Goal: Task Accomplishment & Management: Manage account settings

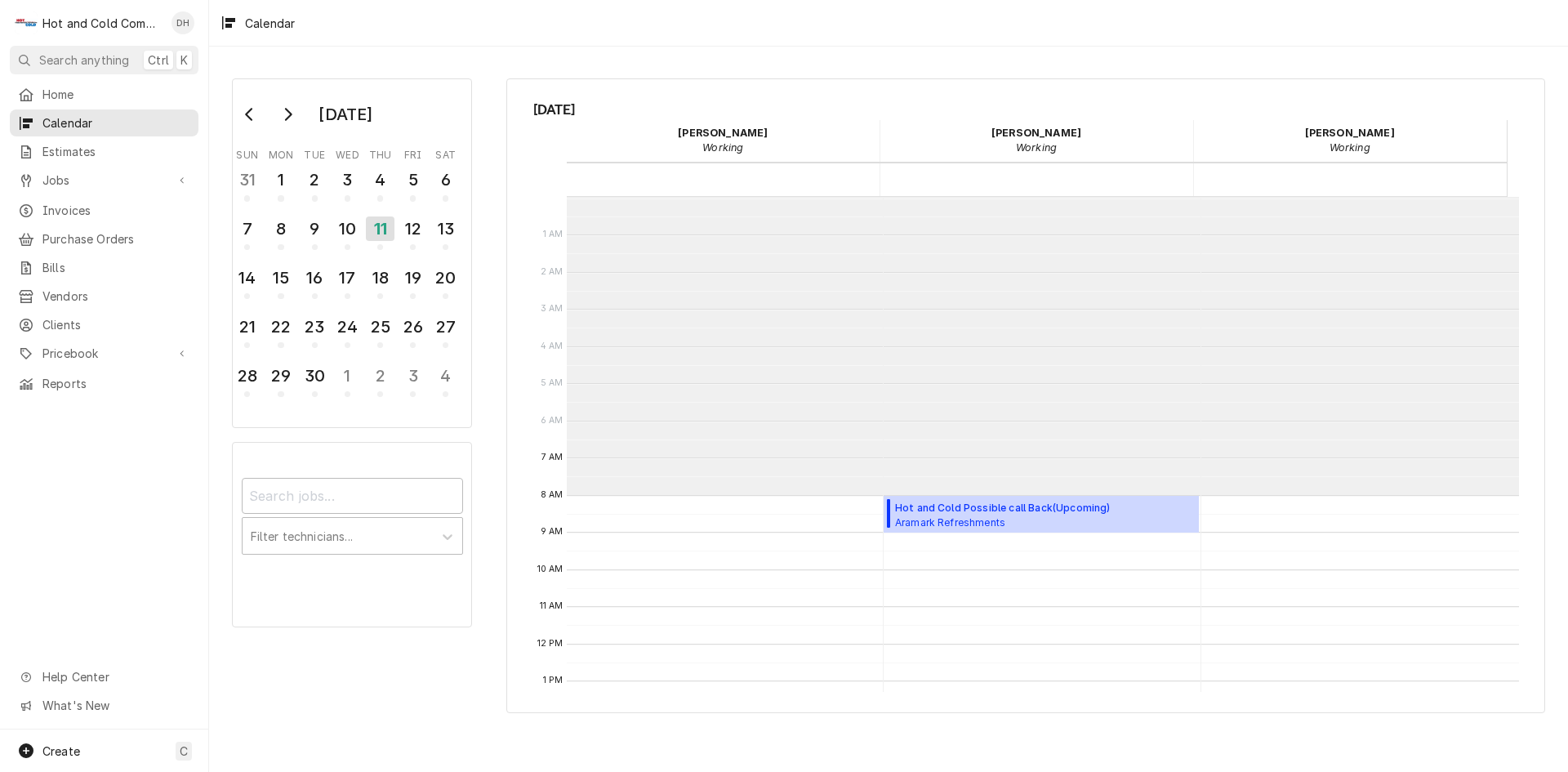
scroll to position [298, 0]
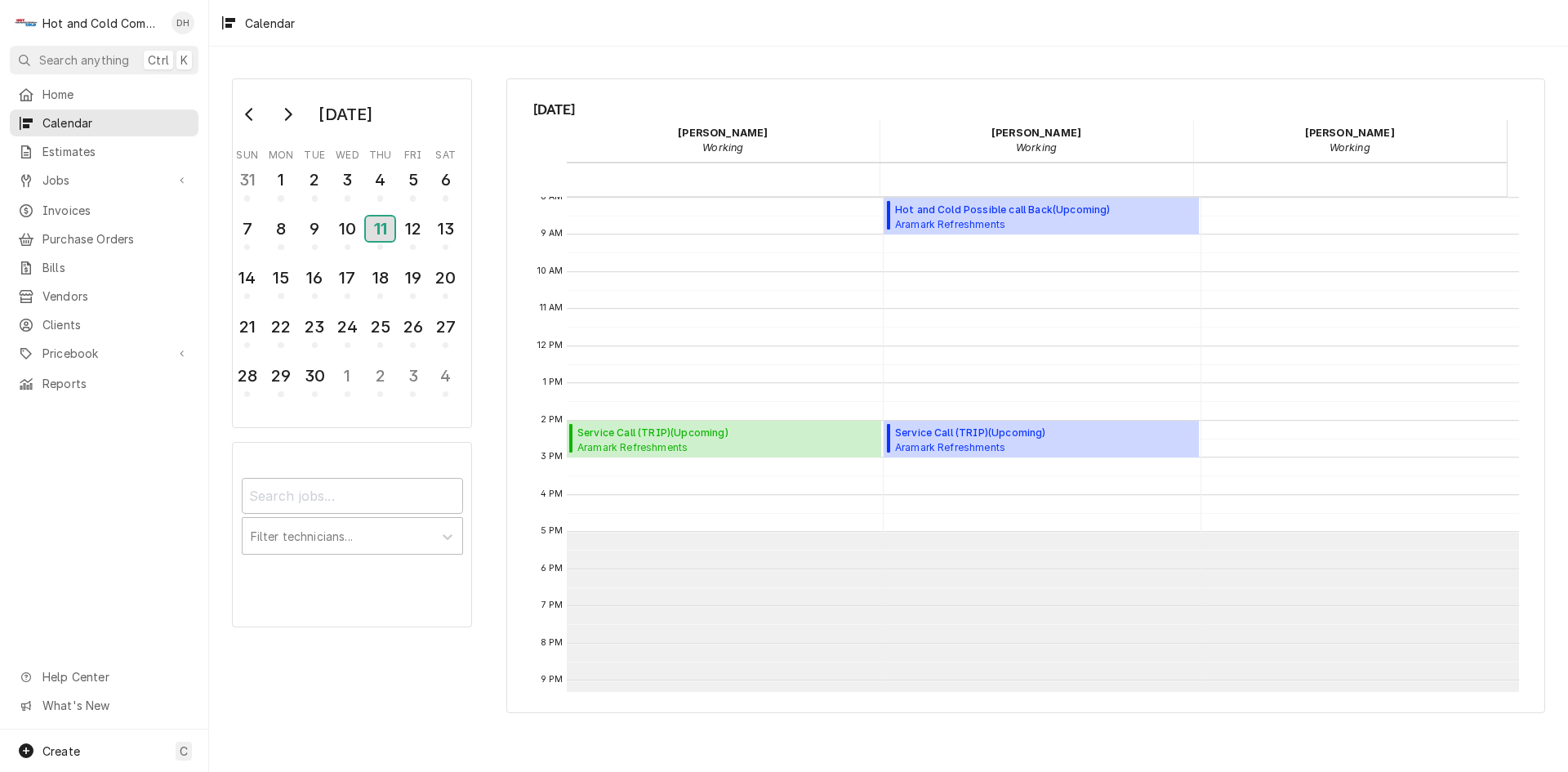
click at [381, 235] on div "11" at bounding box center [379, 228] width 29 height 25
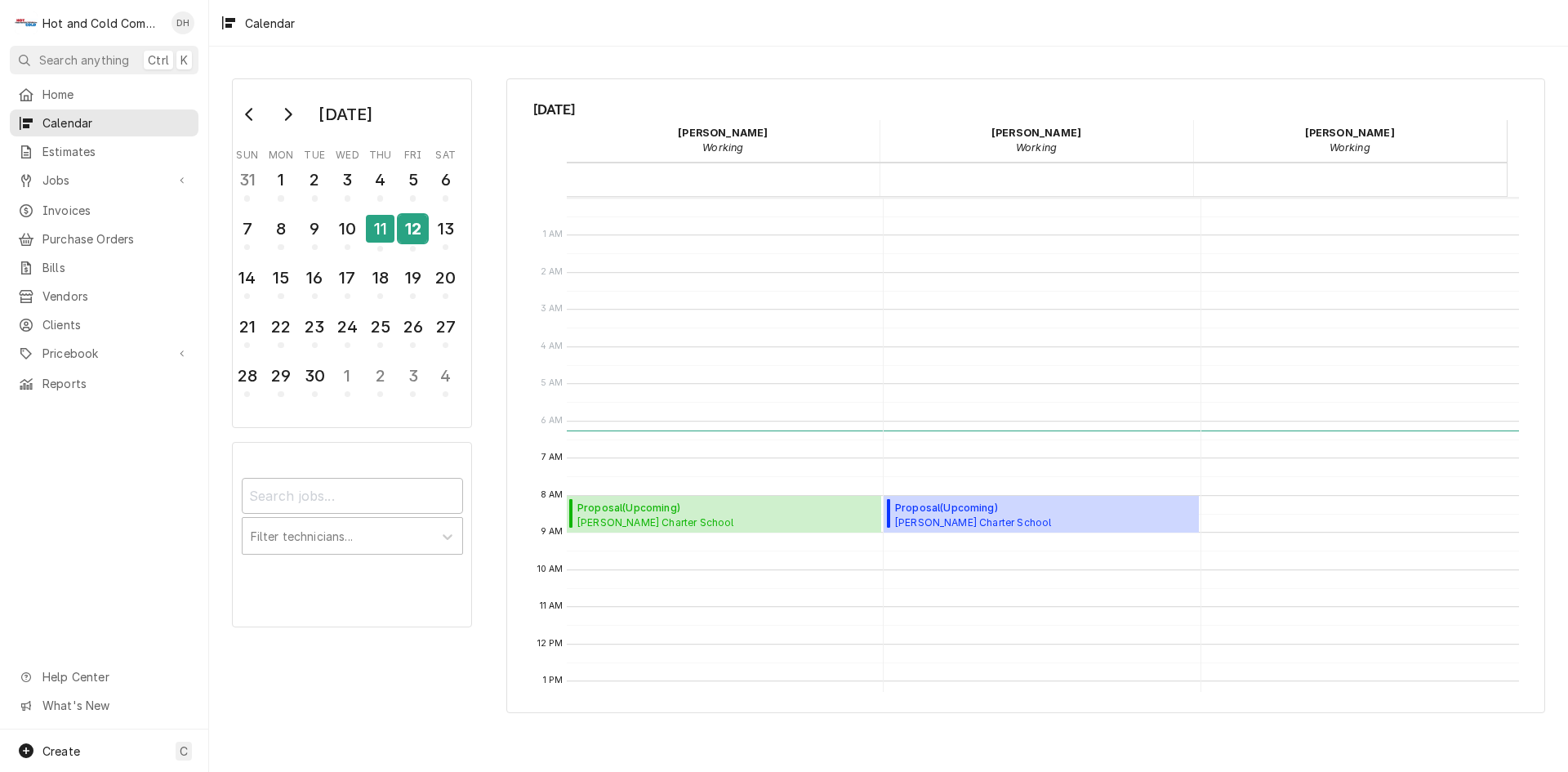
click at [410, 236] on div "12" at bounding box center [412, 228] width 29 height 28
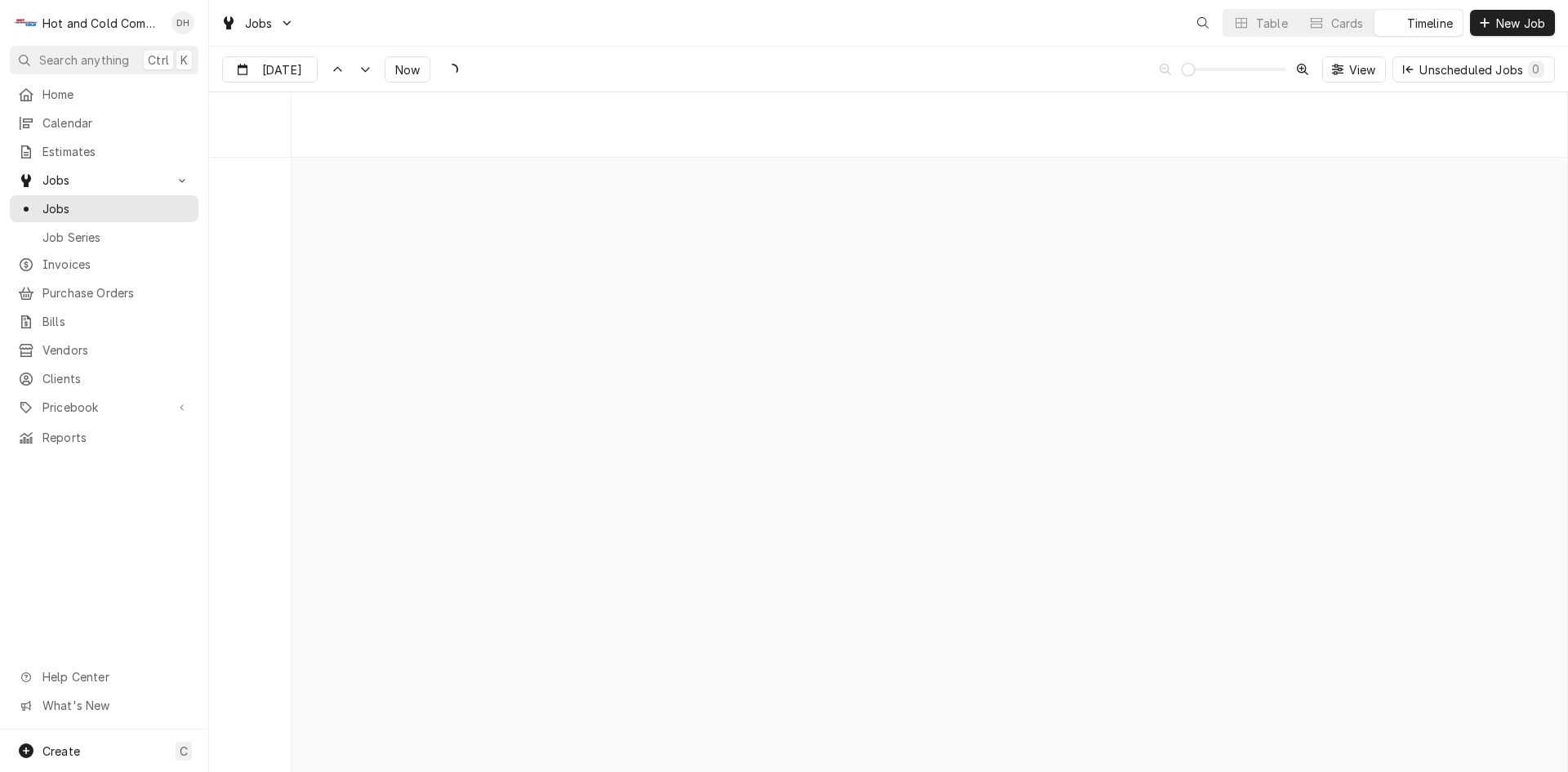
scroll to position [12789, 0]
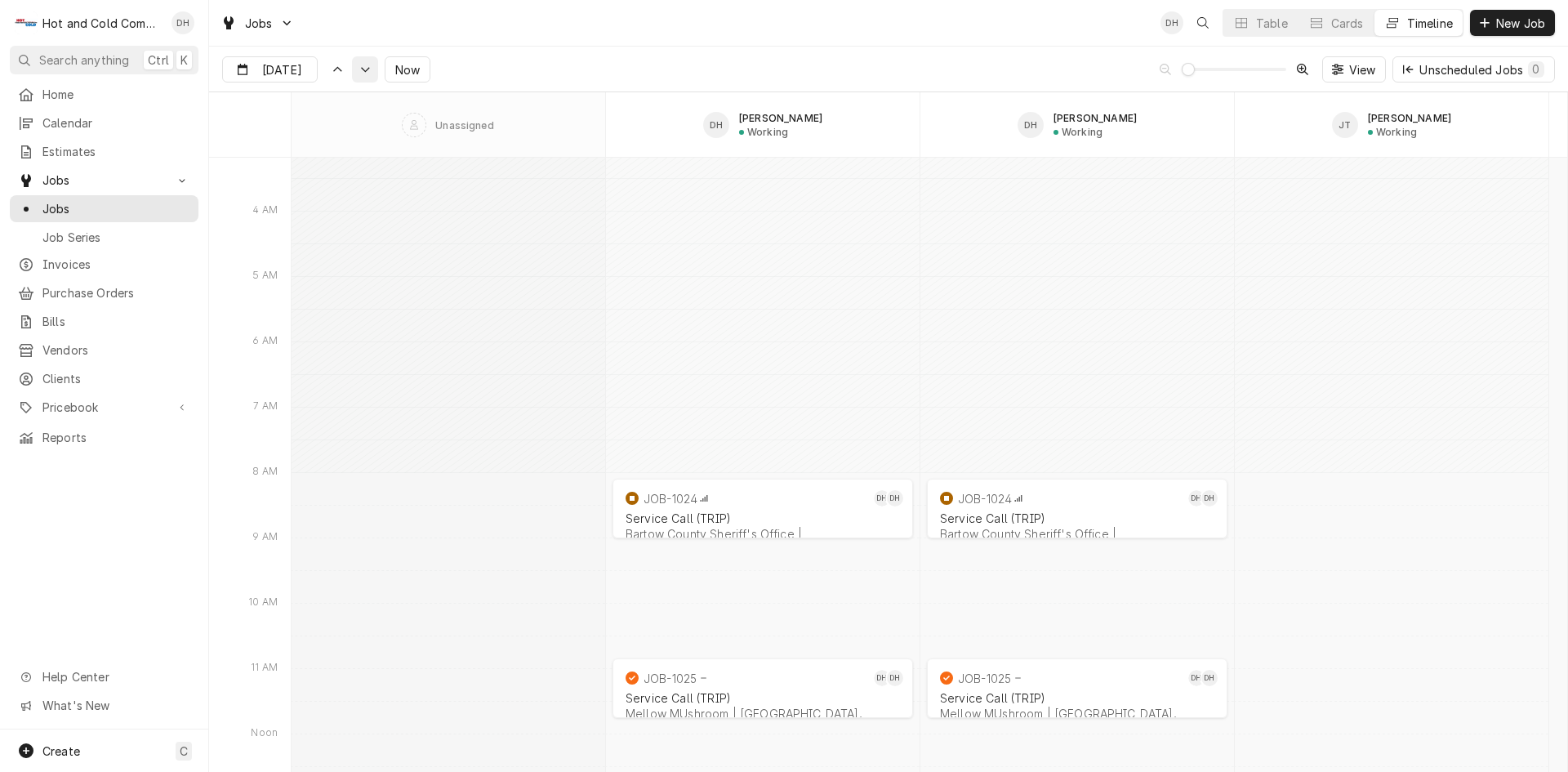
click at [357, 76] on div "Dynamic Content Wrapper" at bounding box center [366, 70] width 17 height 17
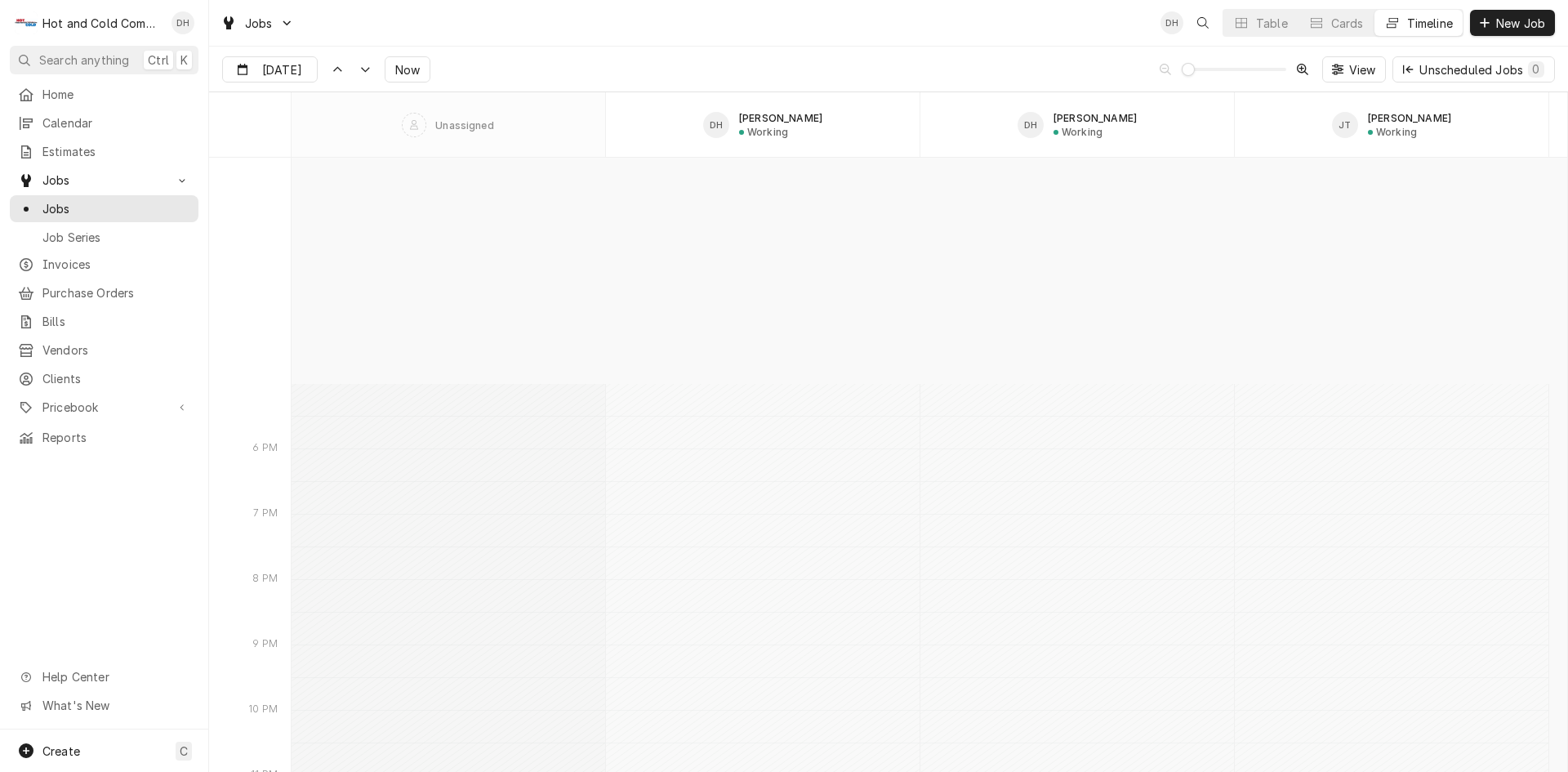
scroll to position [14374, 0]
click at [359, 76] on div "Dynamic Content Wrapper" at bounding box center [366, 70] width 17 height 17
type input "Sep 11"
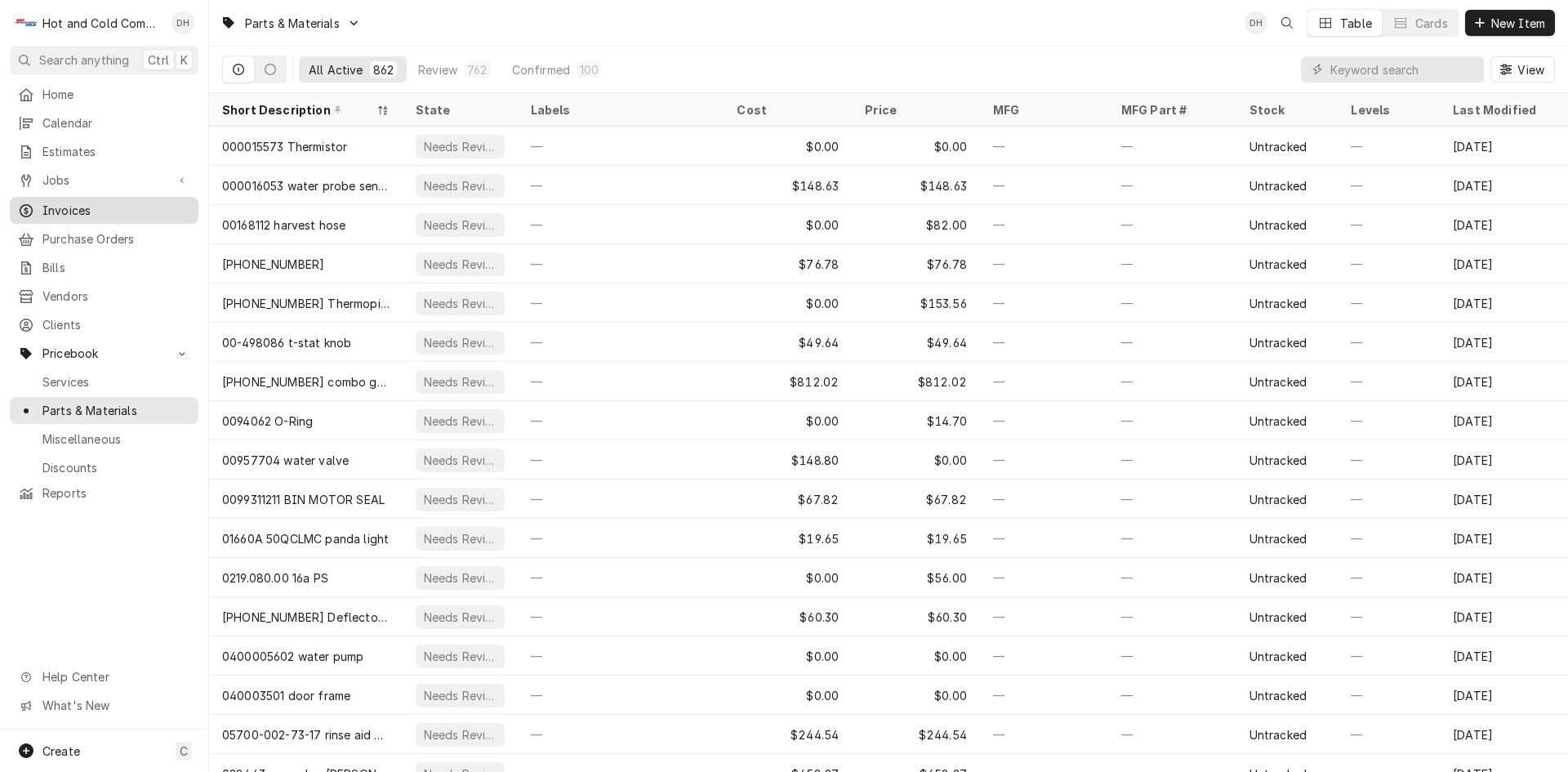
click at [44, 202] on span "Invoices" at bounding box center [116, 210] width 148 height 18
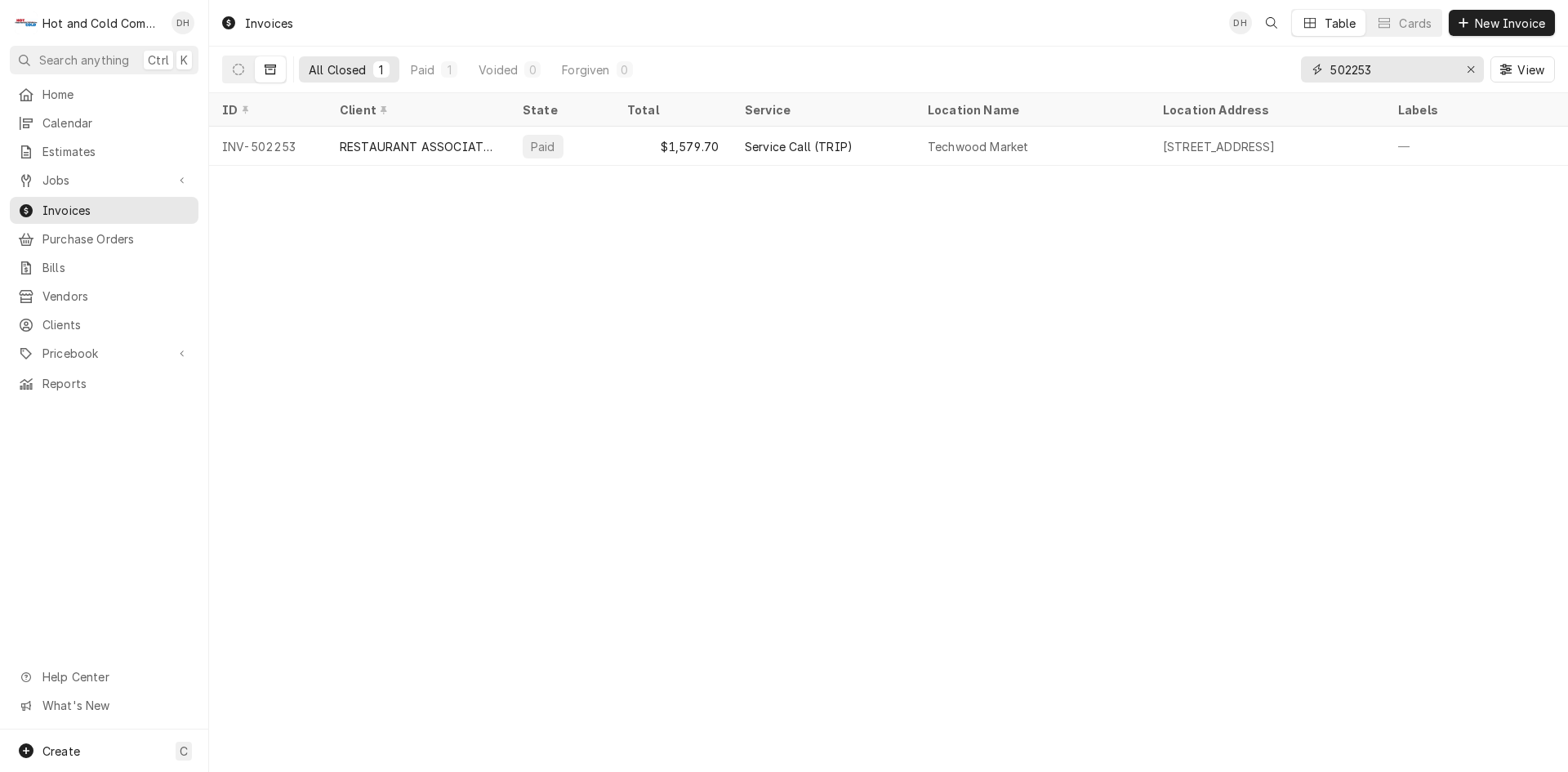
click at [1437, 71] on input "502253" at bounding box center [1391, 69] width 122 height 26
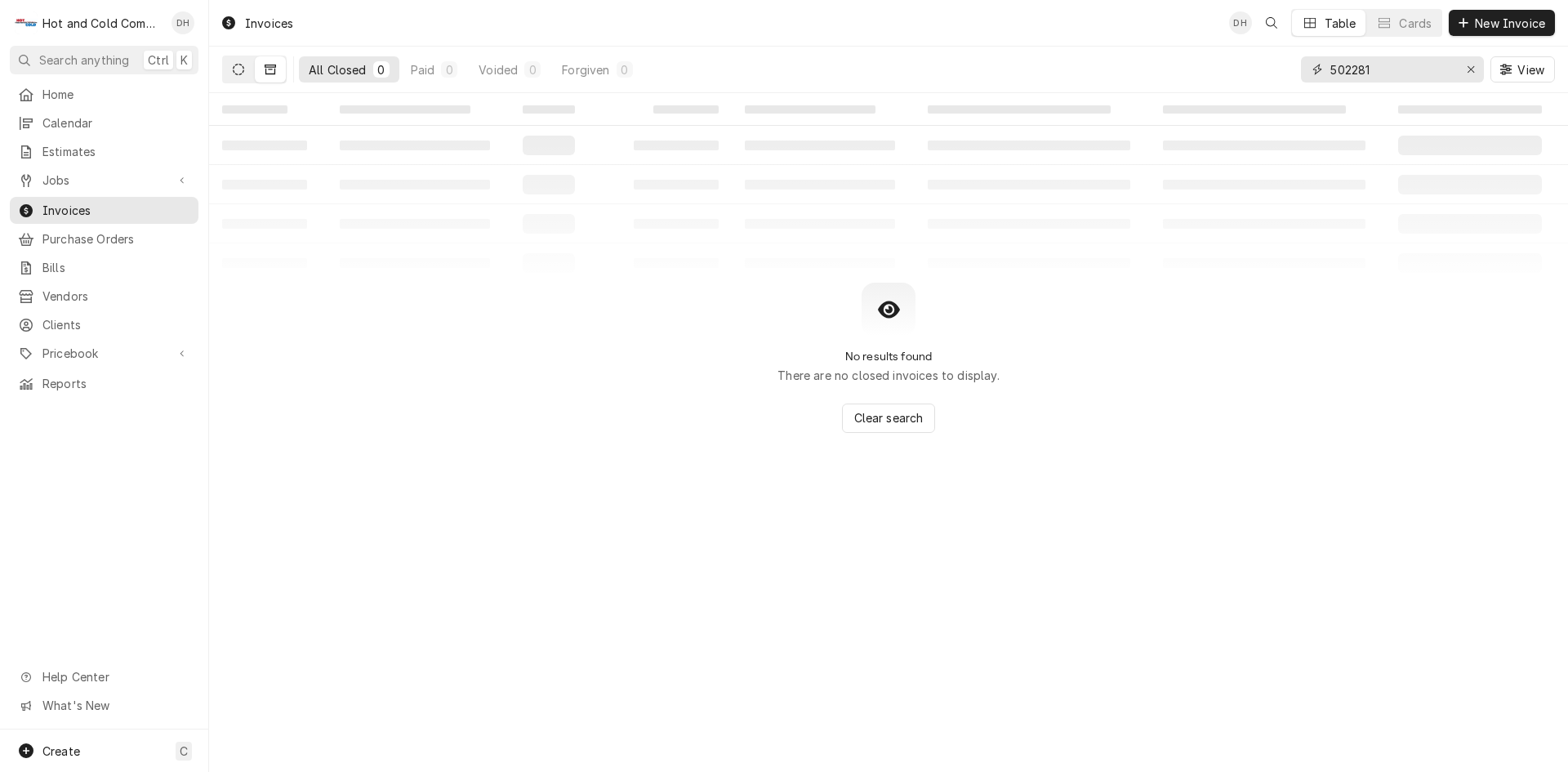
type input "502281"
click at [233, 69] on icon "Dynamic Content Wrapper" at bounding box center [238, 69] width 11 height 11
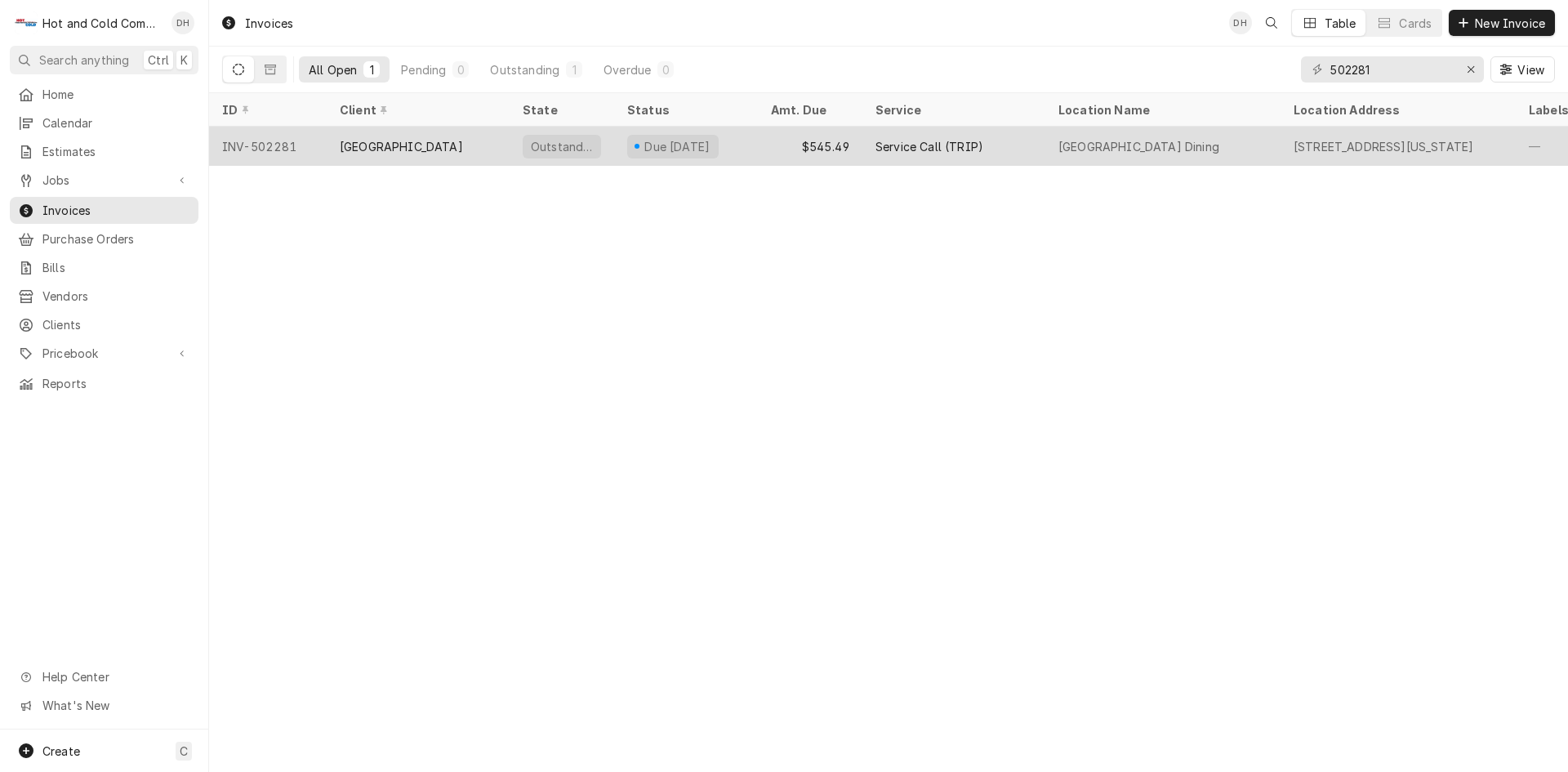
click at [754, 145] on div "Due in 7 days" at bounding box center [686, 146] width 144 height 40
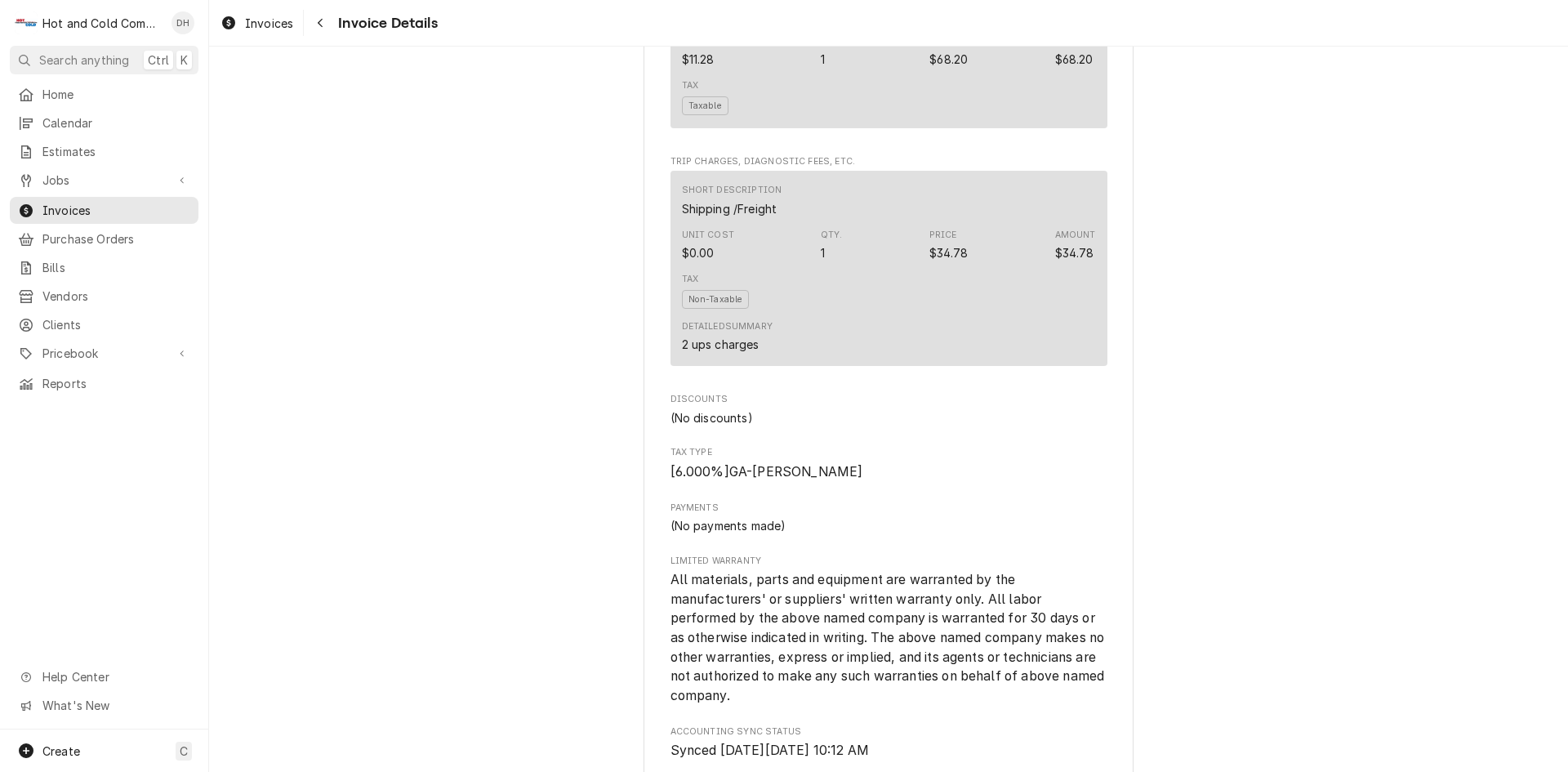
scroll to position [2451, 0]
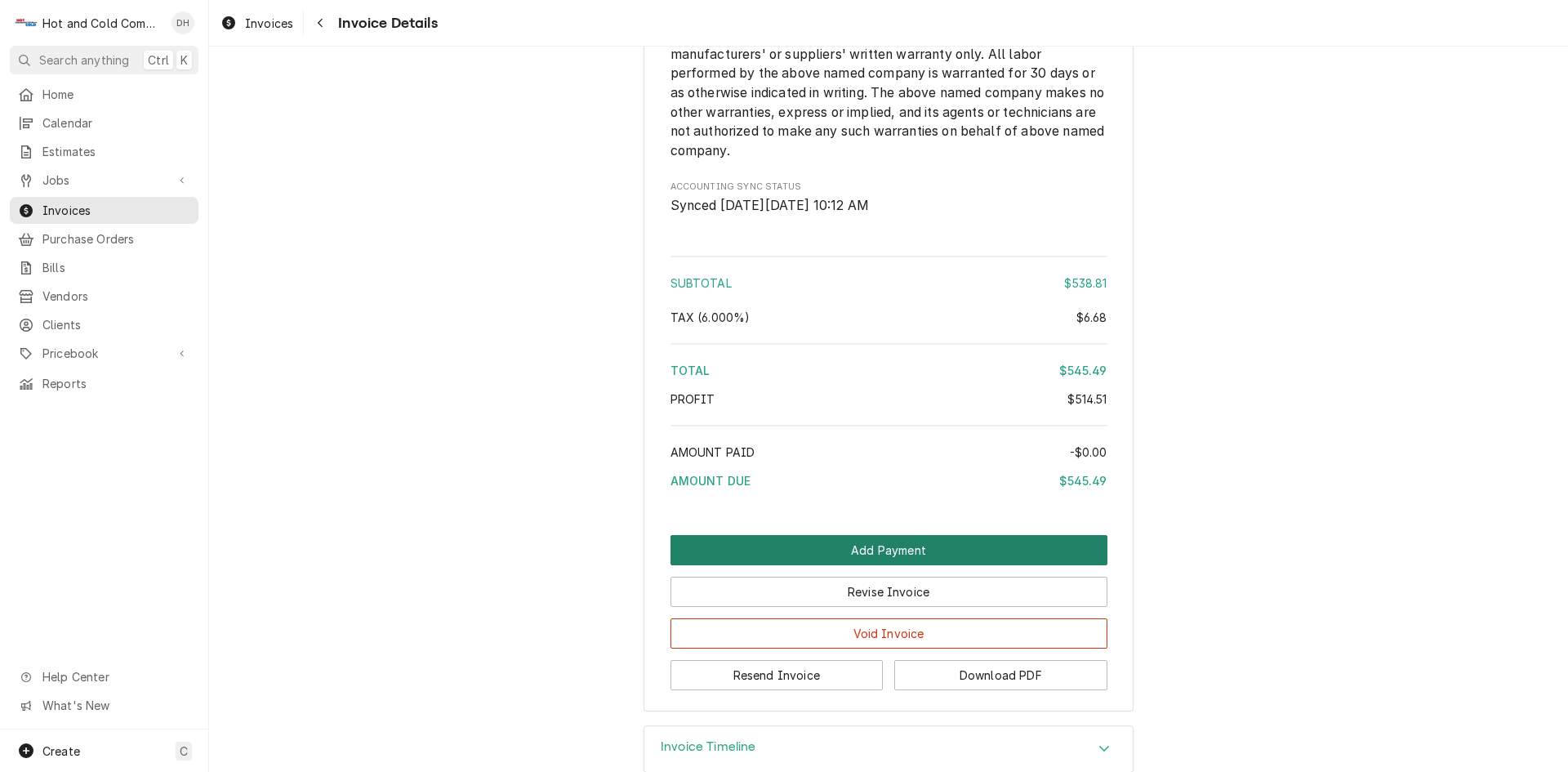
click at [897, 566] on button "Add Payment" at bounding box center [889, 550] width 436 height 30
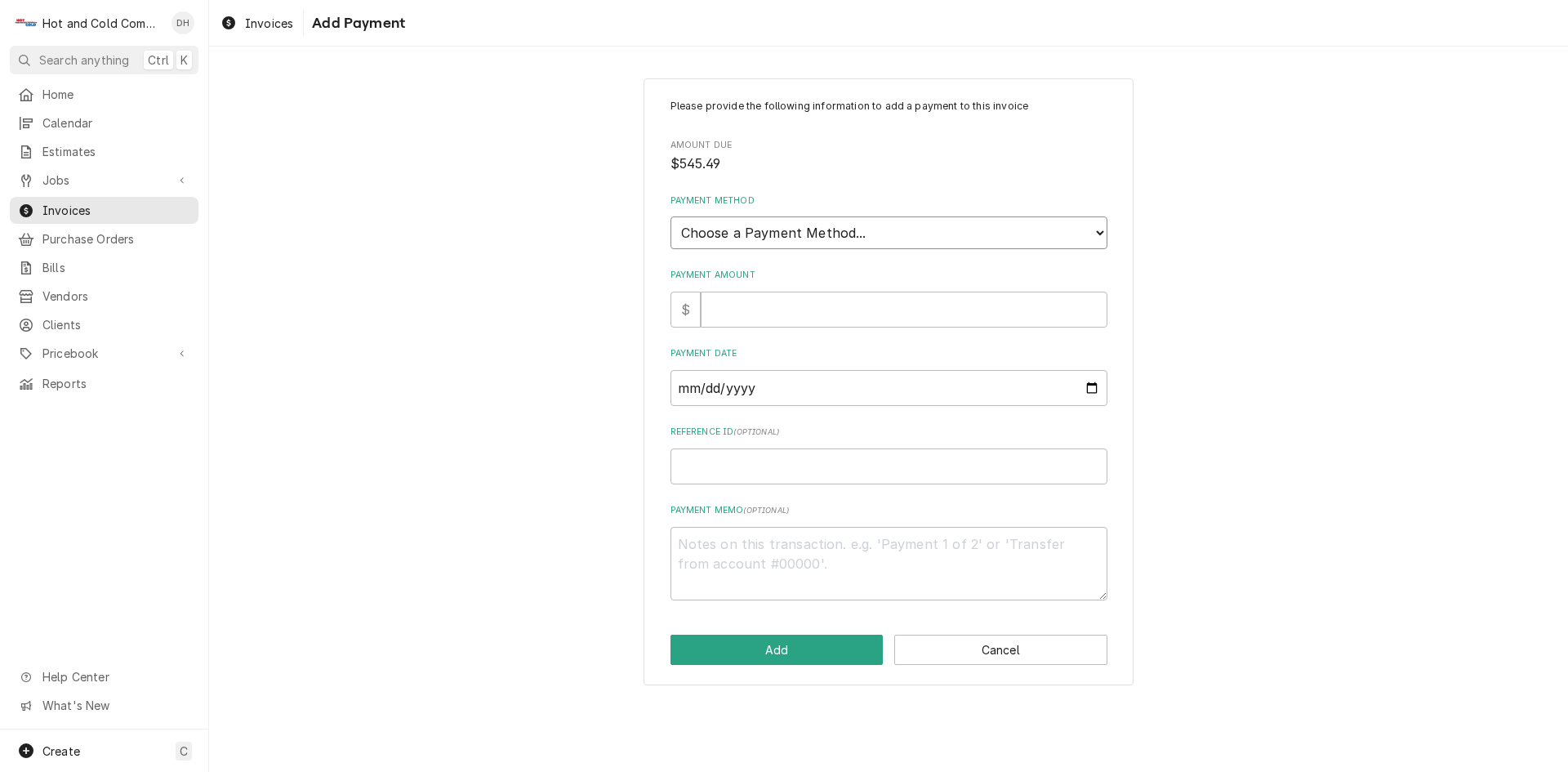
click at [843, 231] on select "Choose a Payment Method... Cash Check Credit/Debit Card ACH/eCheck Other" at bounding box center [889, 232] width 436 height 32
select select "4"
click at [670, 216] on select "Choose a Payment Method... Cash Check Credit/Debit Card ACH/eCheck Other" at bounding box center [889, 232] width 436 height 32
click at [783, 315] on input "Payment Amount" at bounding box center [904, 310] width 407 height 36
type textarea "x"
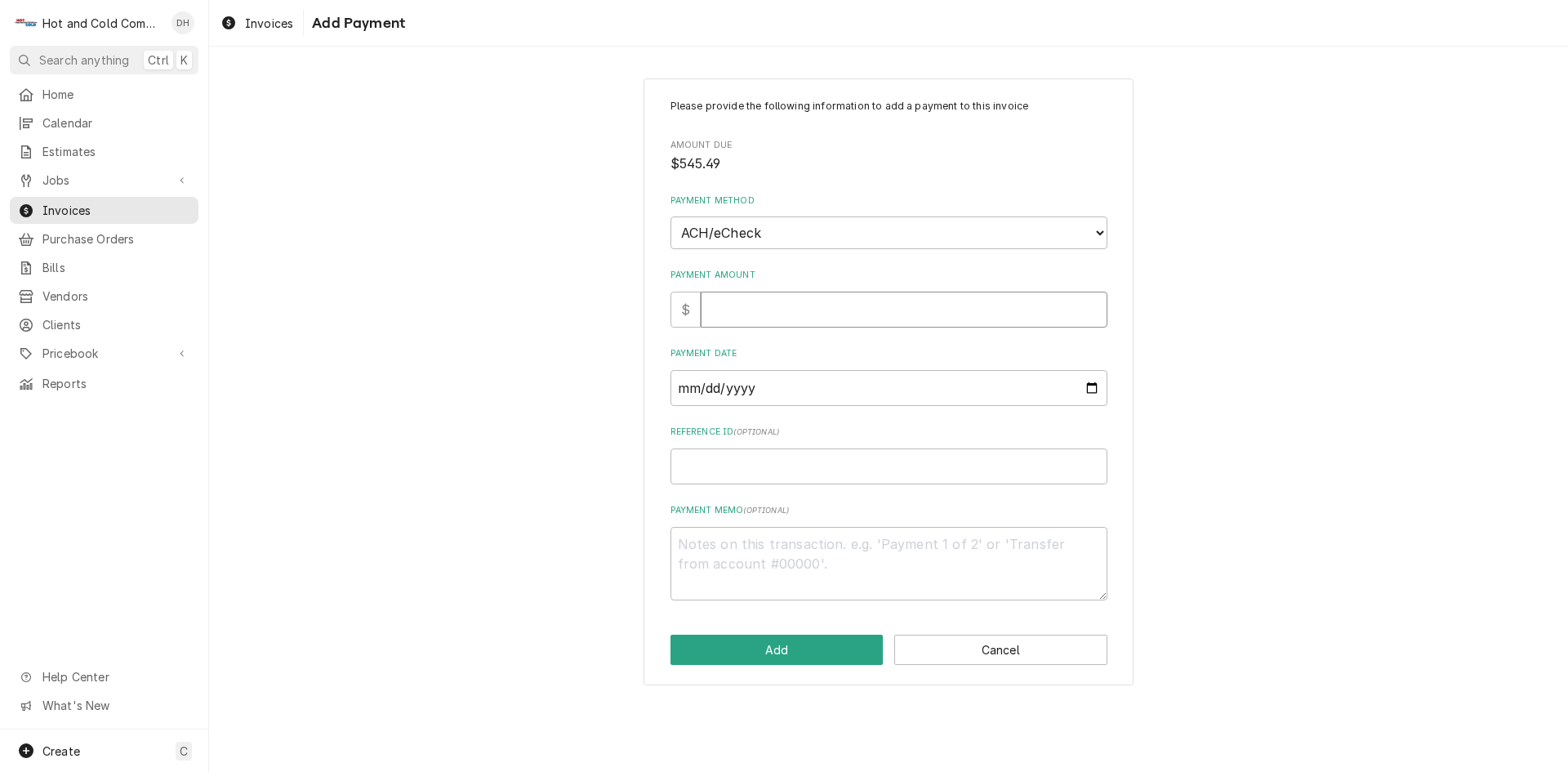
type input "5"
type textarea "x"
type input "54"
type textarea "x"
type input "545"
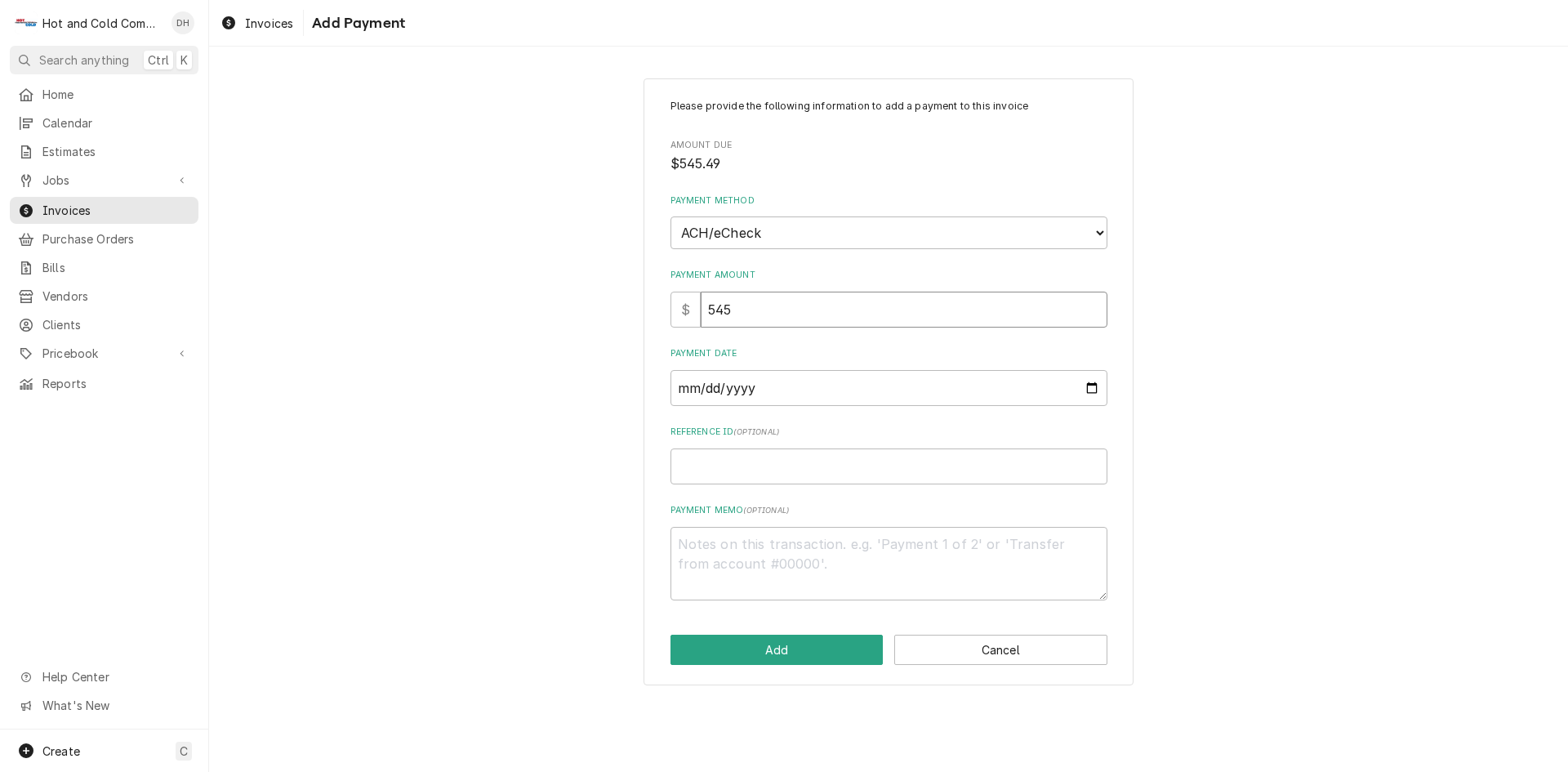
type textarea "x"
type input "545.6"
type textarea "x"
type input "545.69"
click at [1093, 392] on input "Payment Date" at bounding box center [889, 388] width 436 height 36
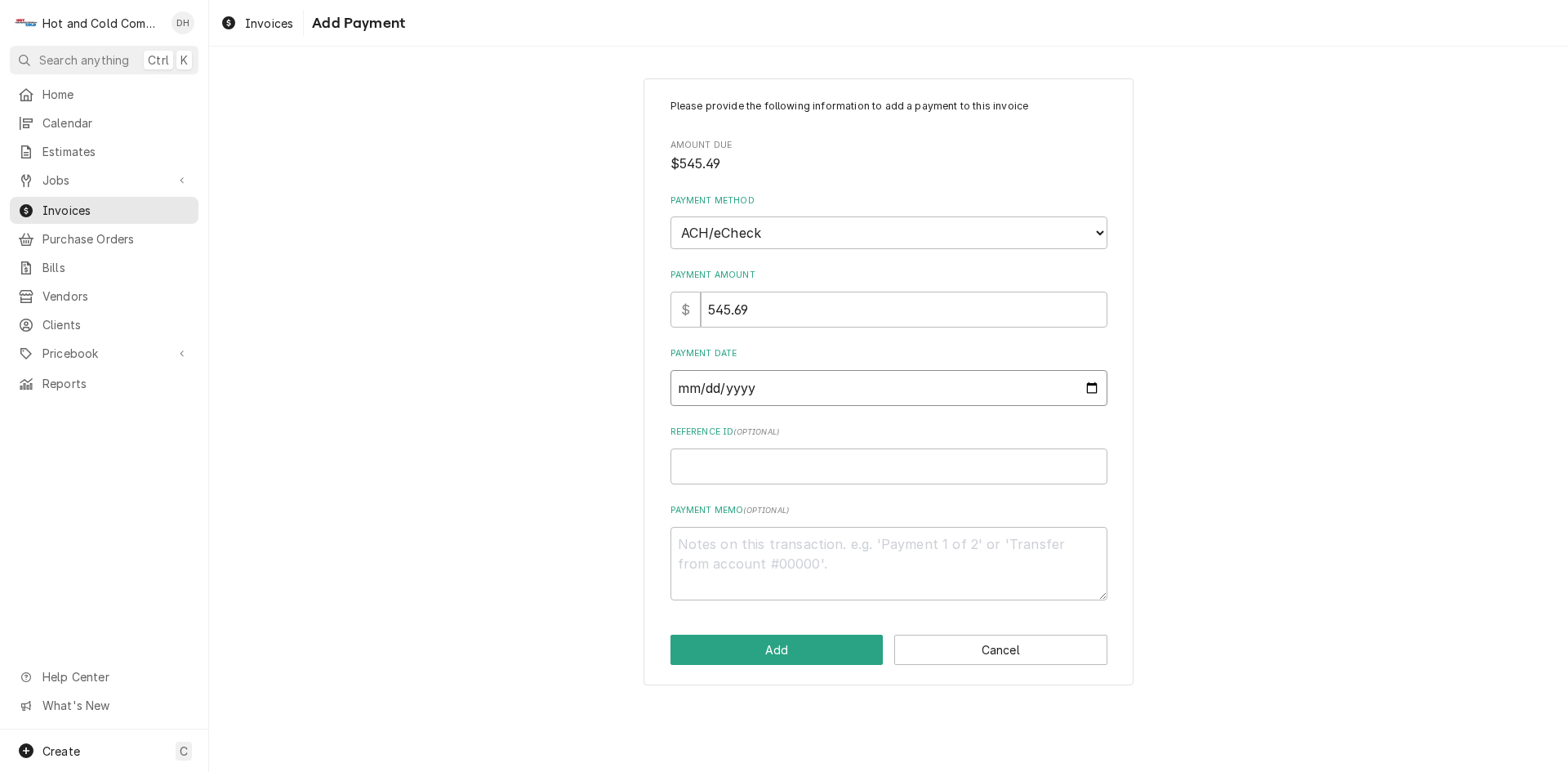
type input "2025-09-02"
click at [769, 474] on input "Reference ID ( optional )" at bounding box center [889, 466] width 436 height 36
type textarea "x"
type input "1"
type textarea "x"
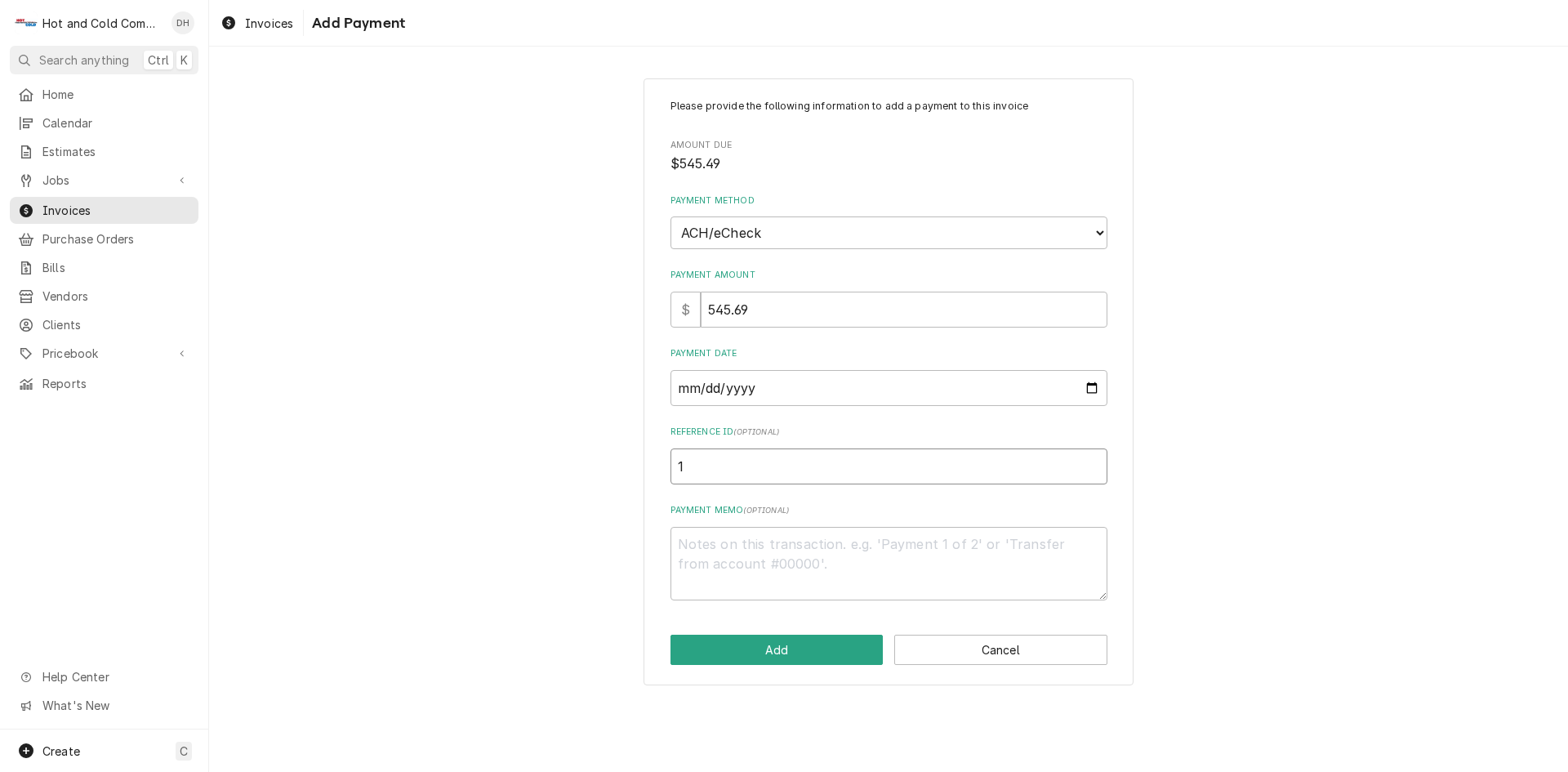
type input "13"
type textarea "x"
type input "139"
type textarea "x"
type input "1399"
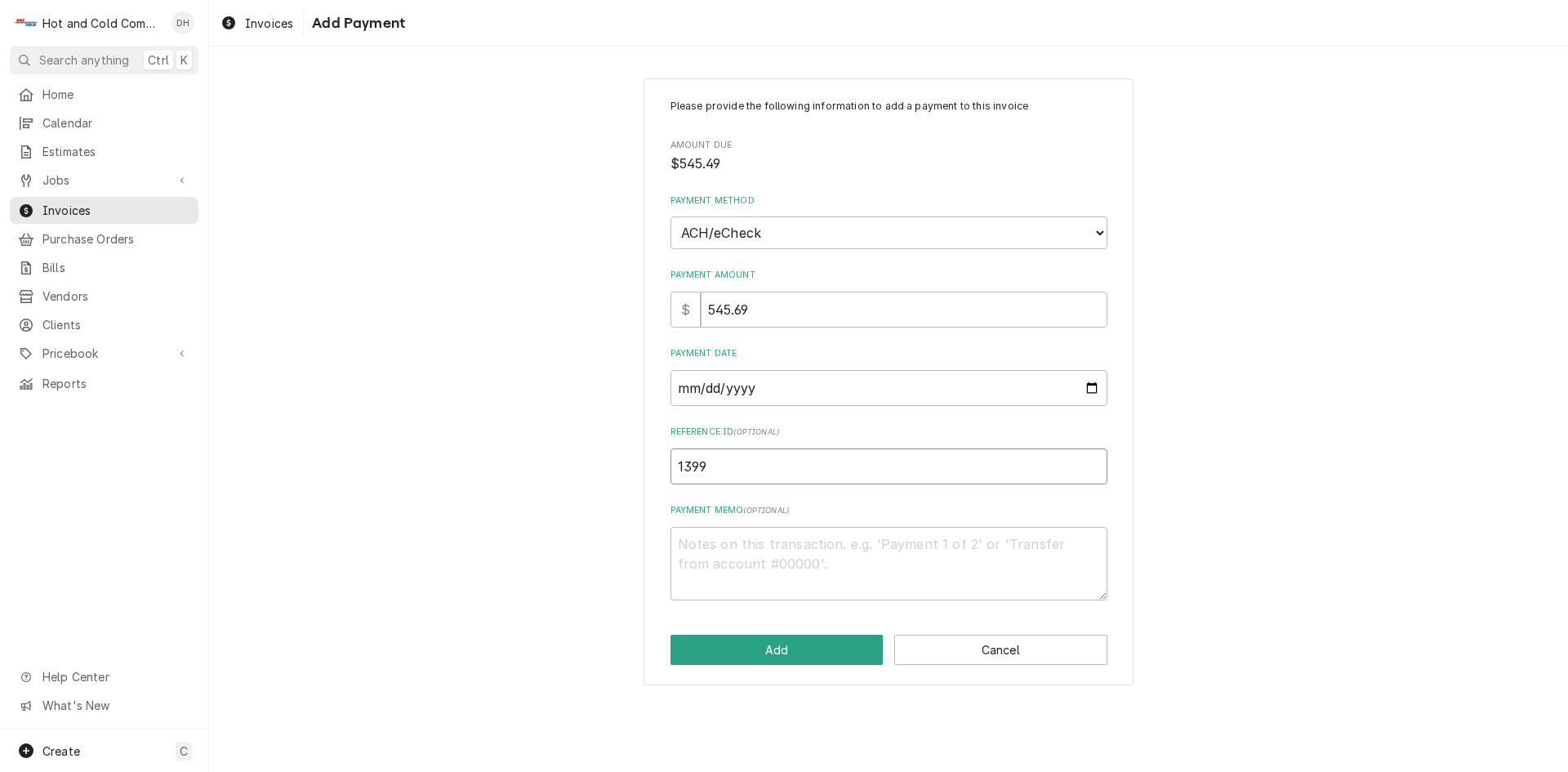
type textarea "x"
type input "13992"
type textarea "x"
type input "139925"
type textarea "x"
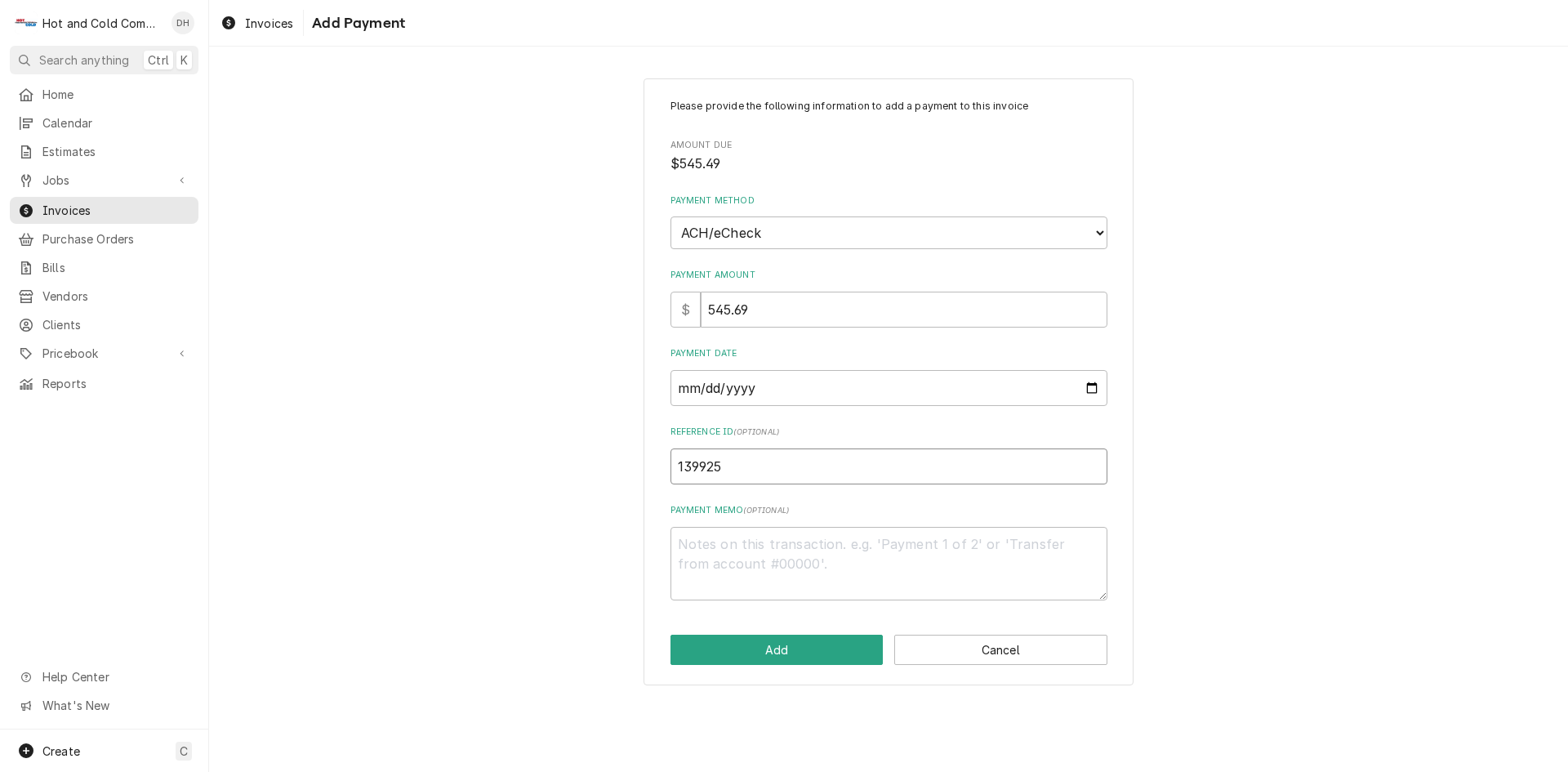
type input "1399252"
type textarea "x"
type input "13992523"
type textarea "x"
type input "139925239"
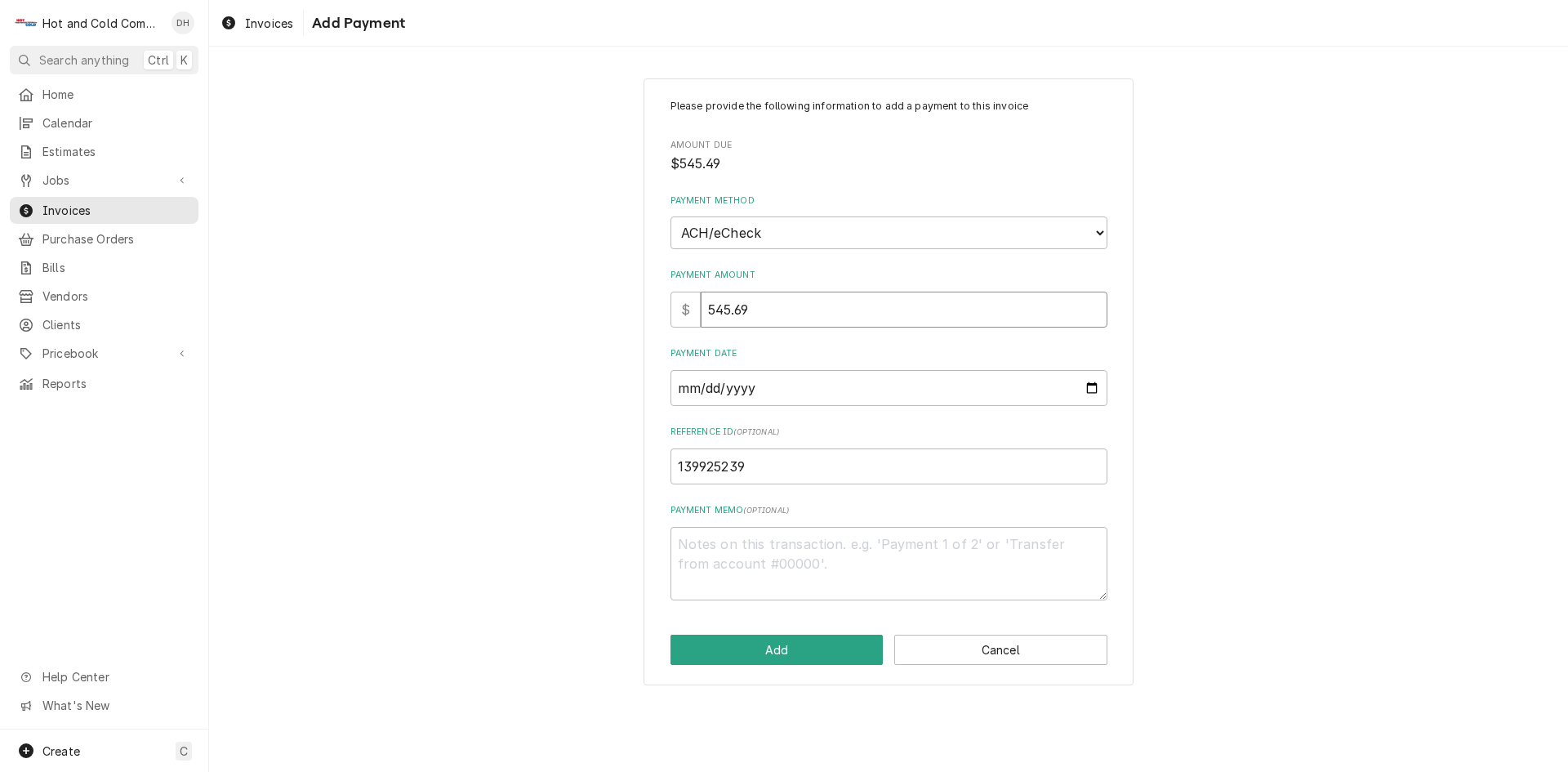
drag, startPoint x: 801, startPoint y: 298, endPoint x: 801, endPoint y: 310, distance: 12.0
click at [801, 310] on input "545.69" at bounding box center [904, 310] width 407 height 36
type textarea "x"
type input "545.6"
type textarea "x"
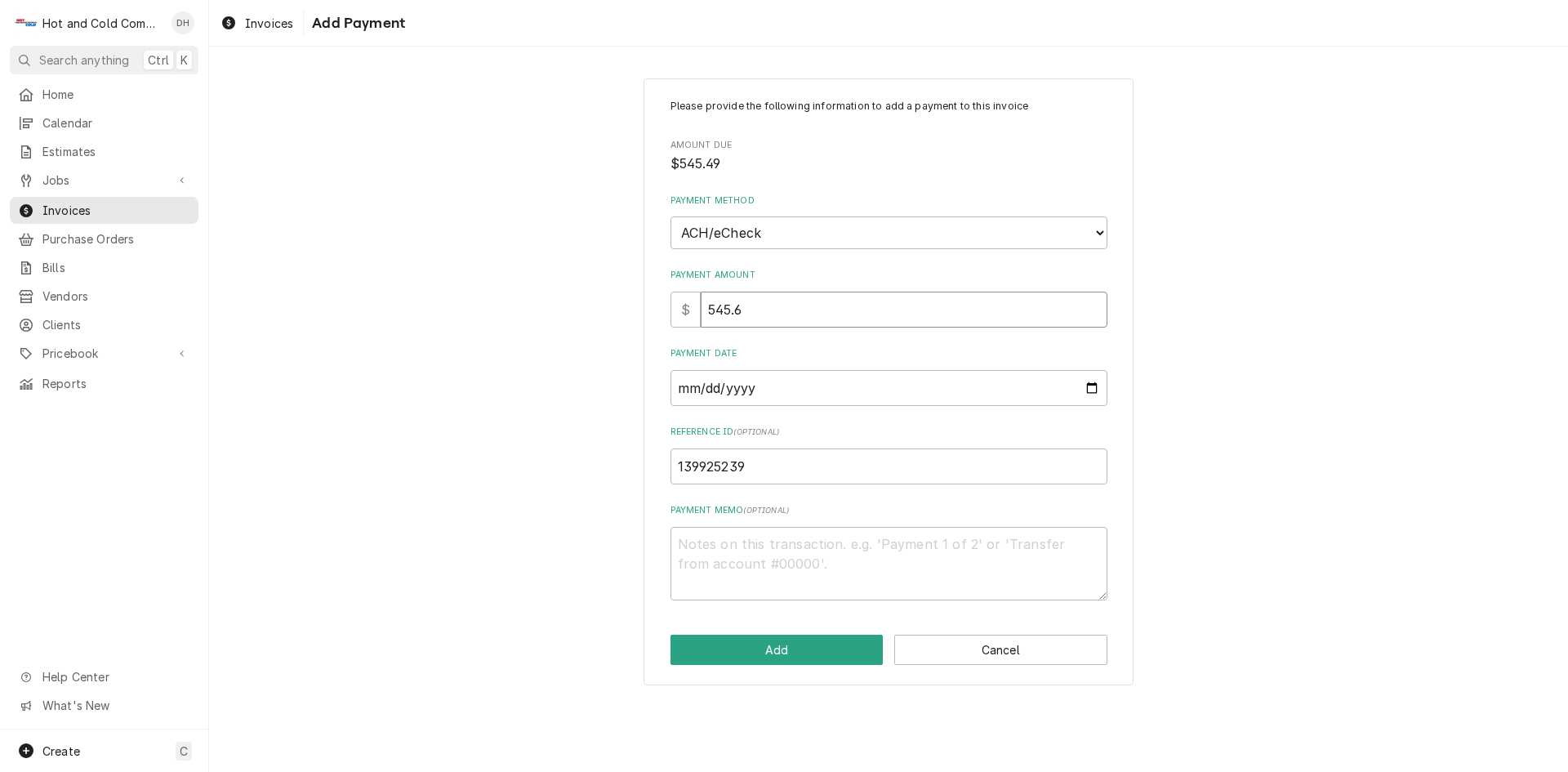
type input "545"
type textarea "x"
type input "545.4"
type textarea "x"
type input "545.49"
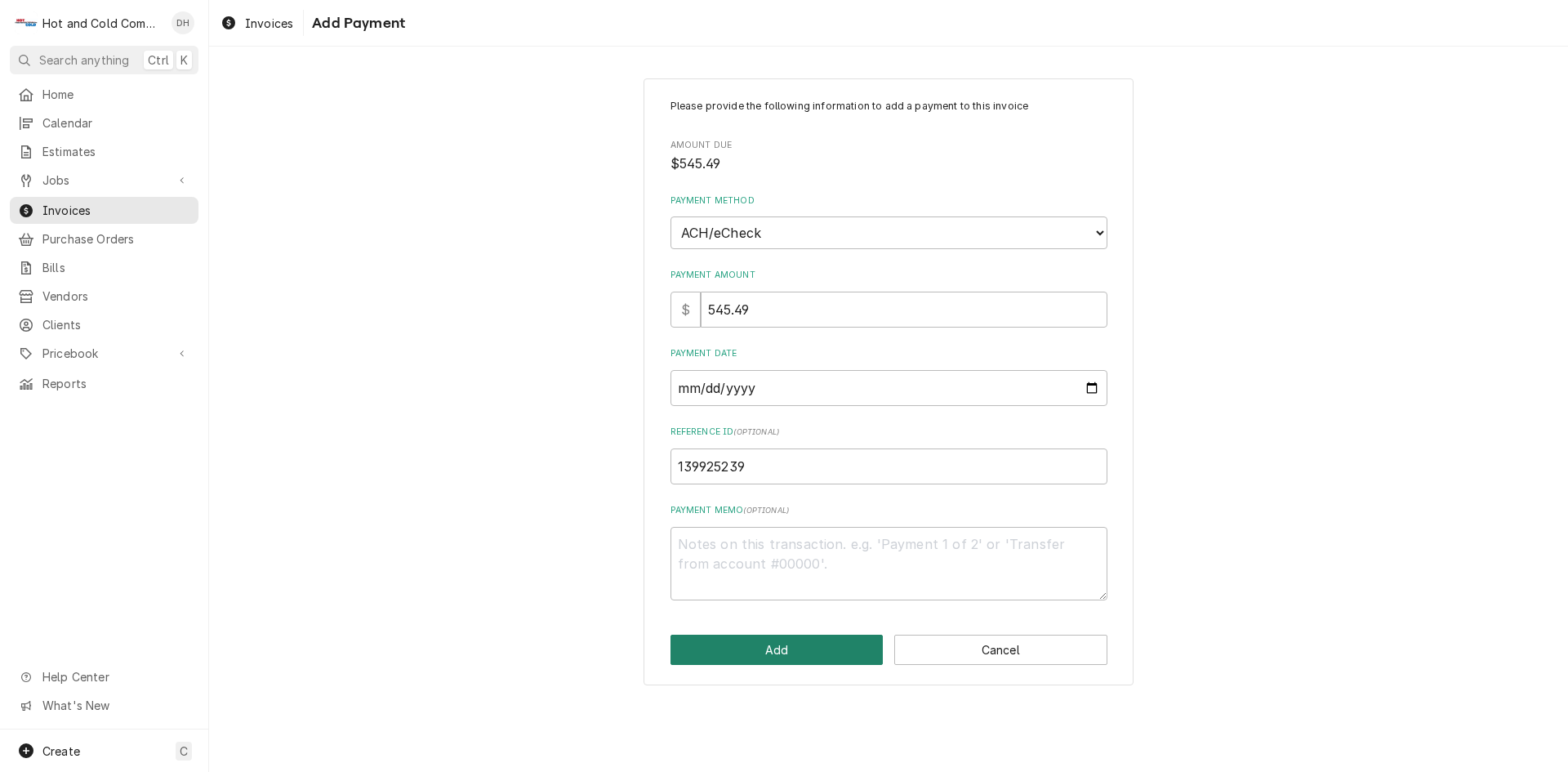
click at [785, 647] on button "Add" at bounding box center [776, 649] width 213 height 30
type textarea "x"
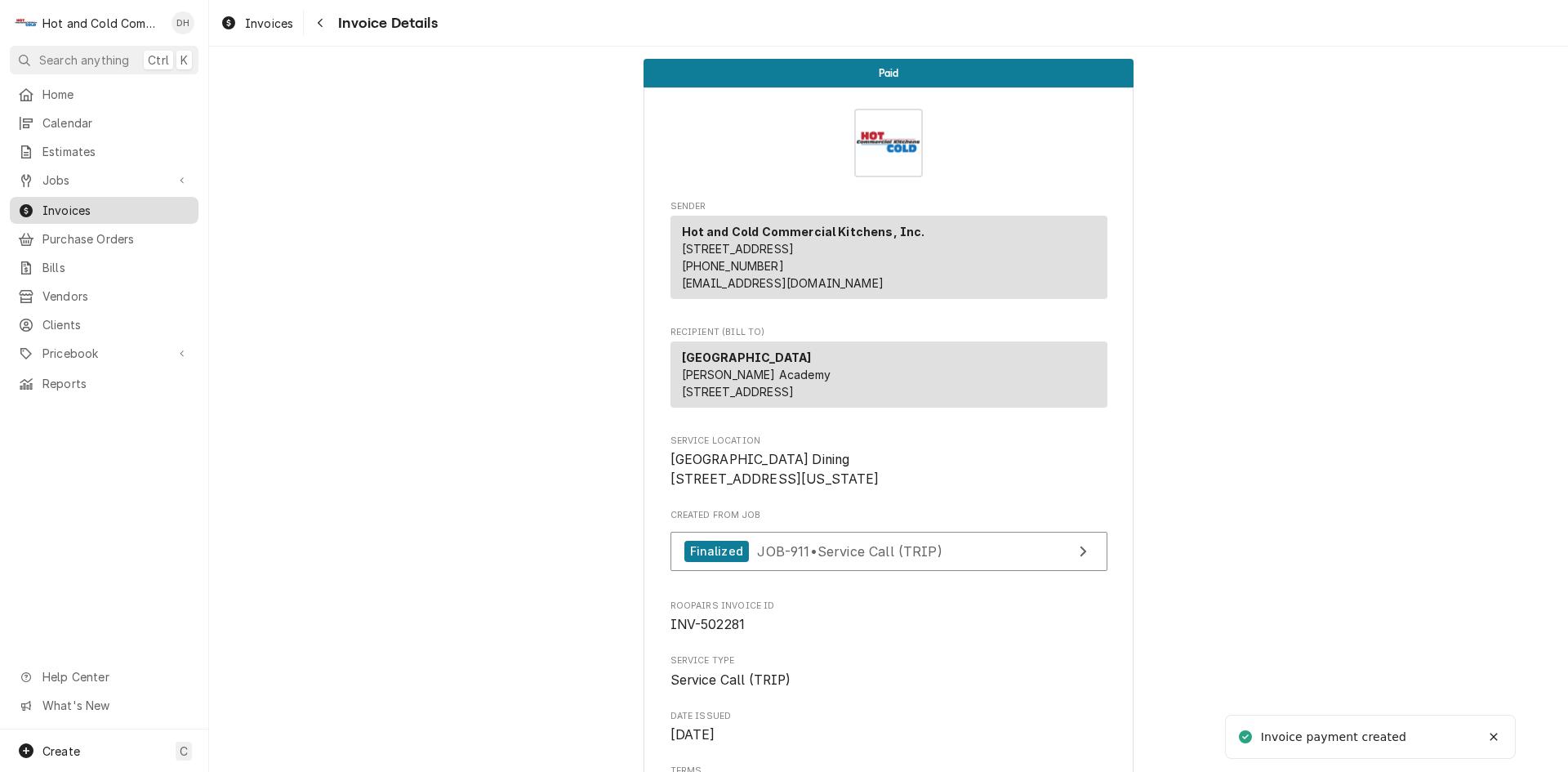
click at [93, 204] on span "Invoices" at bounding box center [116, 210] width 148 height 18
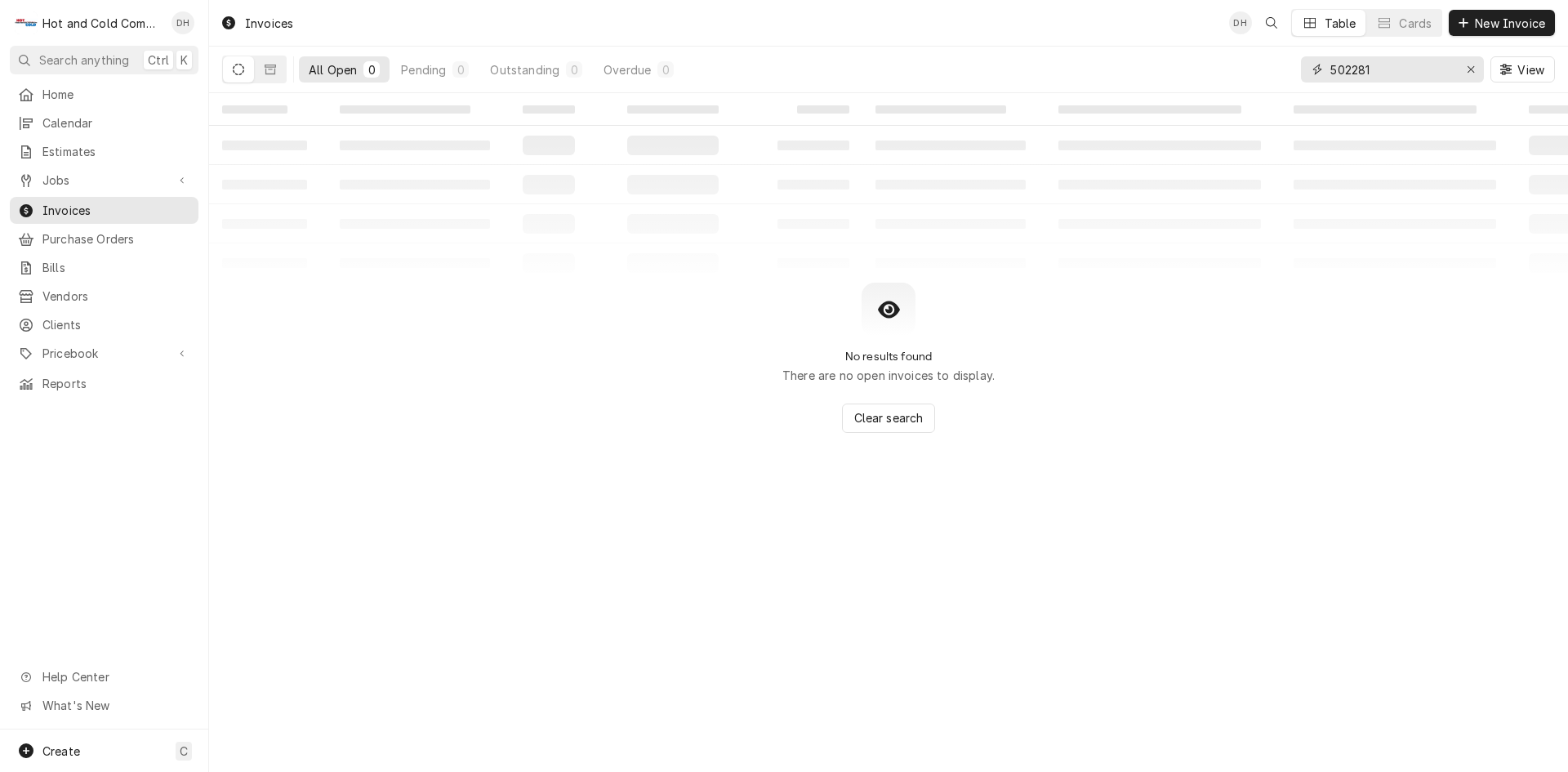
click at [1427, 68] on input "502281" at bounding box center [1391, 69] width 122 height 26
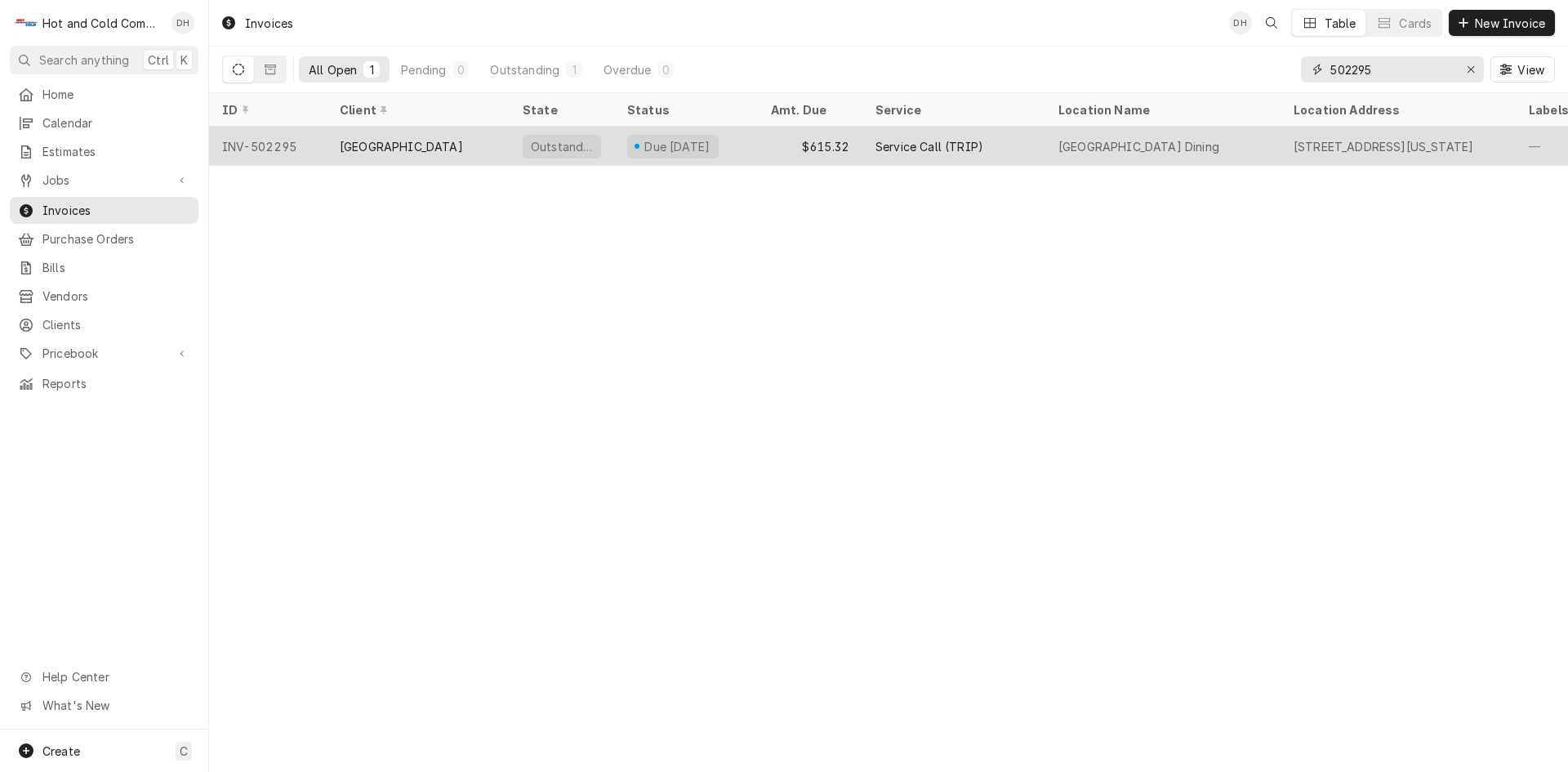
type input "502295"
click at [756, 150] on div "Due [DATE]" at bounding box center [686, 146] width 144 height 40
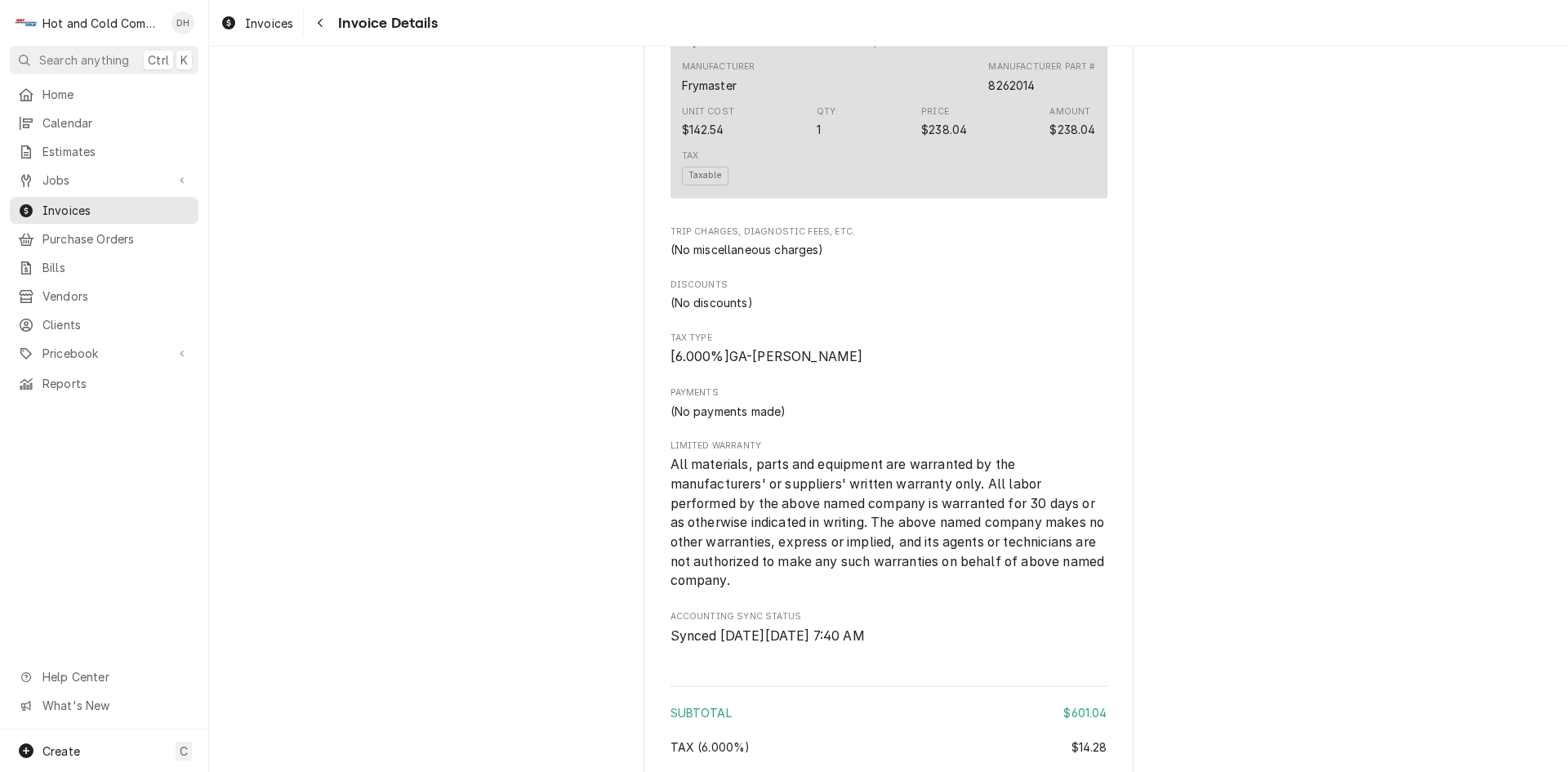
scroll to position [2147, 0]
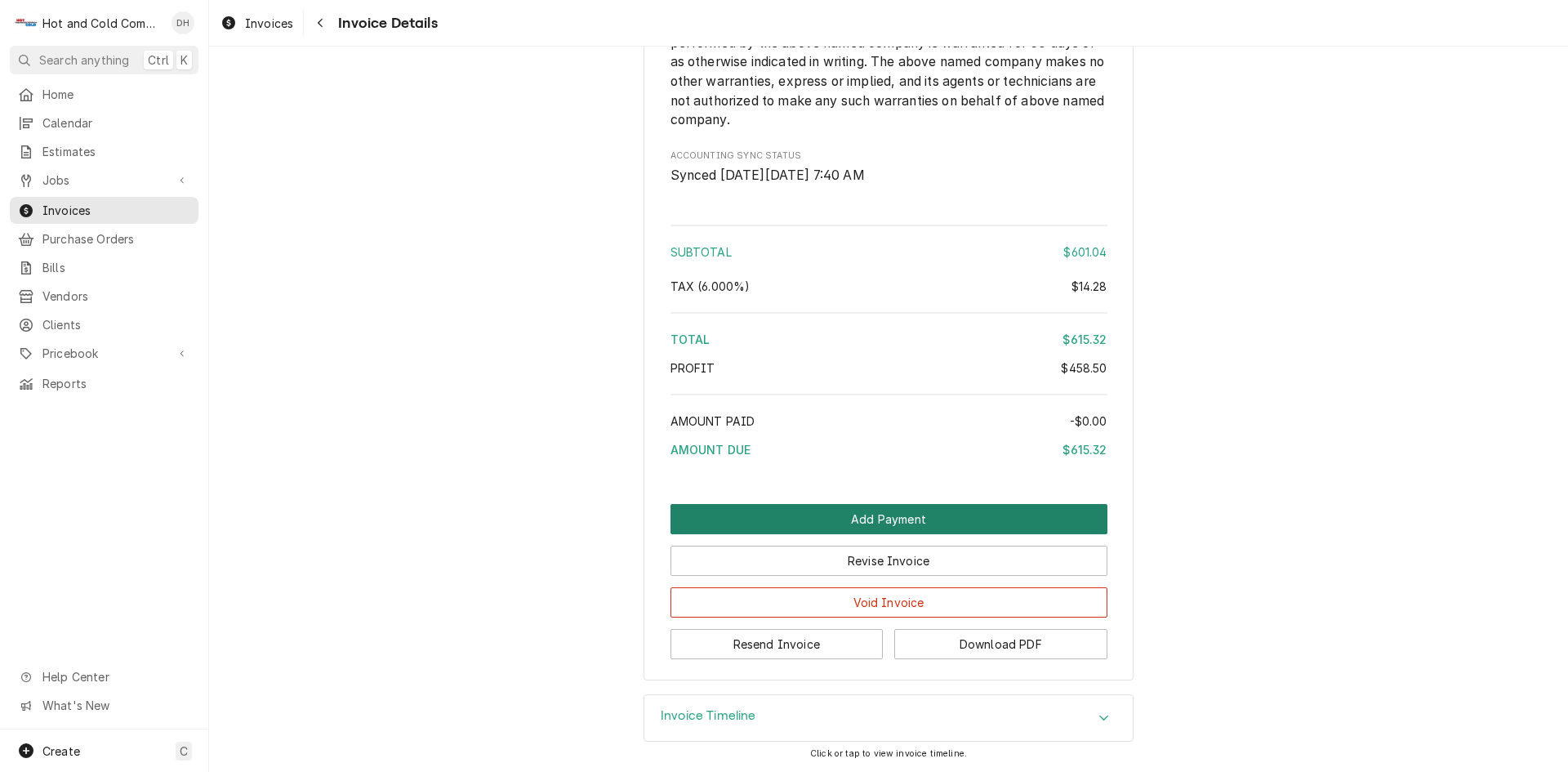
click at [897, 521] on button "Add Payment" at bounding box center [889, 519] width 436 height 30
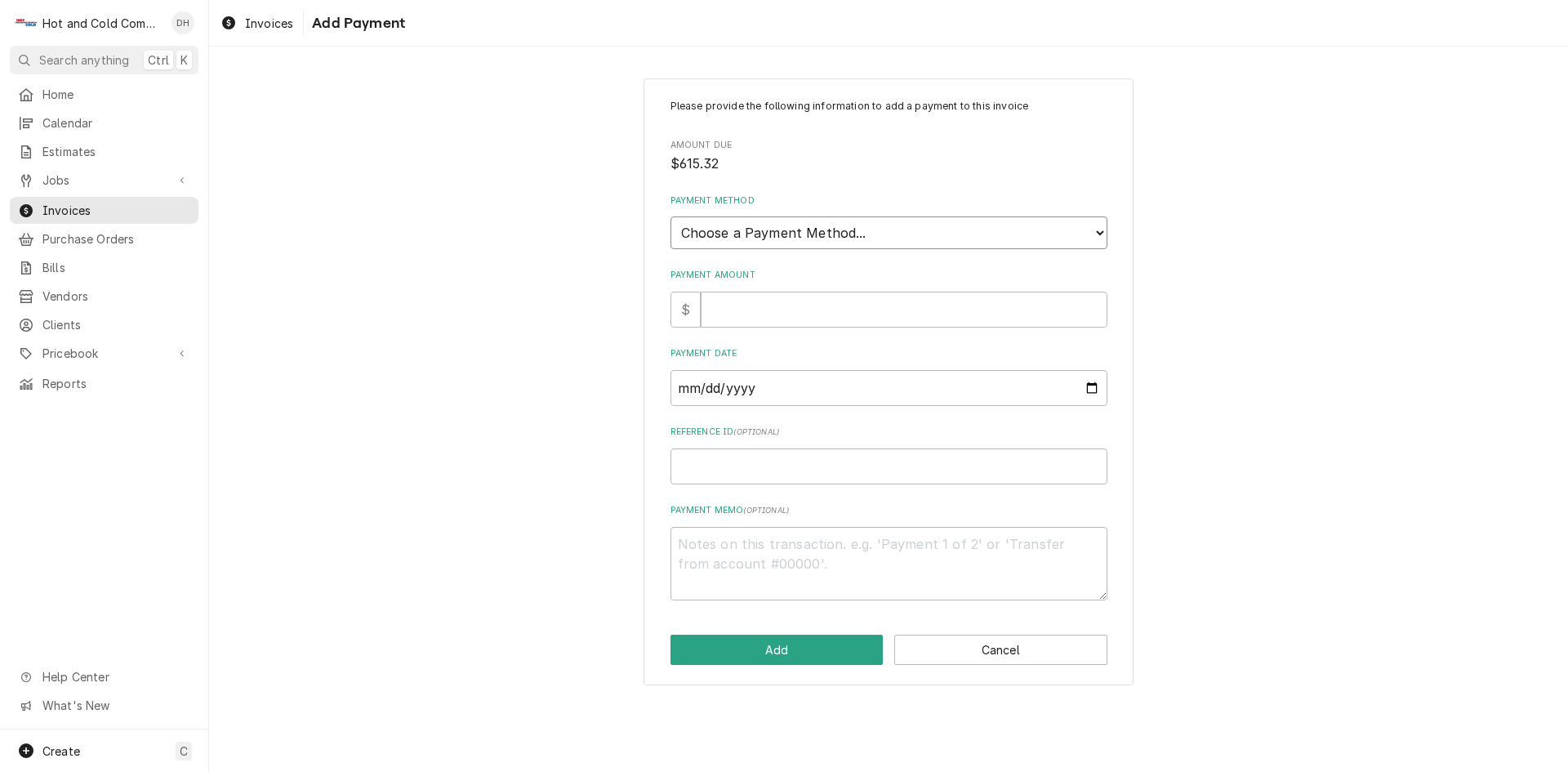
click at [837, 237] on select "Choose a Payment Method... Cash Check Credit/Debit Card ACH/eCheck Other" at bounding box center [889, 232] width 436 height 32
select select "4"
click at [670, 216] on select "Choose a Payment Method... Cash Check Credit/Debit Card ACH/eCheck Other" at bounding box center [889, 232] width 436 height 32
click at [768, 309] on input "Payment Amount" at bounding box center [904, 310] width 407 height 36
type textarea "x"
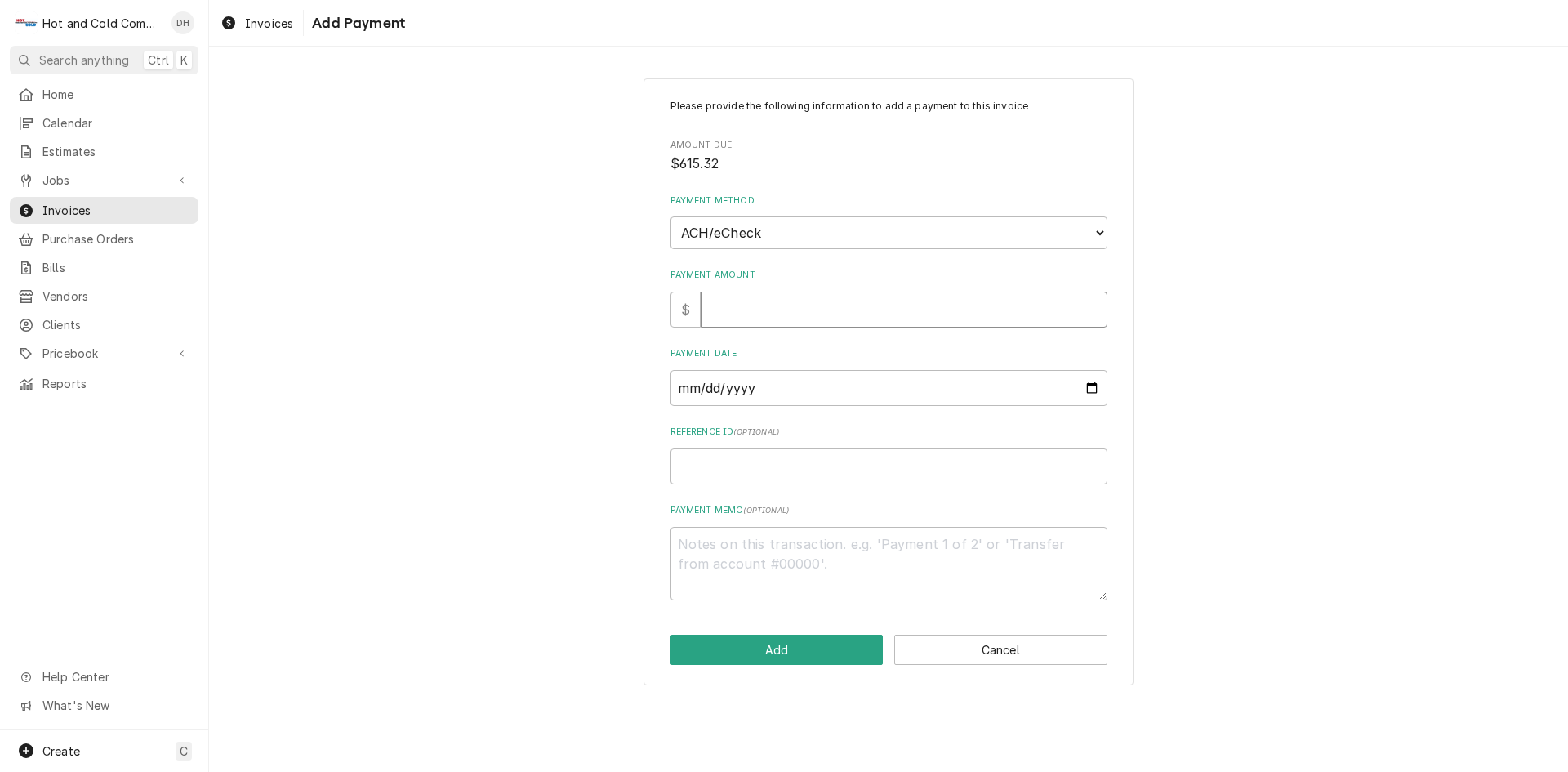
type input "6"
type textarea "x"
type input "61"
type textarea "x"
type input "615"
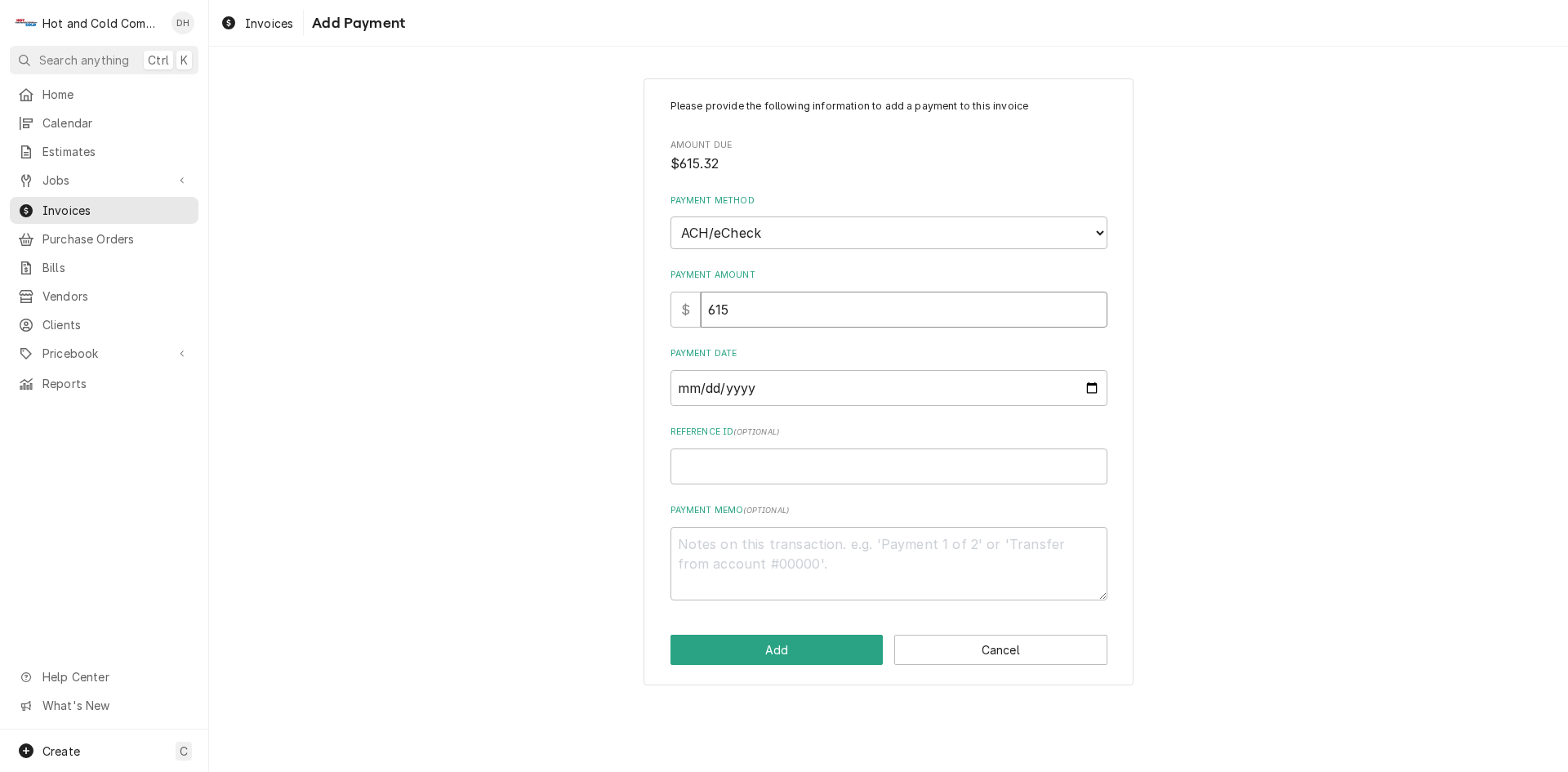
type textarea "x"
type input "615.3"
type textarea "x"
type input "615.32"
click at [1095, 380] on input "Payment Date" at bounding box center [889, 388] width 436 height 36
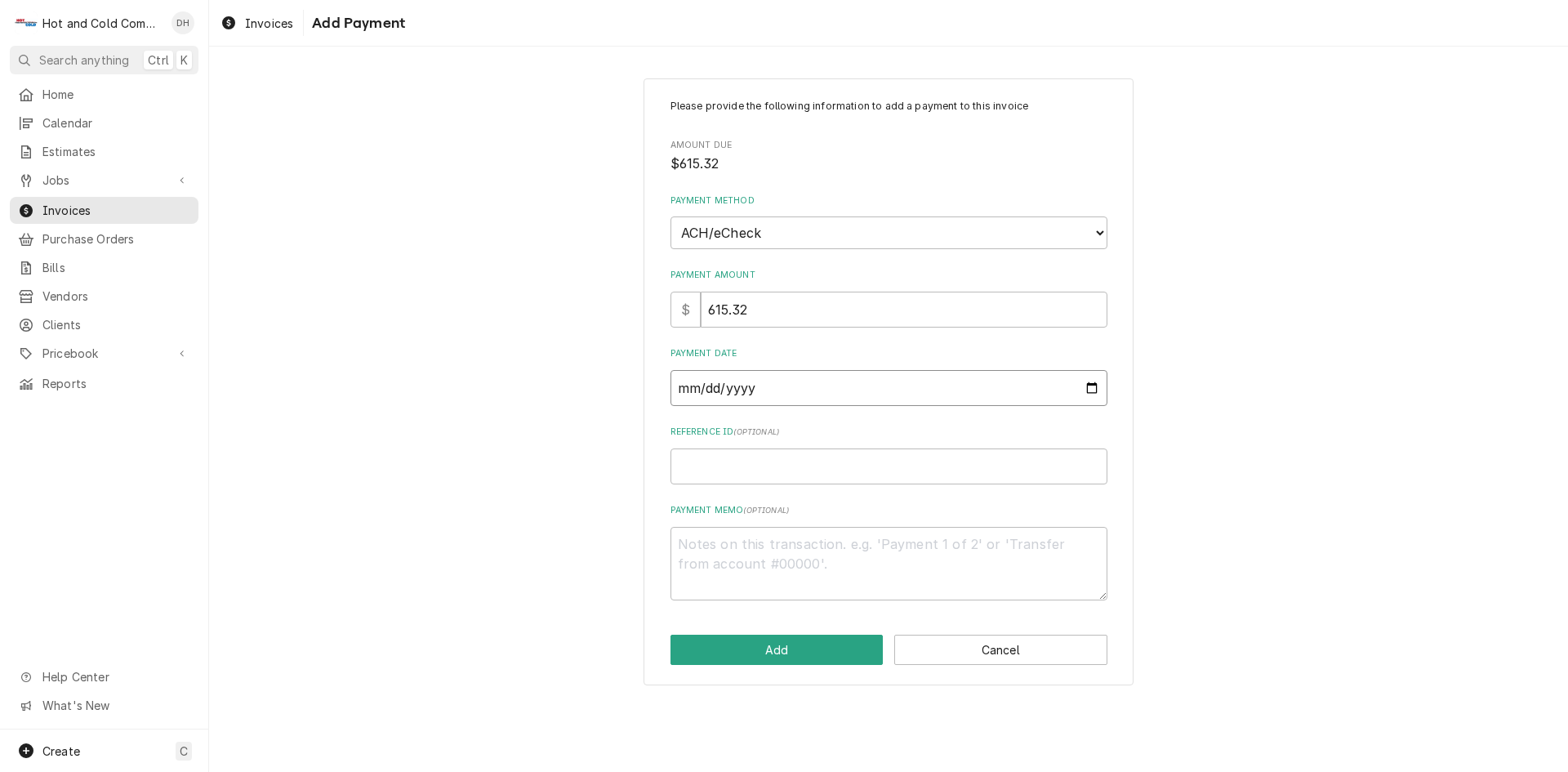
type textarea "x"
type input "2025-09-02"
click at [794, 479] on input "Reference ID ( optional )" at bounding box center [889, 466] width 436 height 36
type textarea "x"
type input "1"
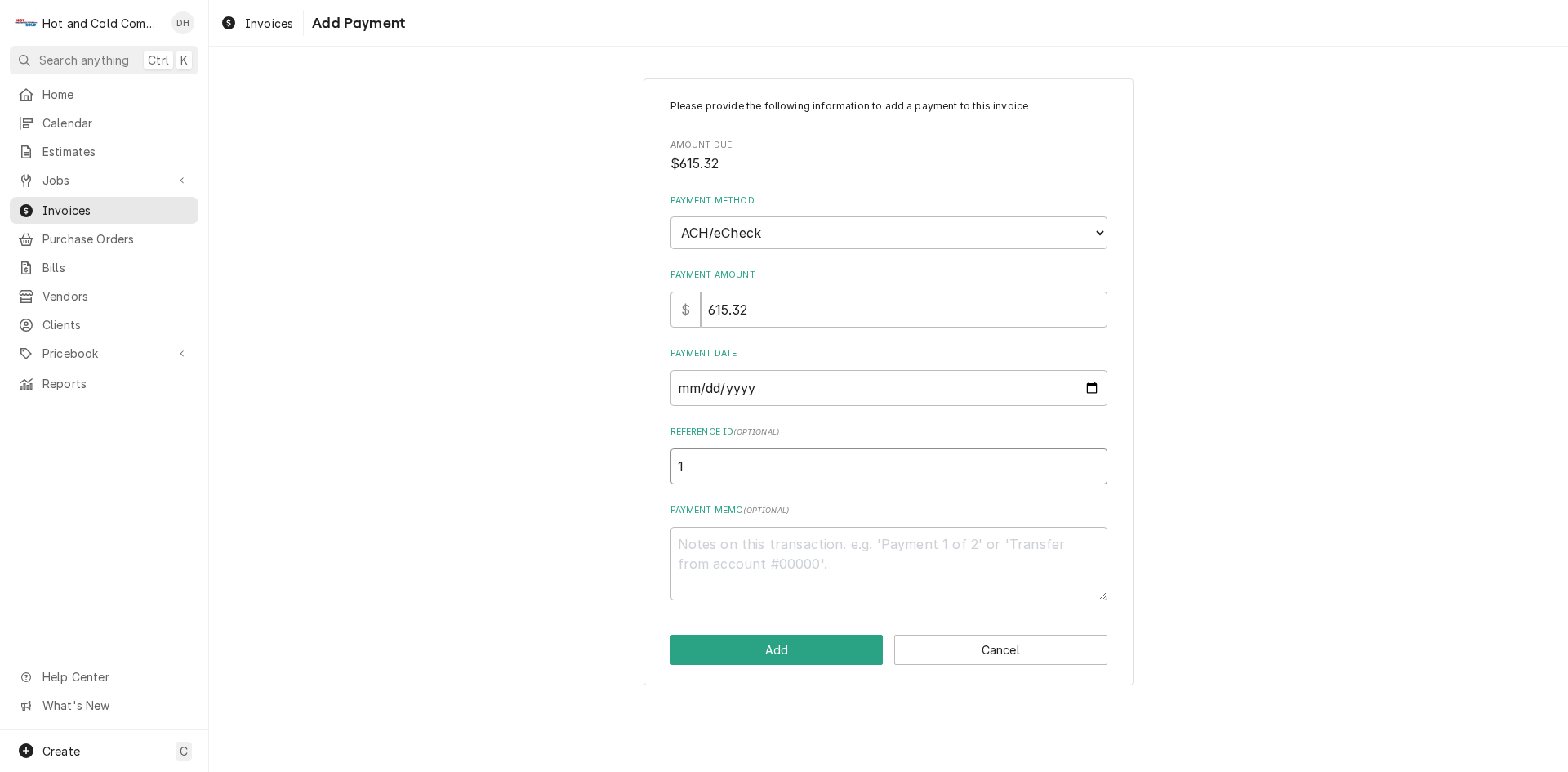
type textarea "x"
type input "13"
type textarea "x"
type input "139"
type textarea "x"
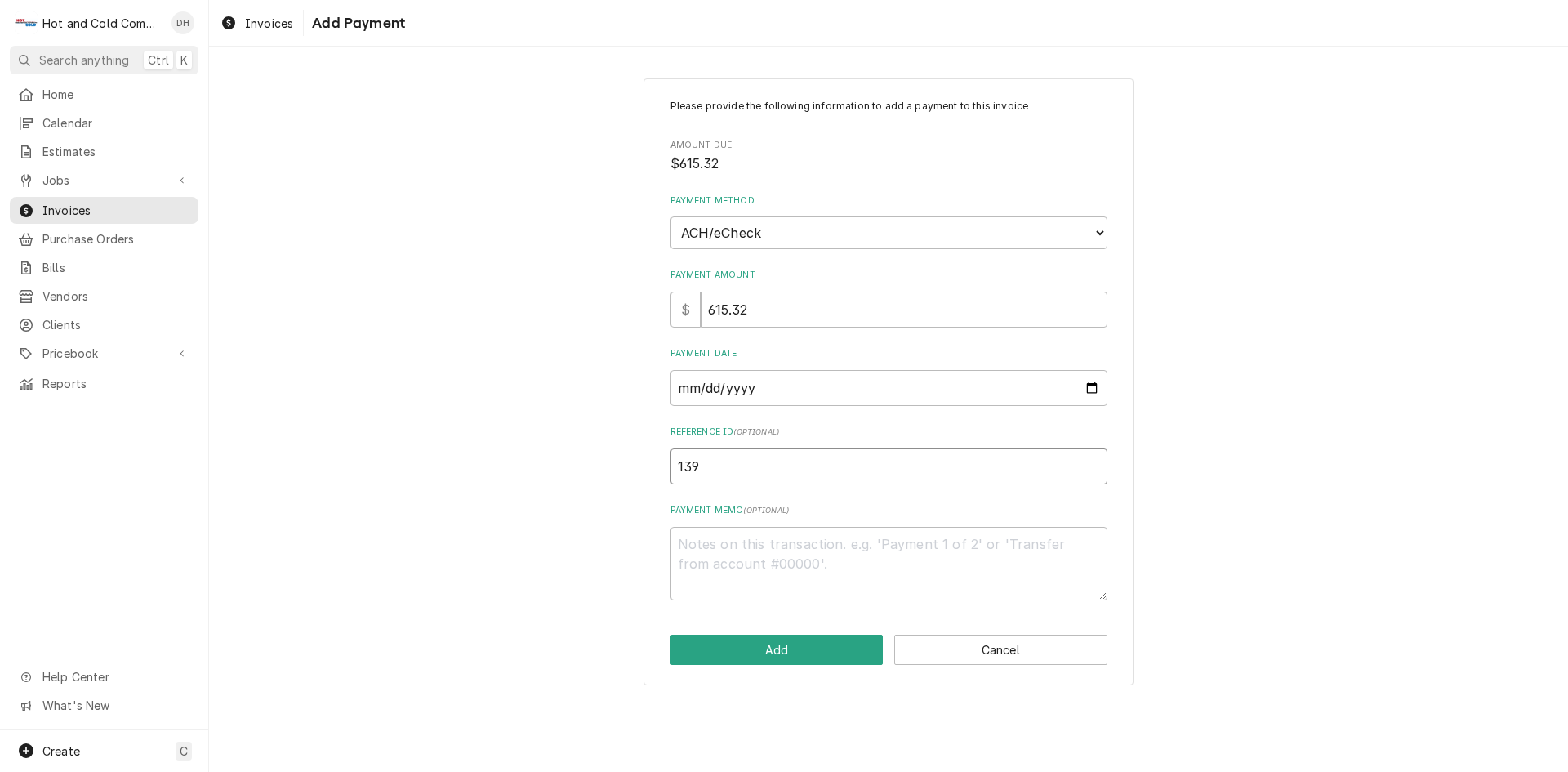
type input "1399"
type textarea "x"
type input "13992"
type textarea "x"
type input "139925"
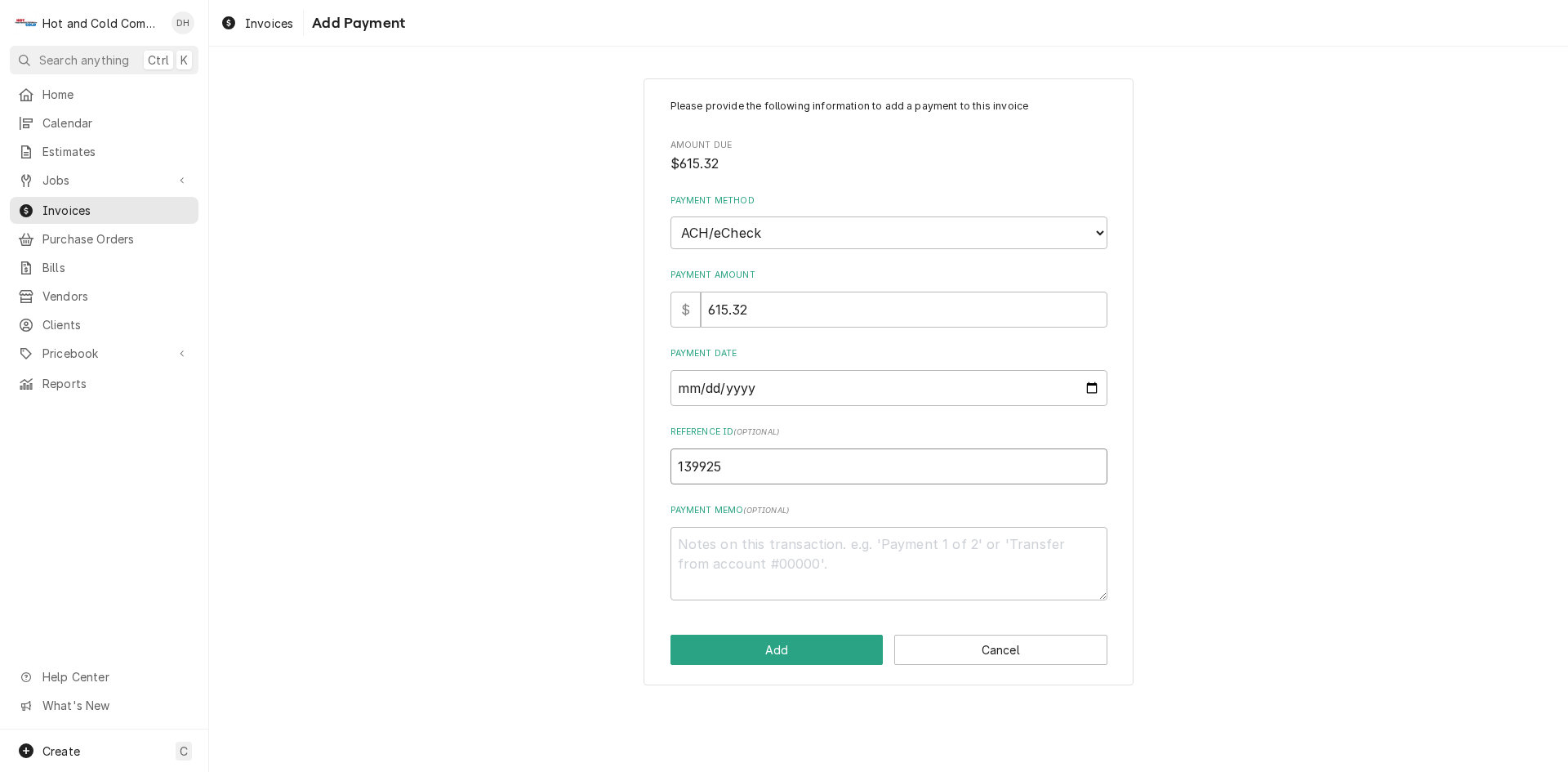
type textarea "x"
type input "1399252"
type textarea "x"
type input "13992523"
type textarea "x"
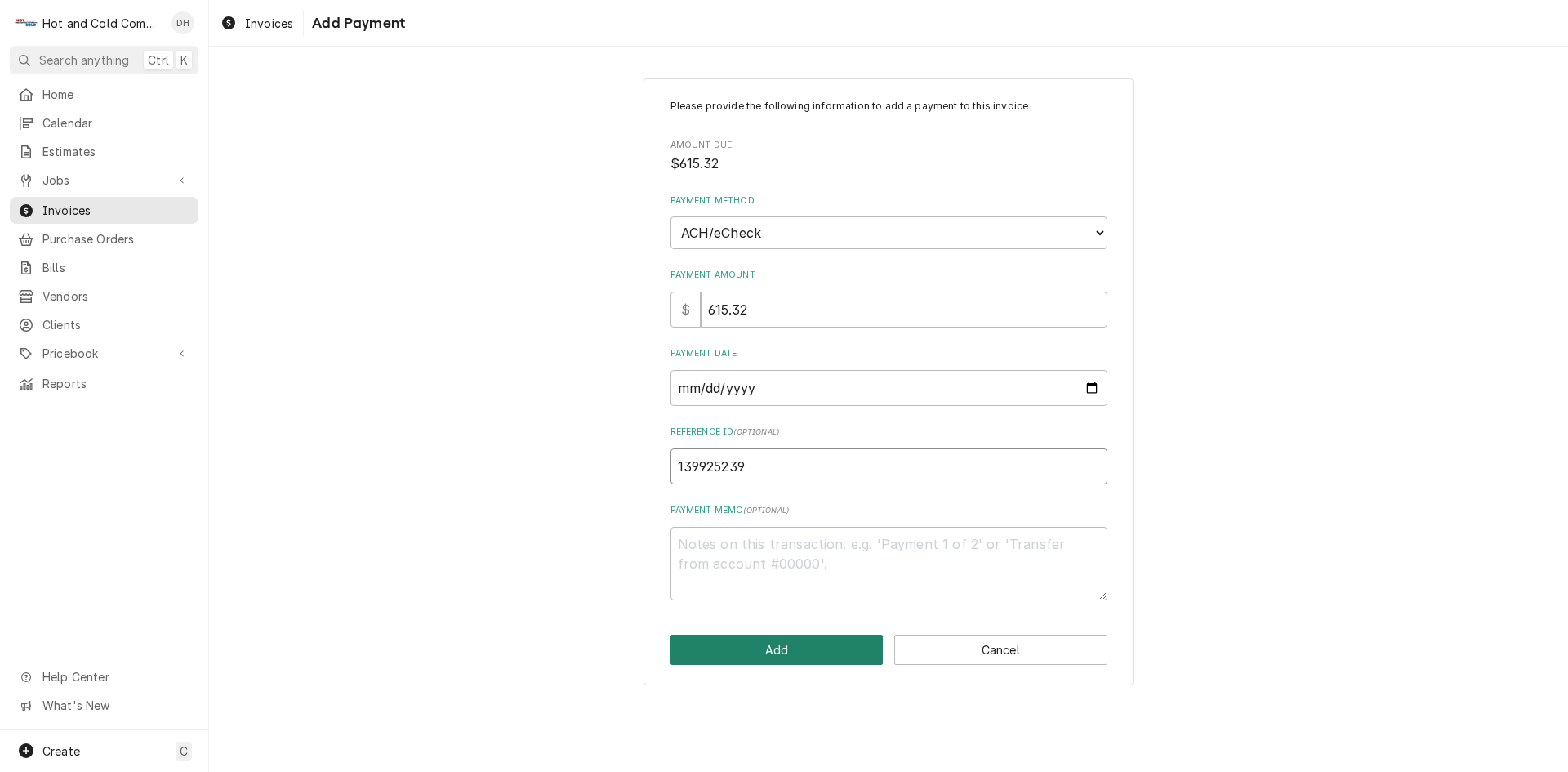
type input "139925239"
click at [807, 646] on button "Add" at bounding box center [776, 649] width 213 height 30
type textarea "x"
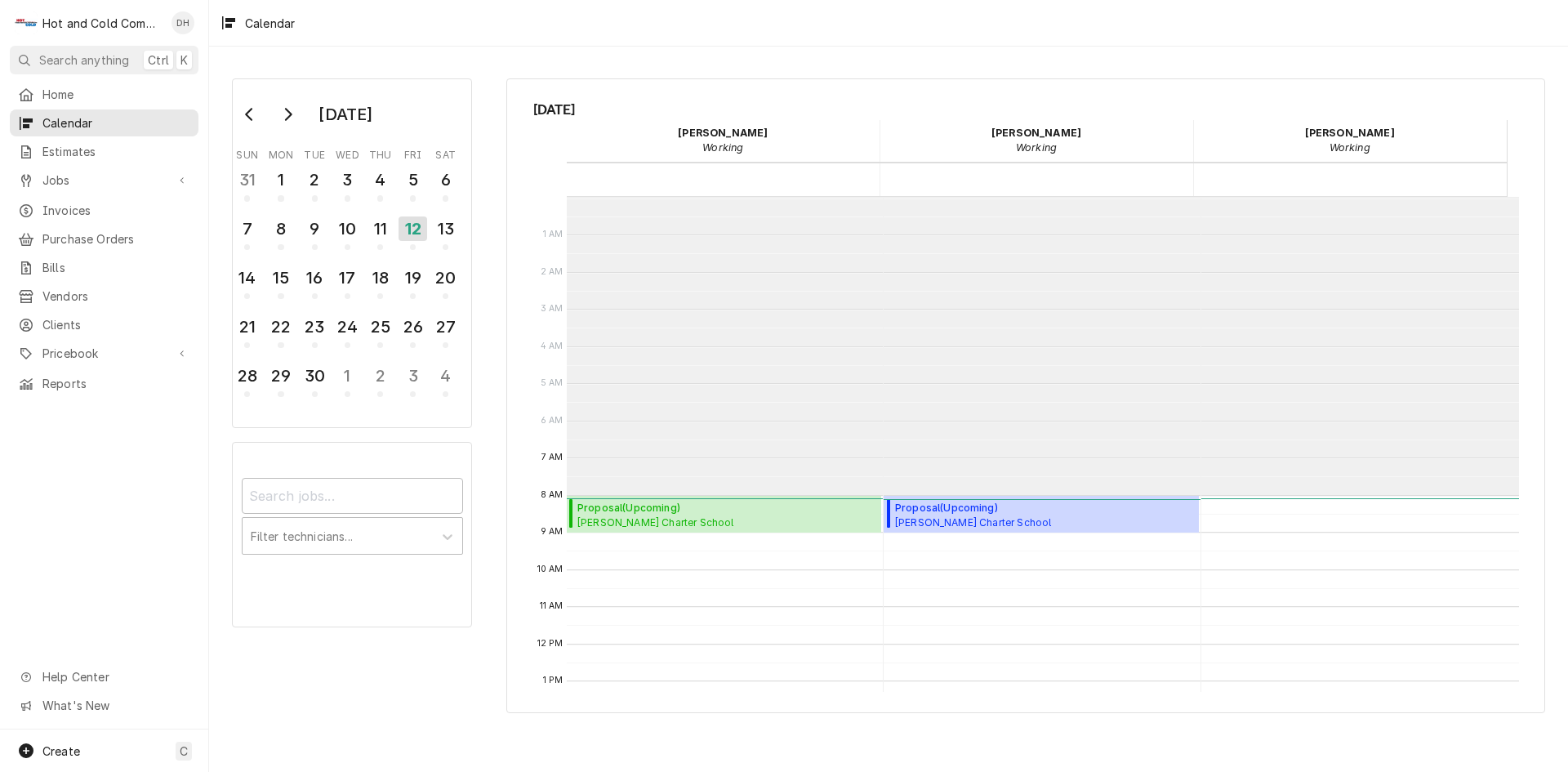
scroll to position [298, 0]
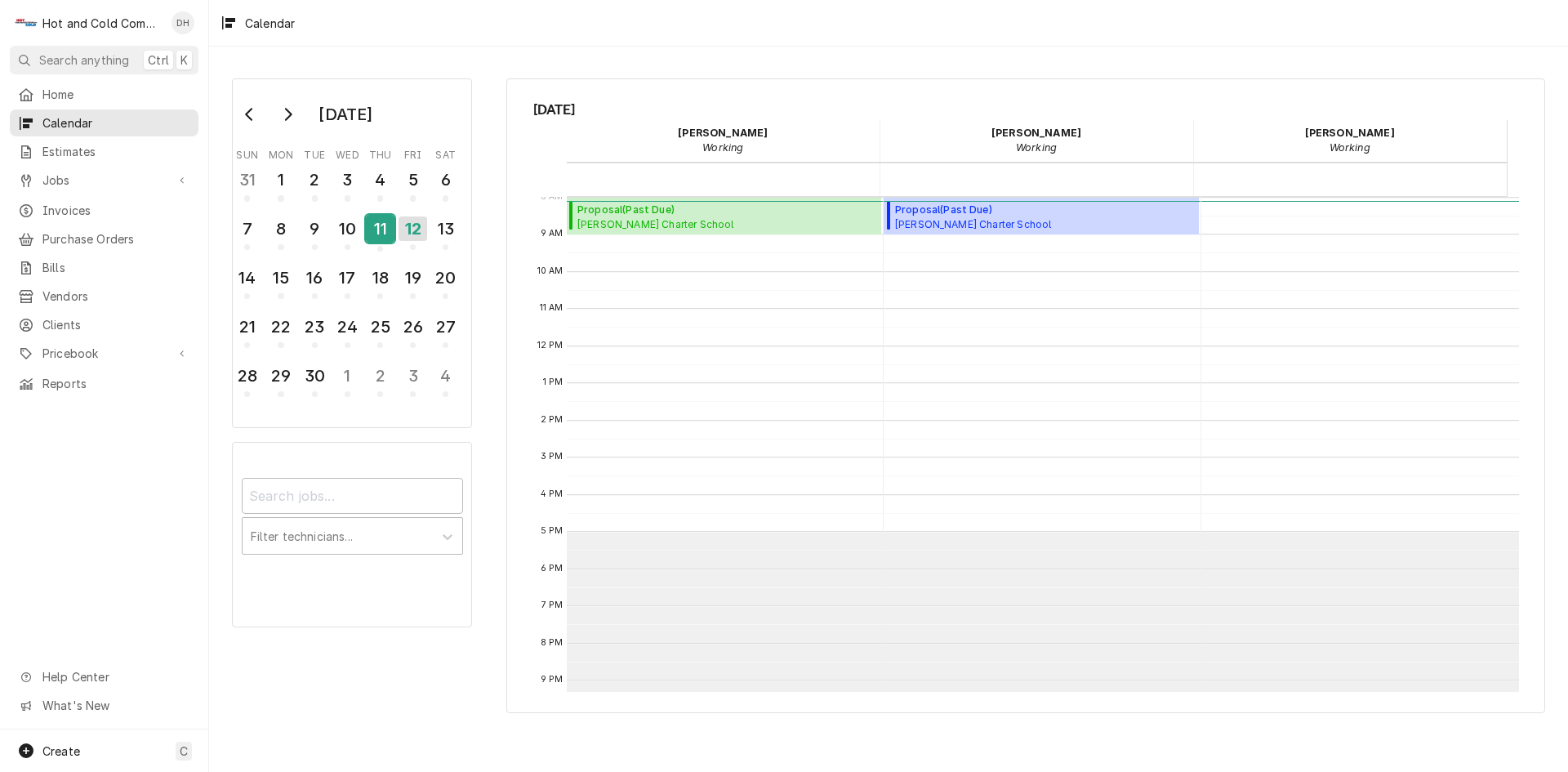
click at [394, 235] on button "11" at bounding box center [380, 234] width 32 height 44
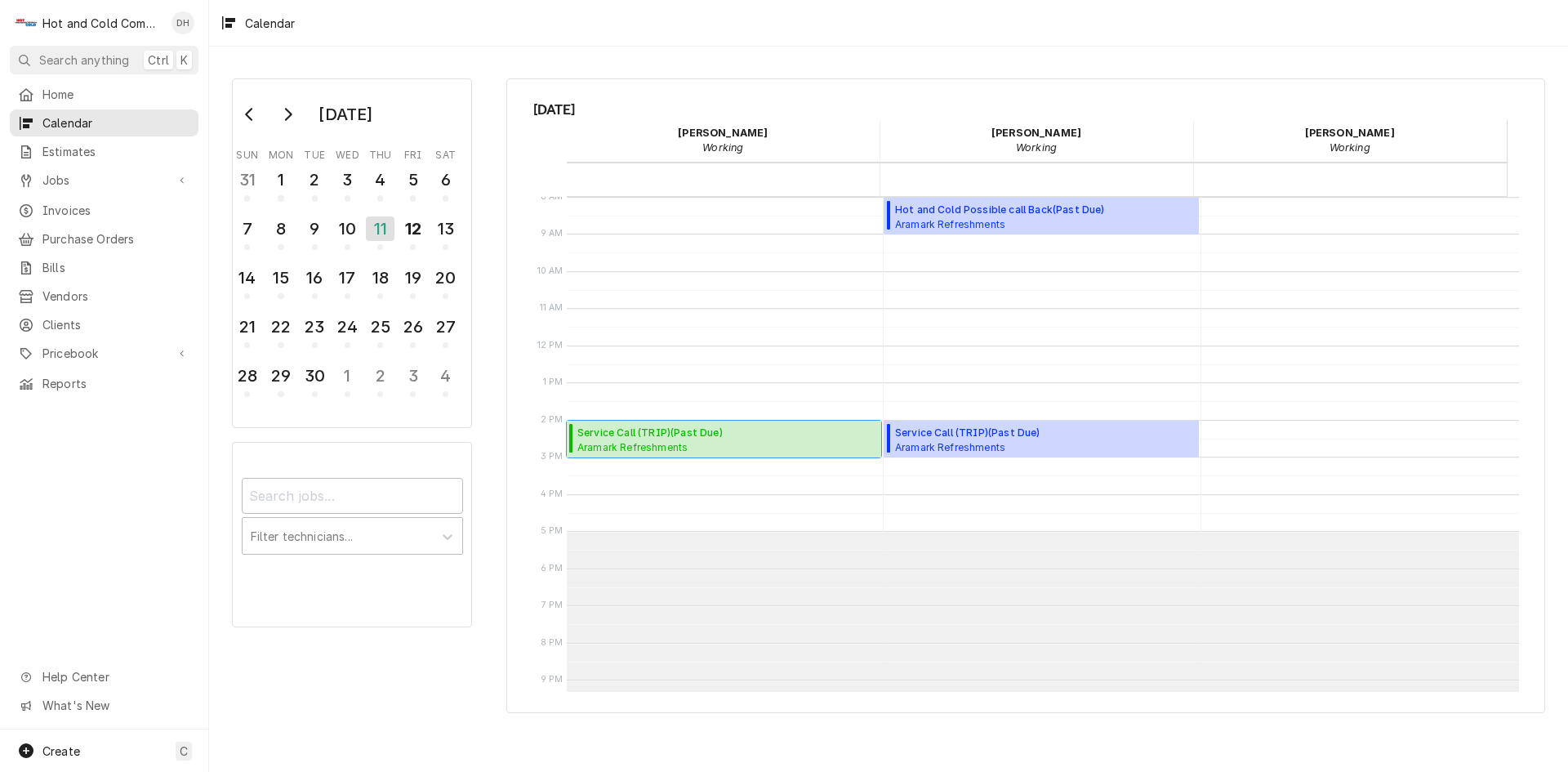
click at [677, 440] on span "Aramark Refreshments E&Y / 55 Ivan Allen Jr Blvd NE 10th floor, Atlanta, GA 303…" at bounding box center [680, 447] width 206 height 13
click at [88, 747] on div "Create C" at bounding box center [104, 751] width 208 height 42
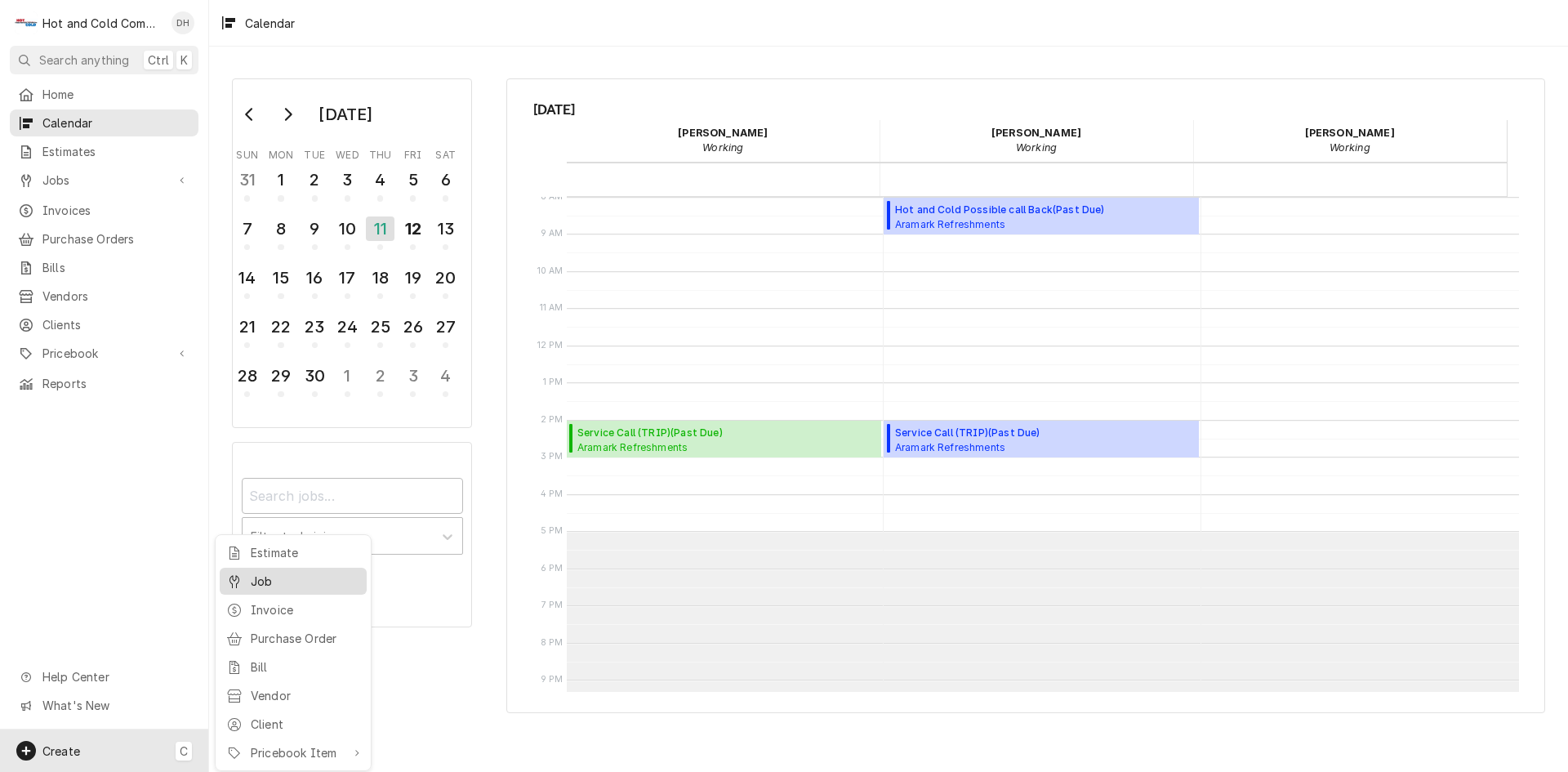
click at [258, 585] on div "Job" at bounding box center [305, 581] width 110 height 18
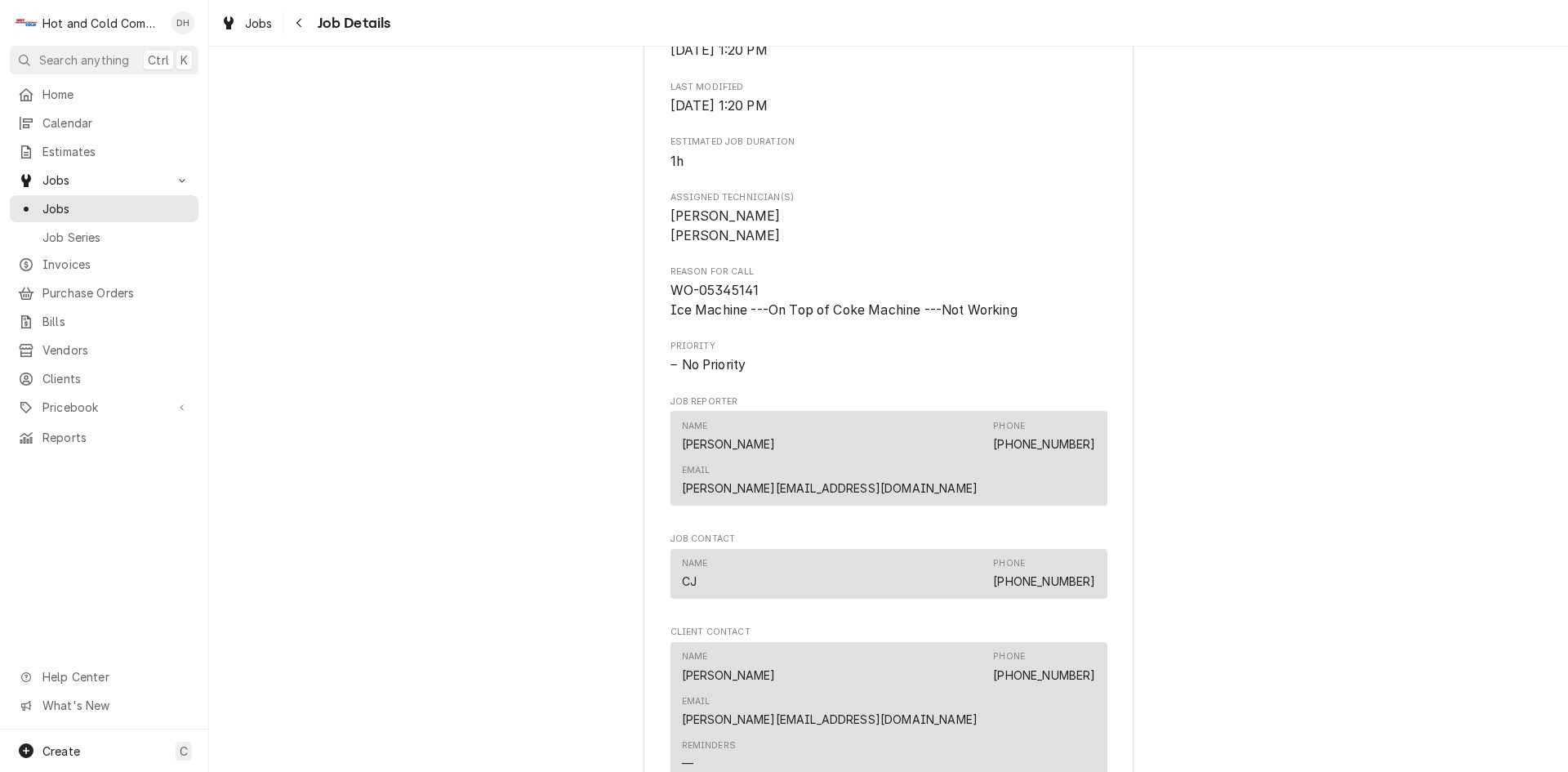
scroll to position [817, 0]
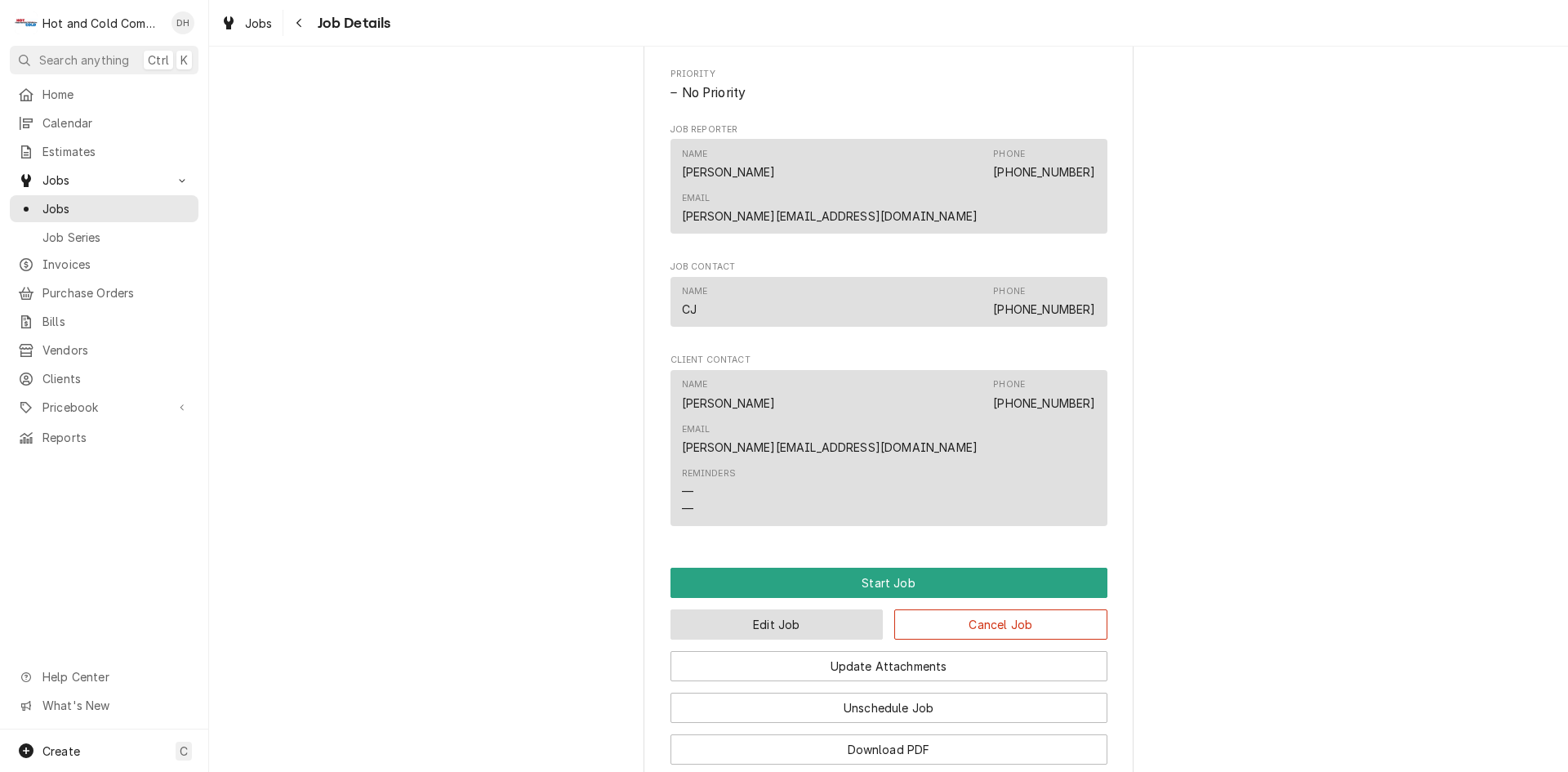
click at [790, 610] on button "Edit Job" at bounding box center [776, 625] width 213 height 30
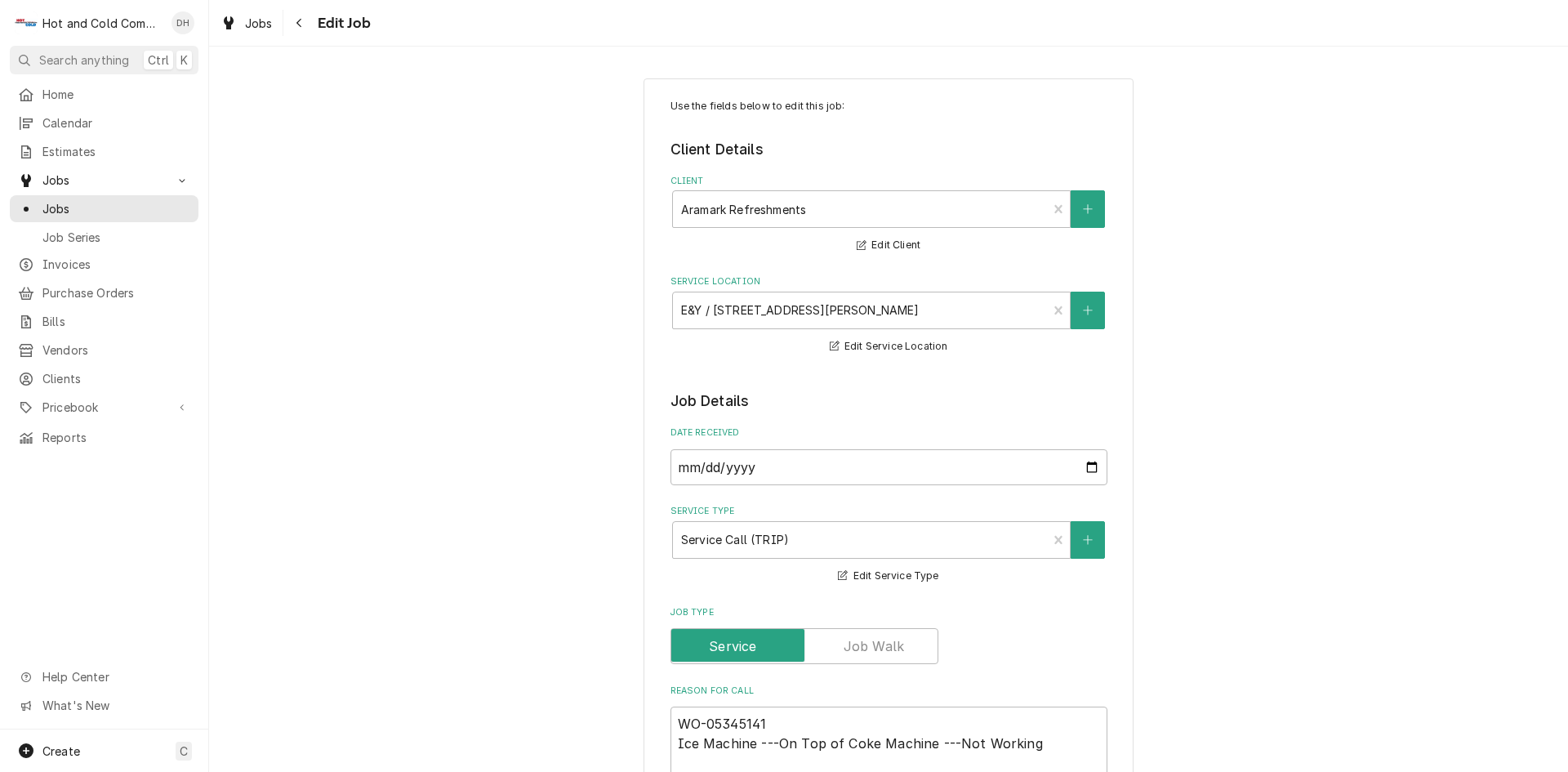
type textarea "x"
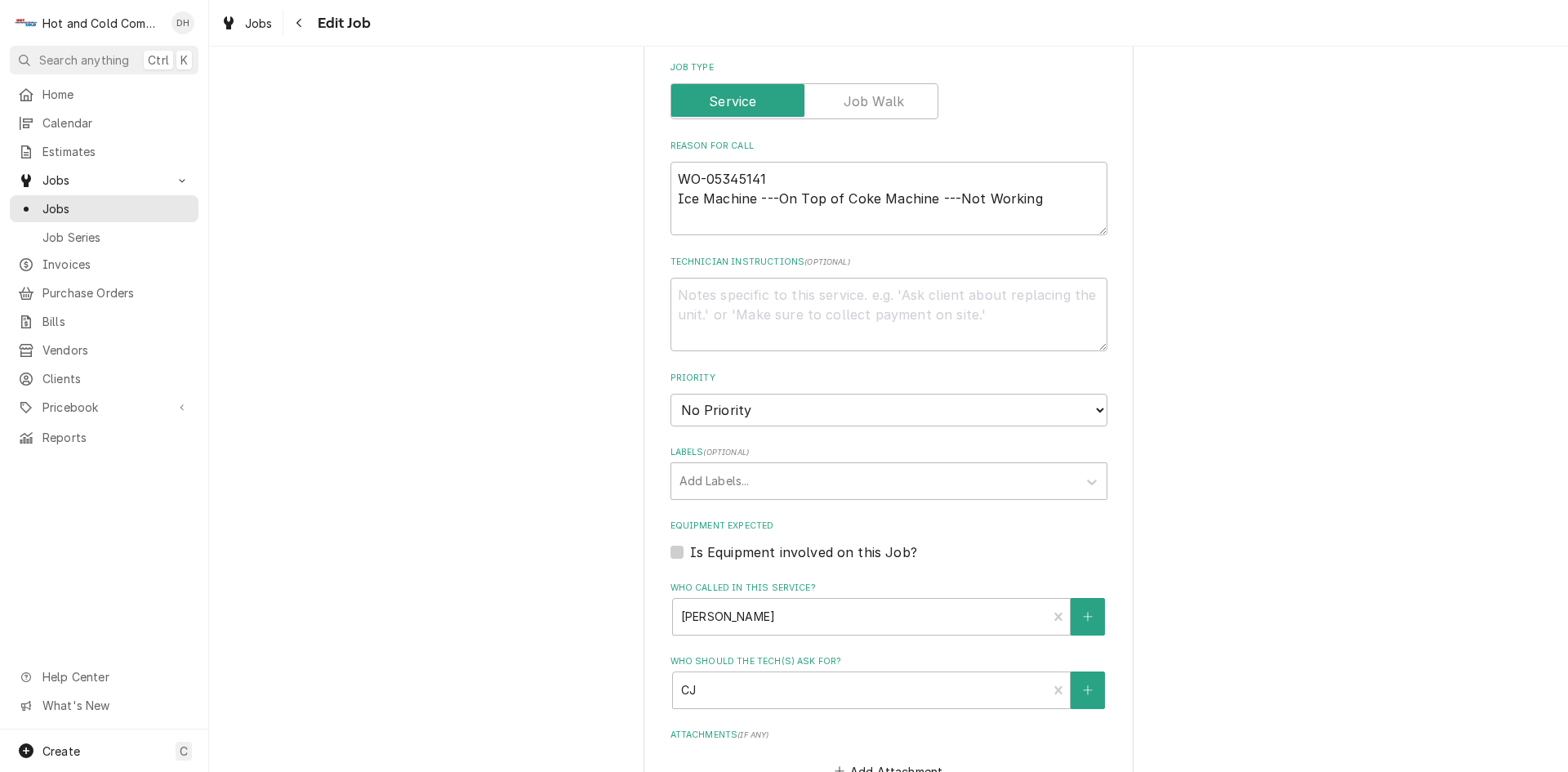
scroll to position [817, 0]
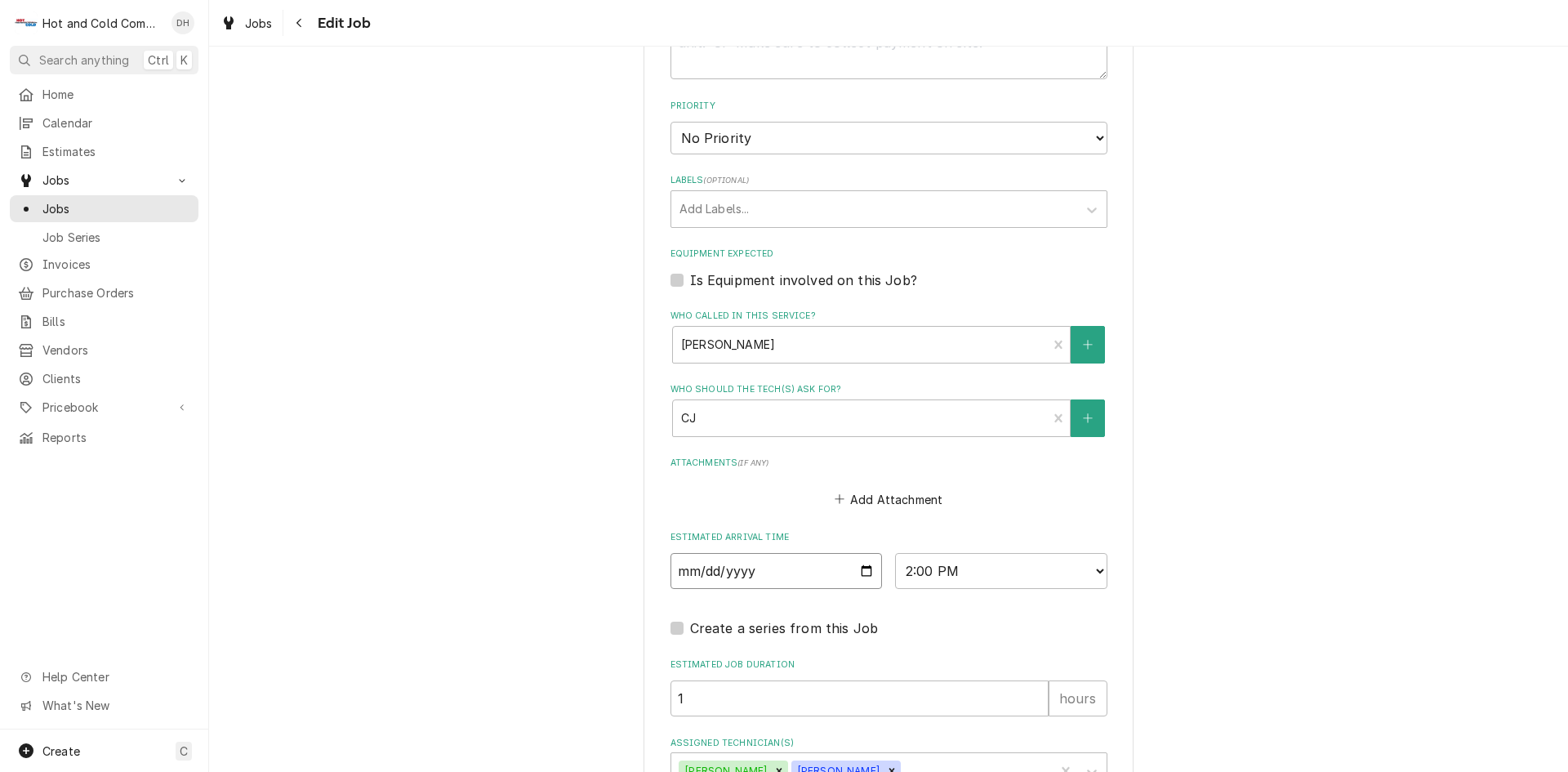
click at [856, 567] on input "2025-09-11" at bounding box center [776, 570] width 213 height 36
type input "2025-09-12"
type textarea "x"
click at [1093, 570] on select "AM / PM 6:00 AM 6:15 AM 6:30 AM 6:45 AM 7:00 AM 7:15 AM 7:30 AM 7:45 AM 8:00 AM…" at bounding box center [1001, 570] width 213 height 36
select select "10:30:00"
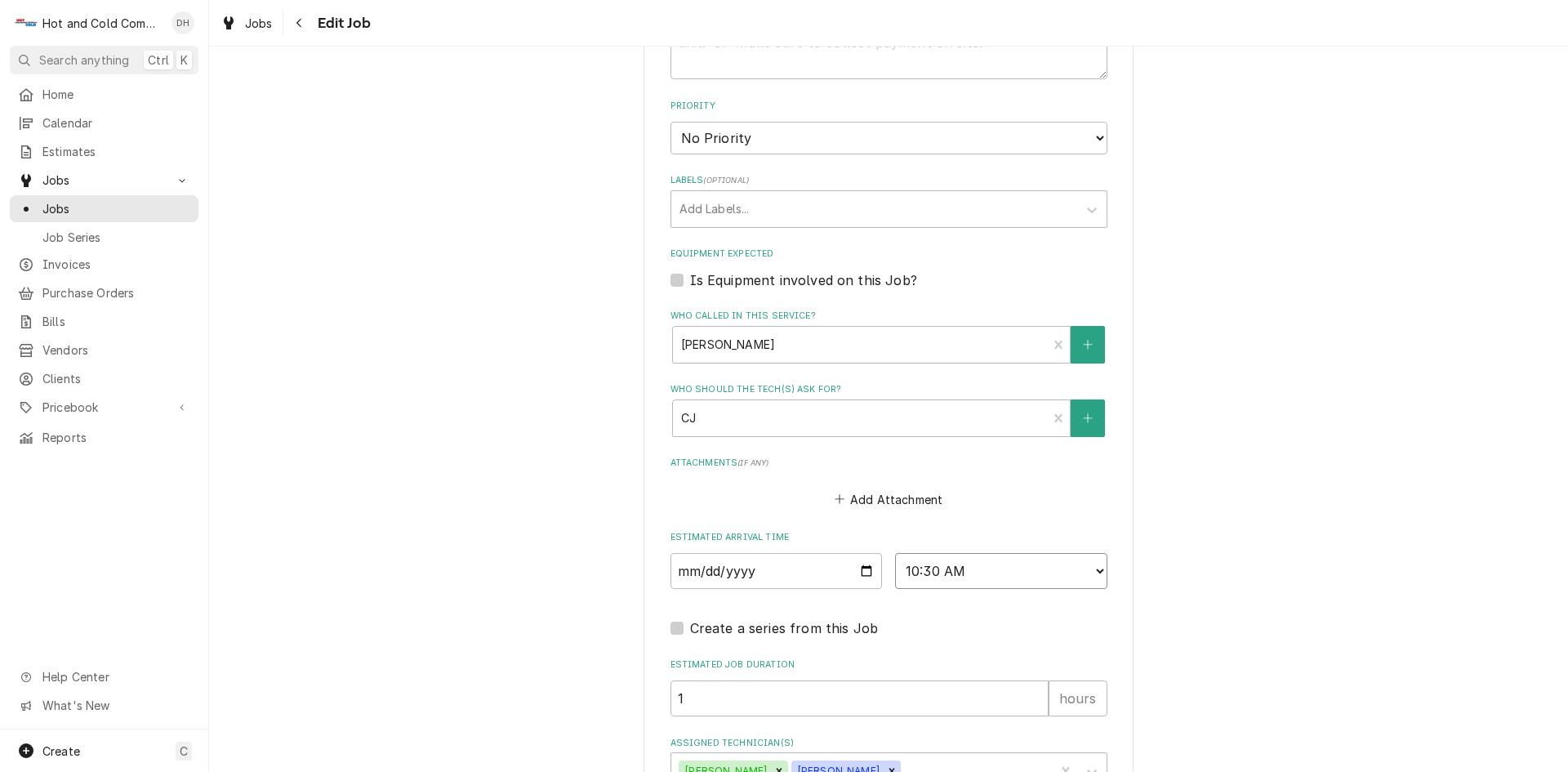
click at [895, 553] on select "AM / PM 6:00 AM 6:15 AM 6:30 AM 6:45 AM 7:00 AM 7:15 AM 7:30 AM 7:45 AM 8:00 AM…" at bounding box center [1001, 570] width 213 height 36
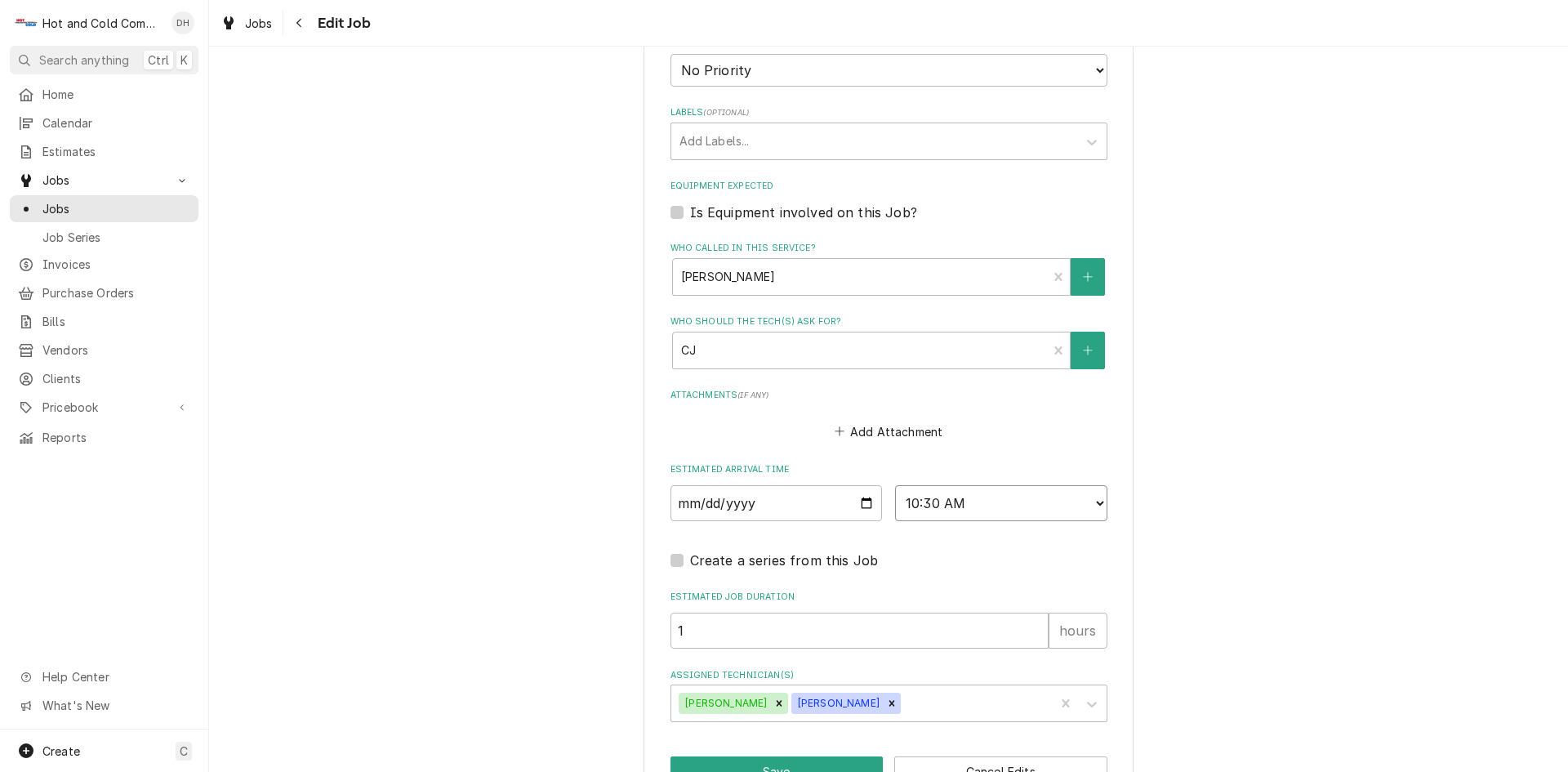
scroll to position [935, 0]
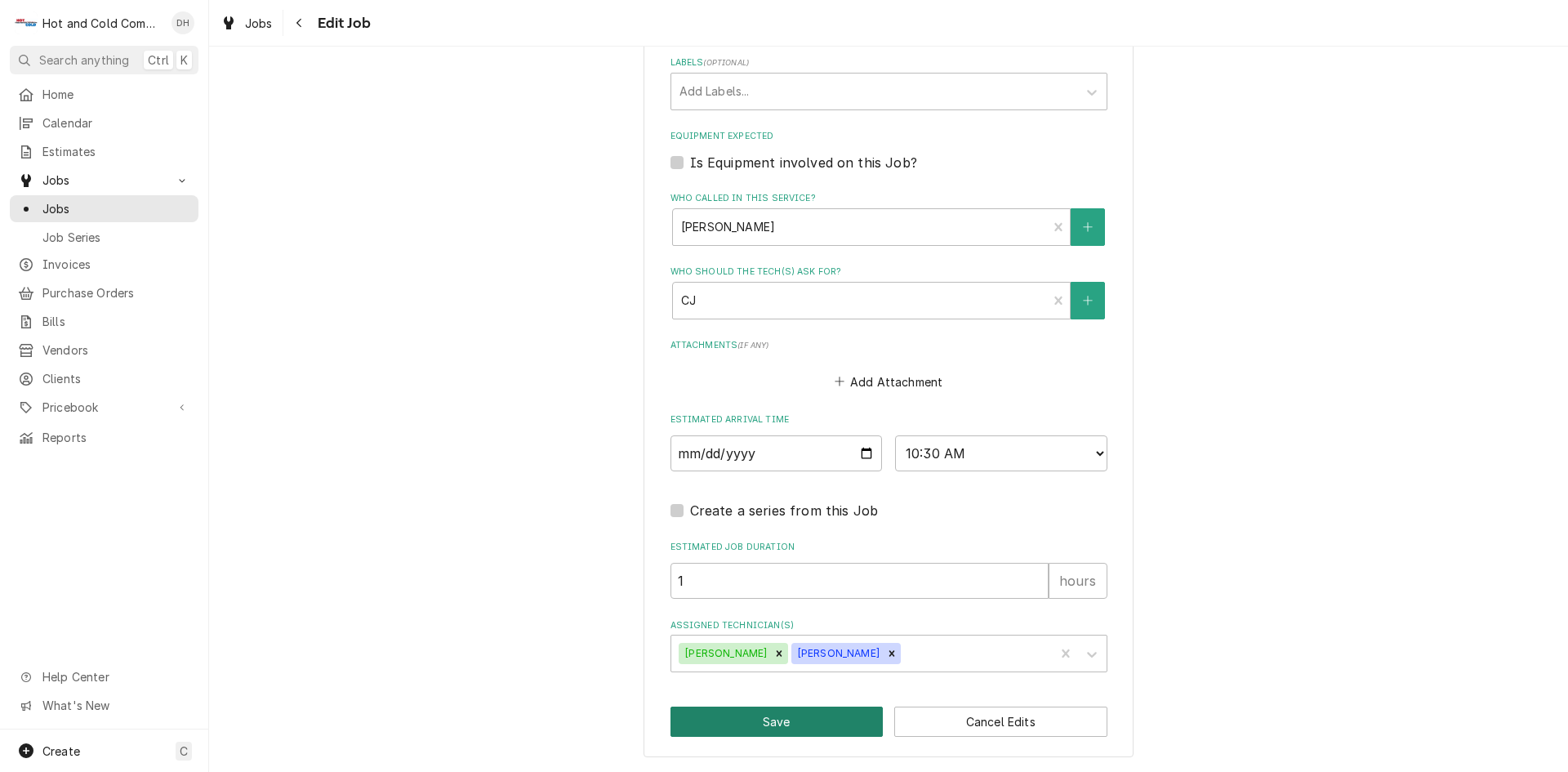
click at [809, 719] on button "Save" at bounding box center [776, 721] width 213 height 30
type textarea "x"
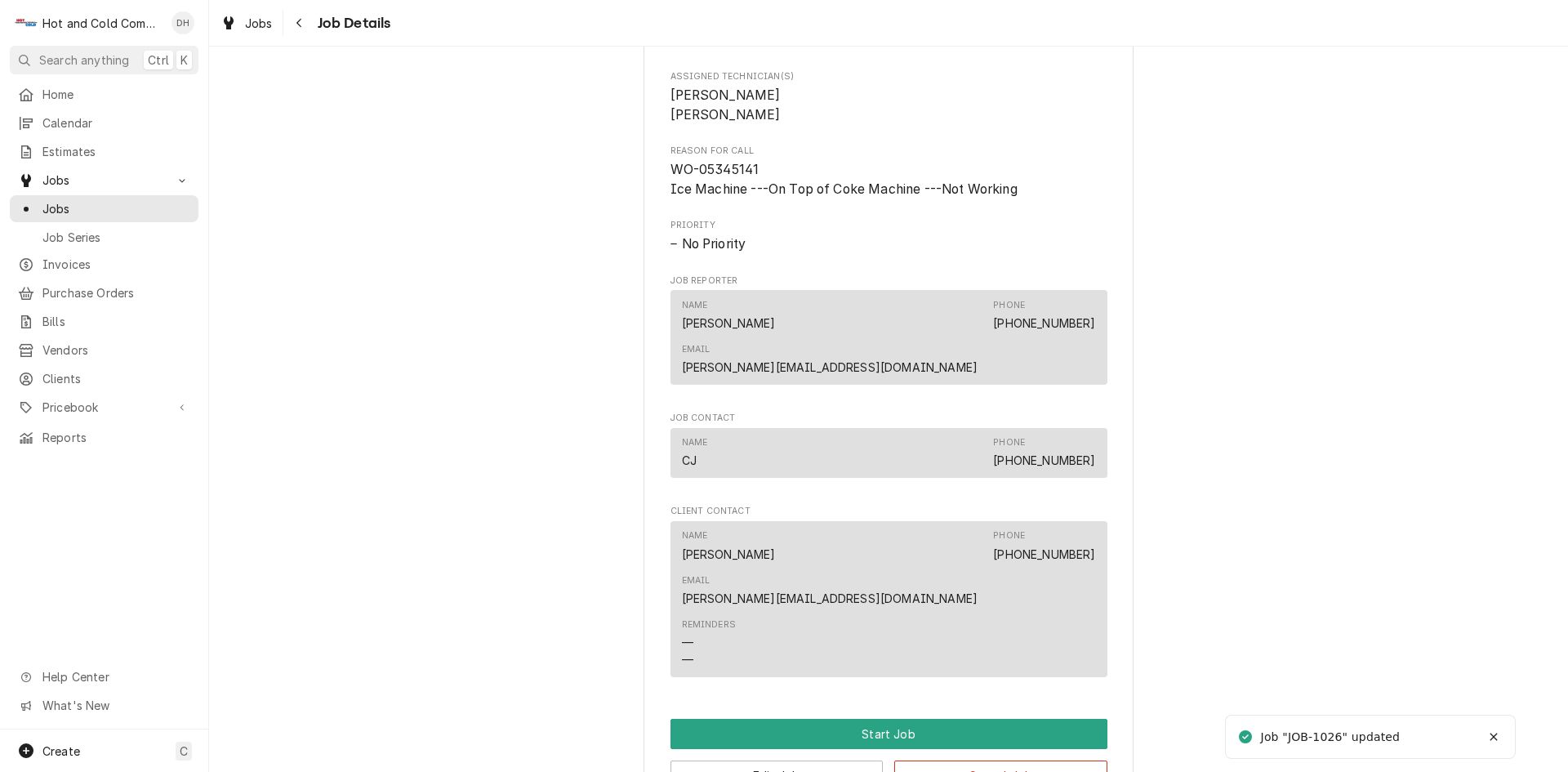
scroll to position [817, 0]
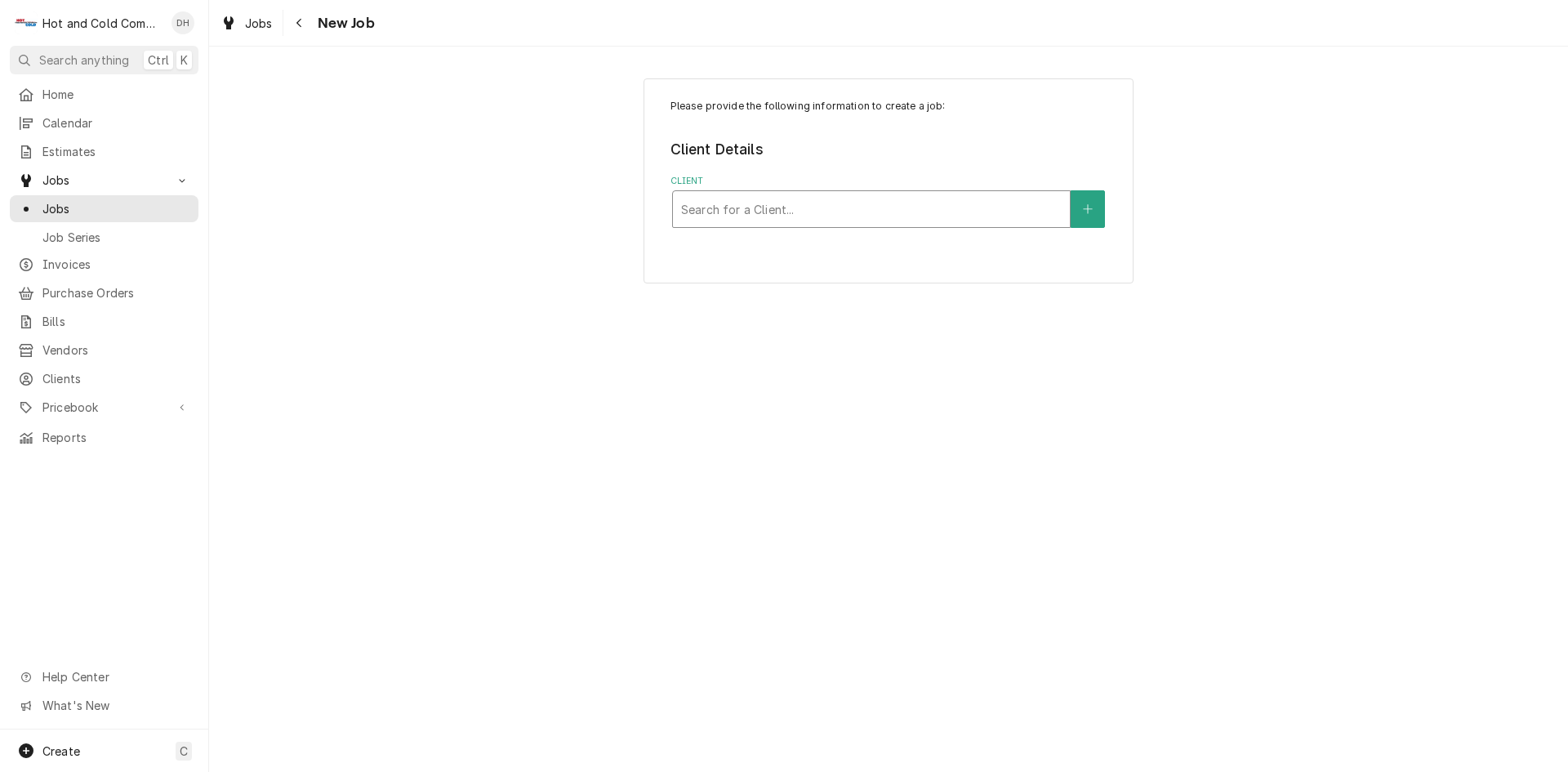
click at [877, 207] on div "Client" at bounding box center [871, 209] width 380 height 29
type input "Restaur"
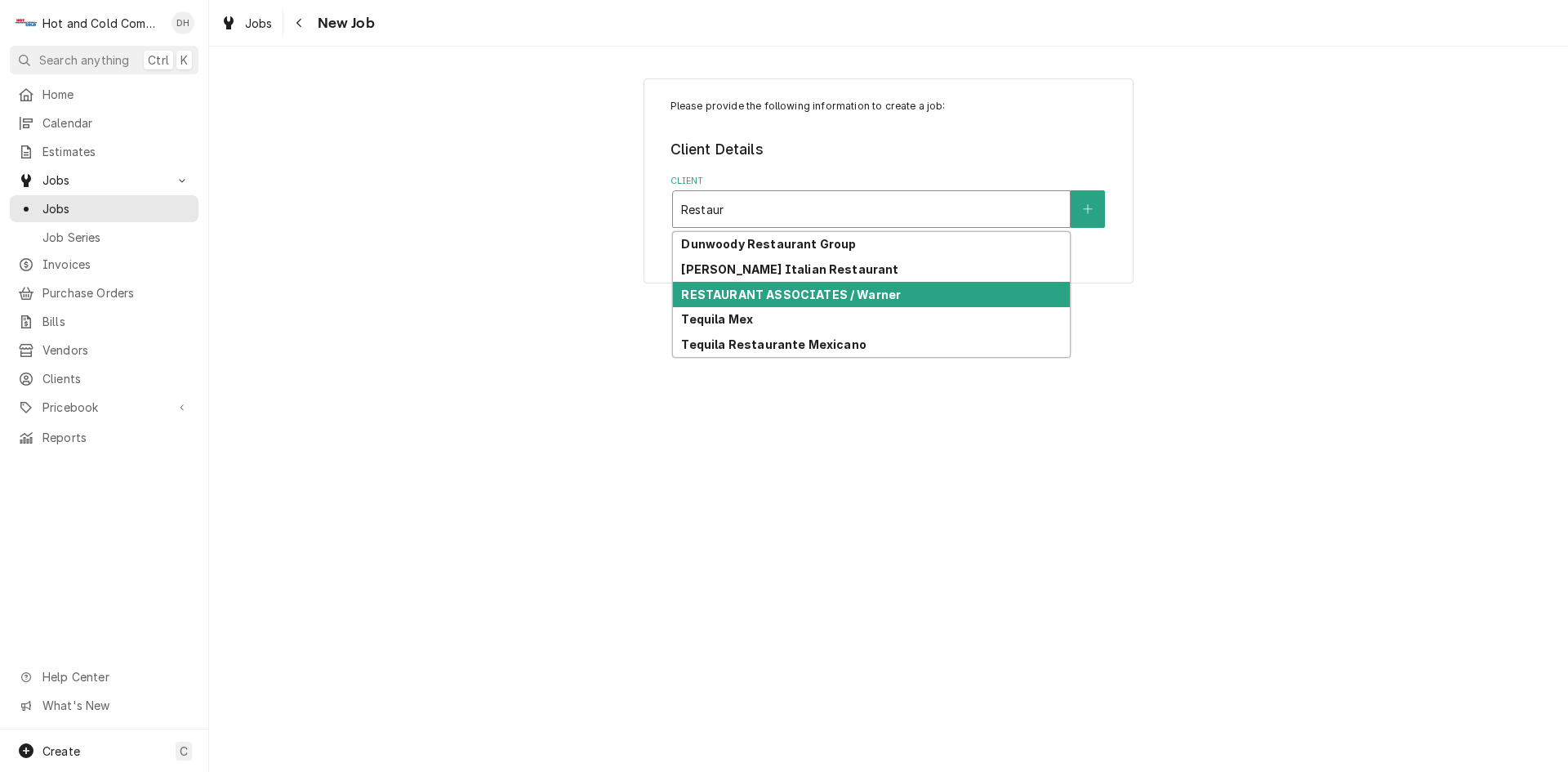
click at [892, 292] on div "RESTAURANT ASSOCIATES / Warner" at bounding box center [871, 294] width 397 height 25
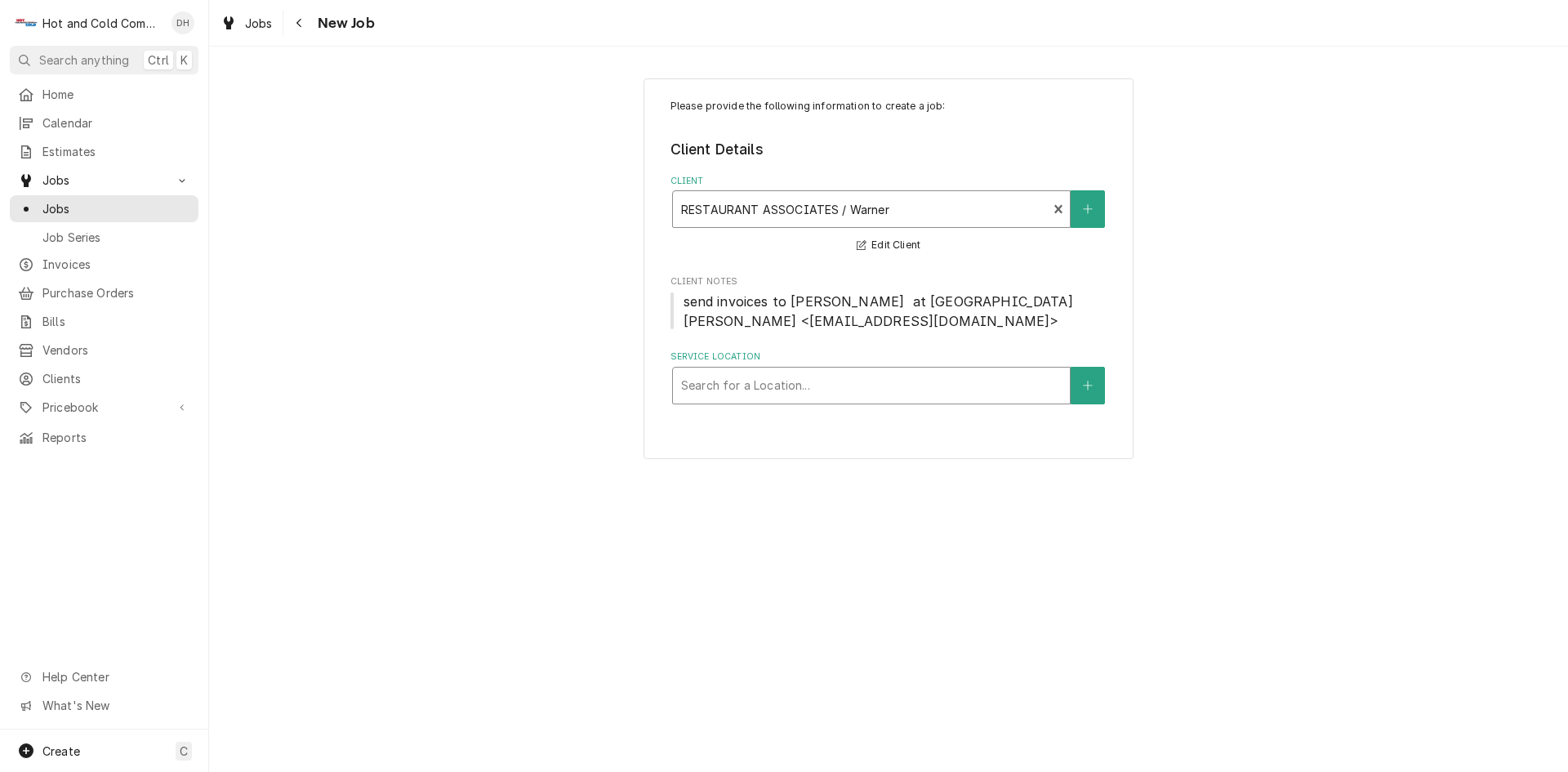
click at [931, 386] on div "Service Location" at bounding box center [871, 386] width 380 height 29
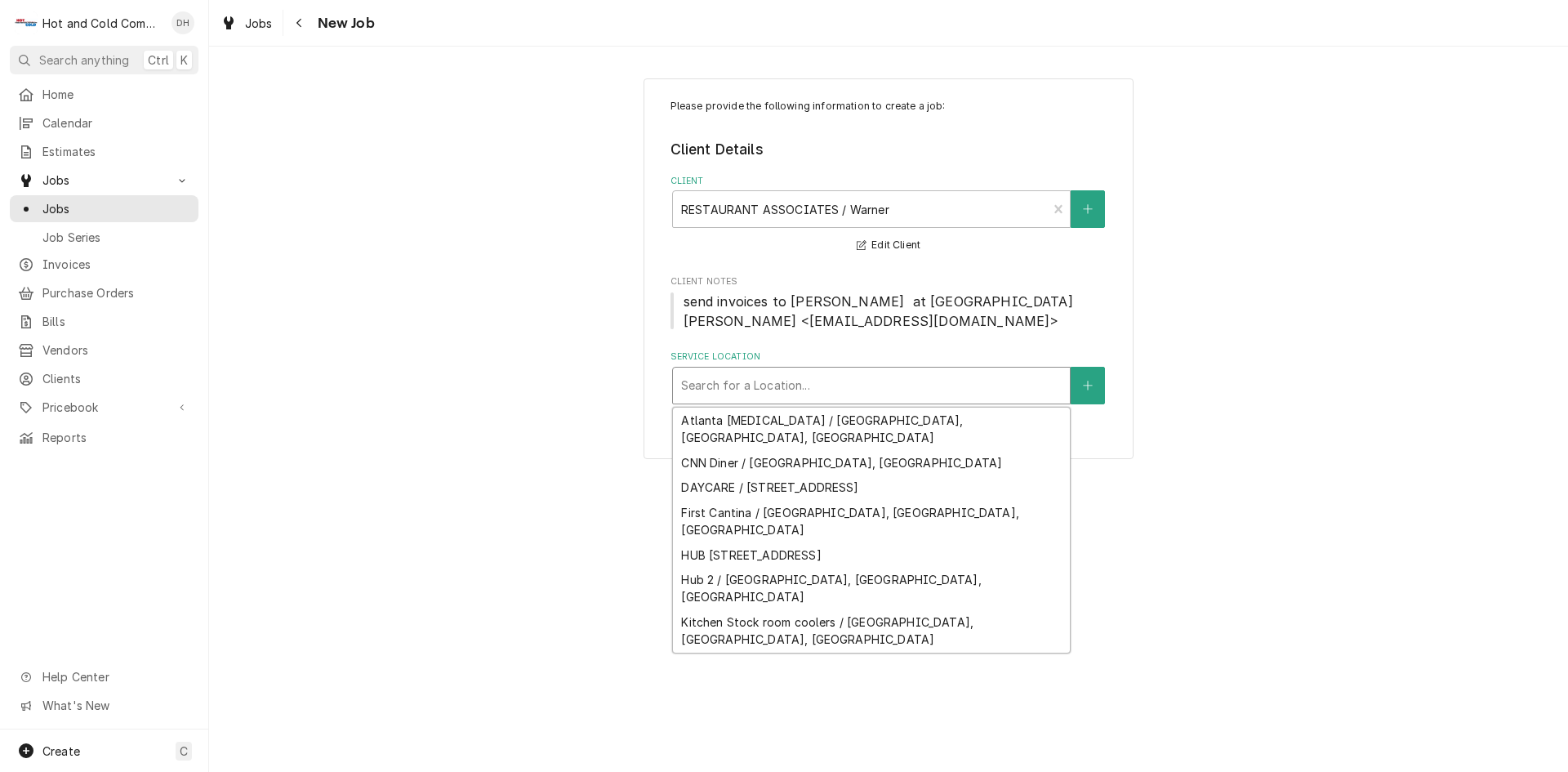
scroll to position [80, 0]
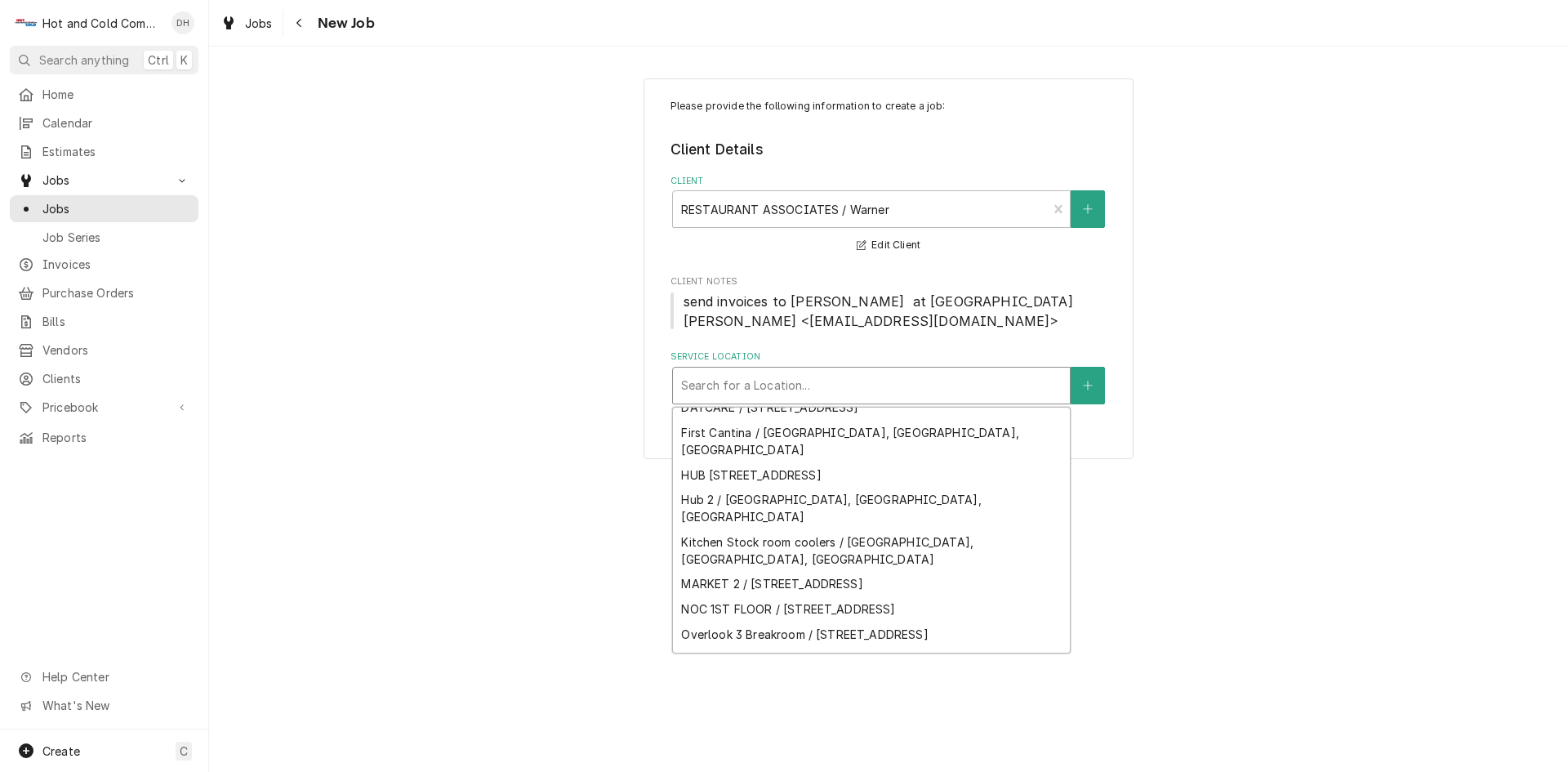
click at [894, 689] on div "Techwood Market / [STREET_ADDRESS]" at bounding box center [871, 701] width 397 height 25
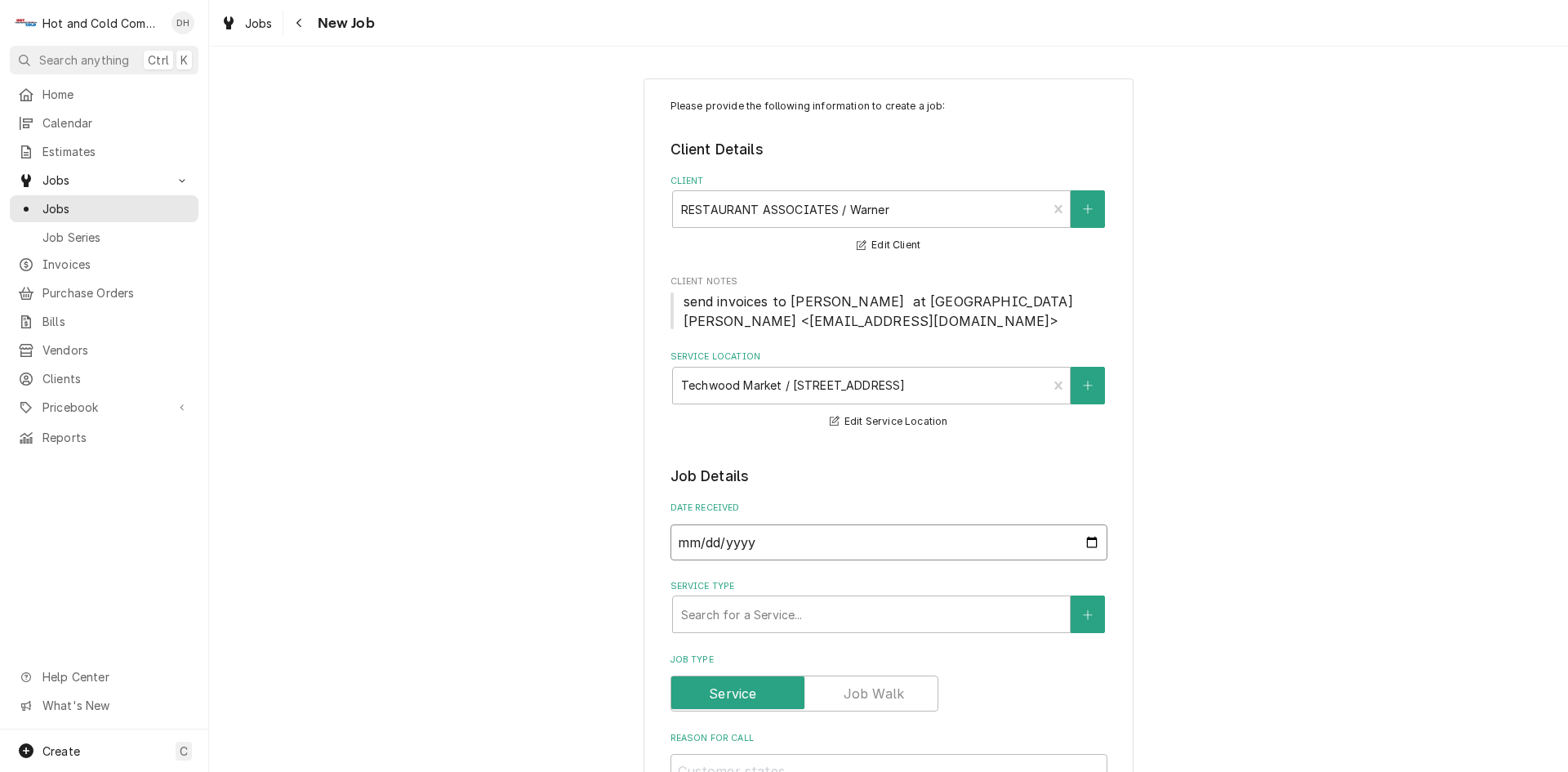
click at [1085, 545] on input "[DATE]" at bounding box center [889, 542] width 436 height 36
type textarea "x"
type input "[DATE]"
click at [929, 608] on div "Service Type" at bounding box center [871, 614] width 380 height 29
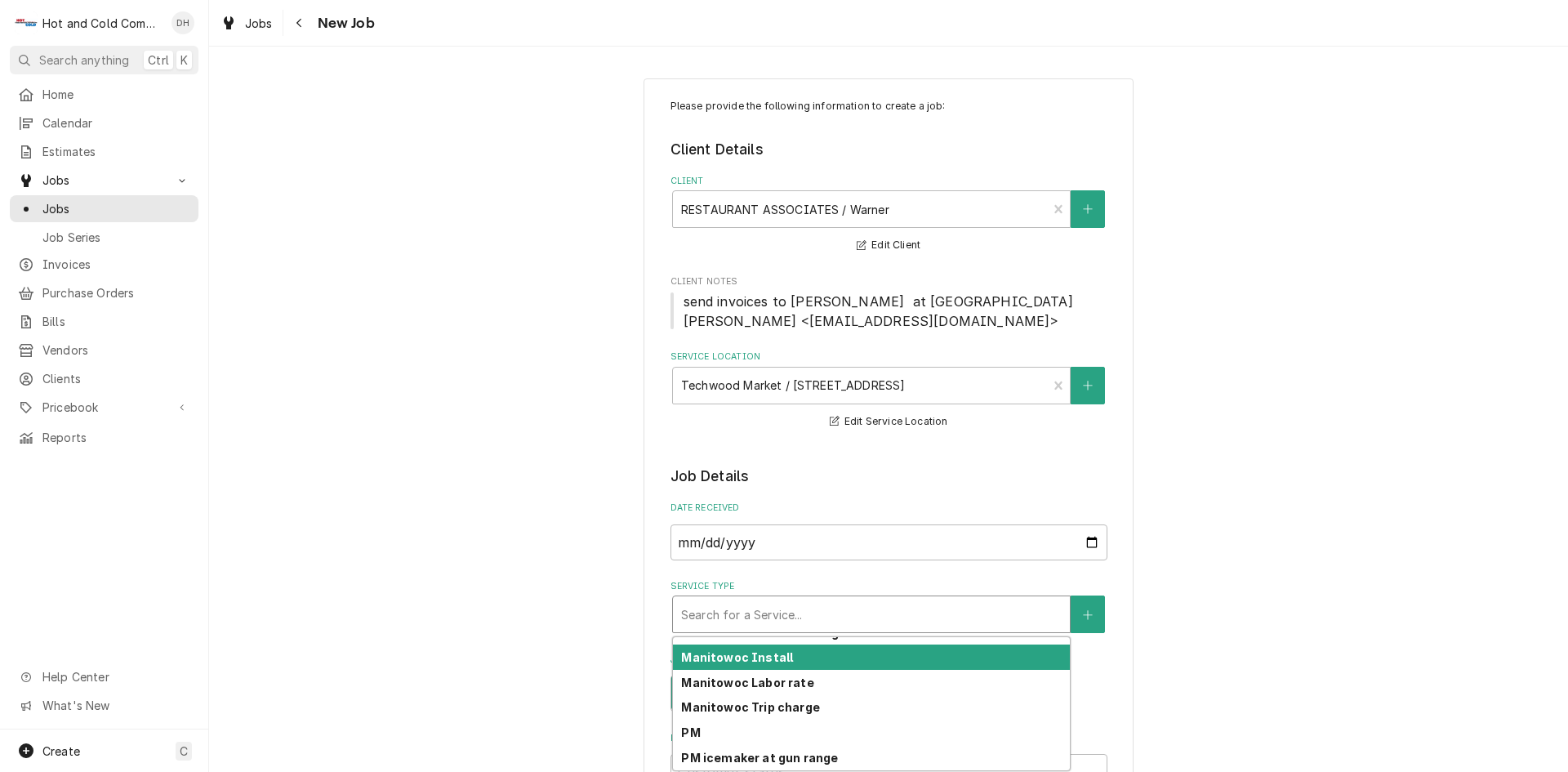
scroll to position [534, 0]
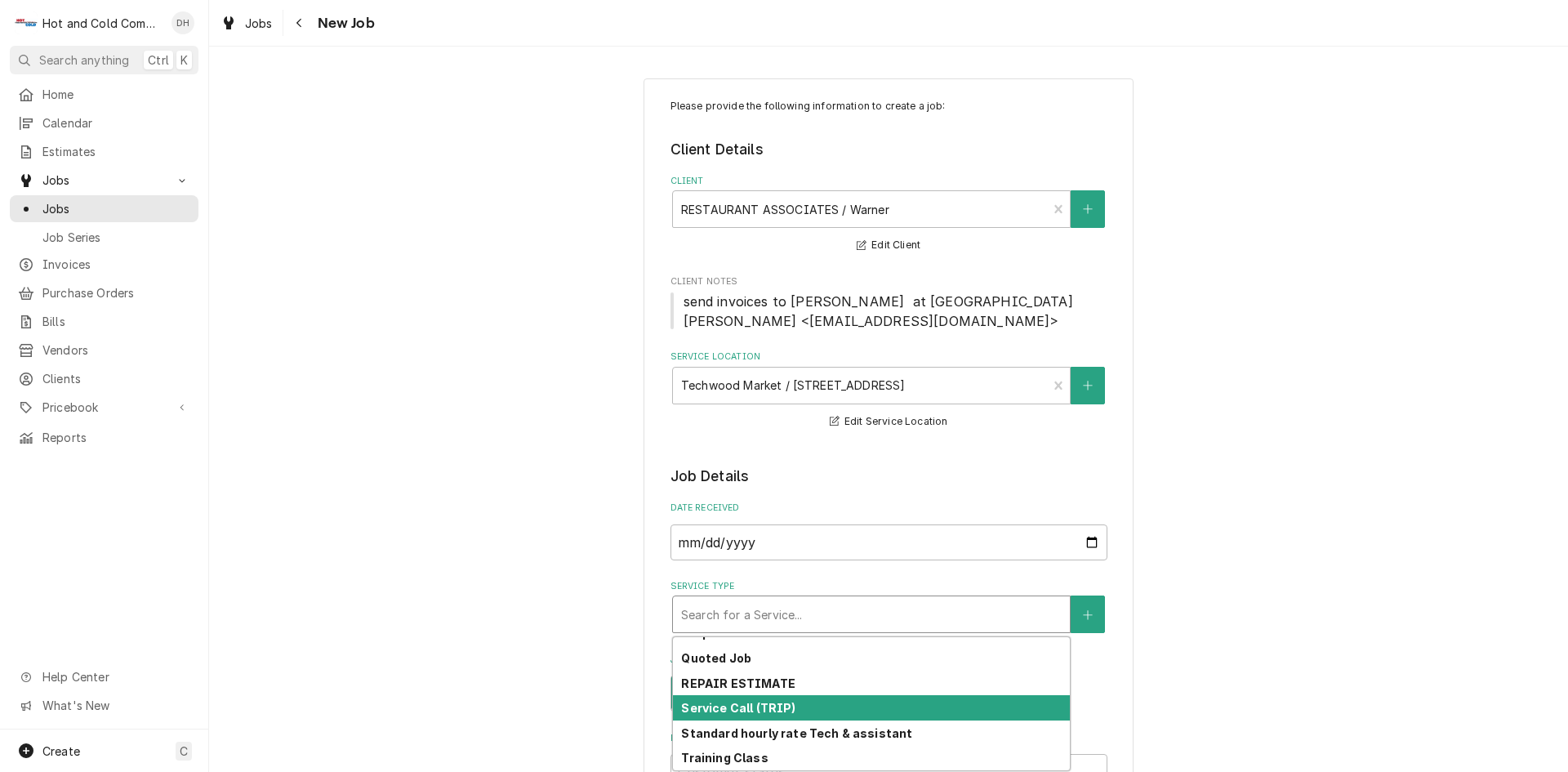
drag, startPoint x: 835, startPoint y: 710, endPoint x: 1083, endPoint y: 650, distance: 255.2
click at [838, 710] on div "Service Call (TRIP)" at bounding box center [871, 708] width 397 height 25
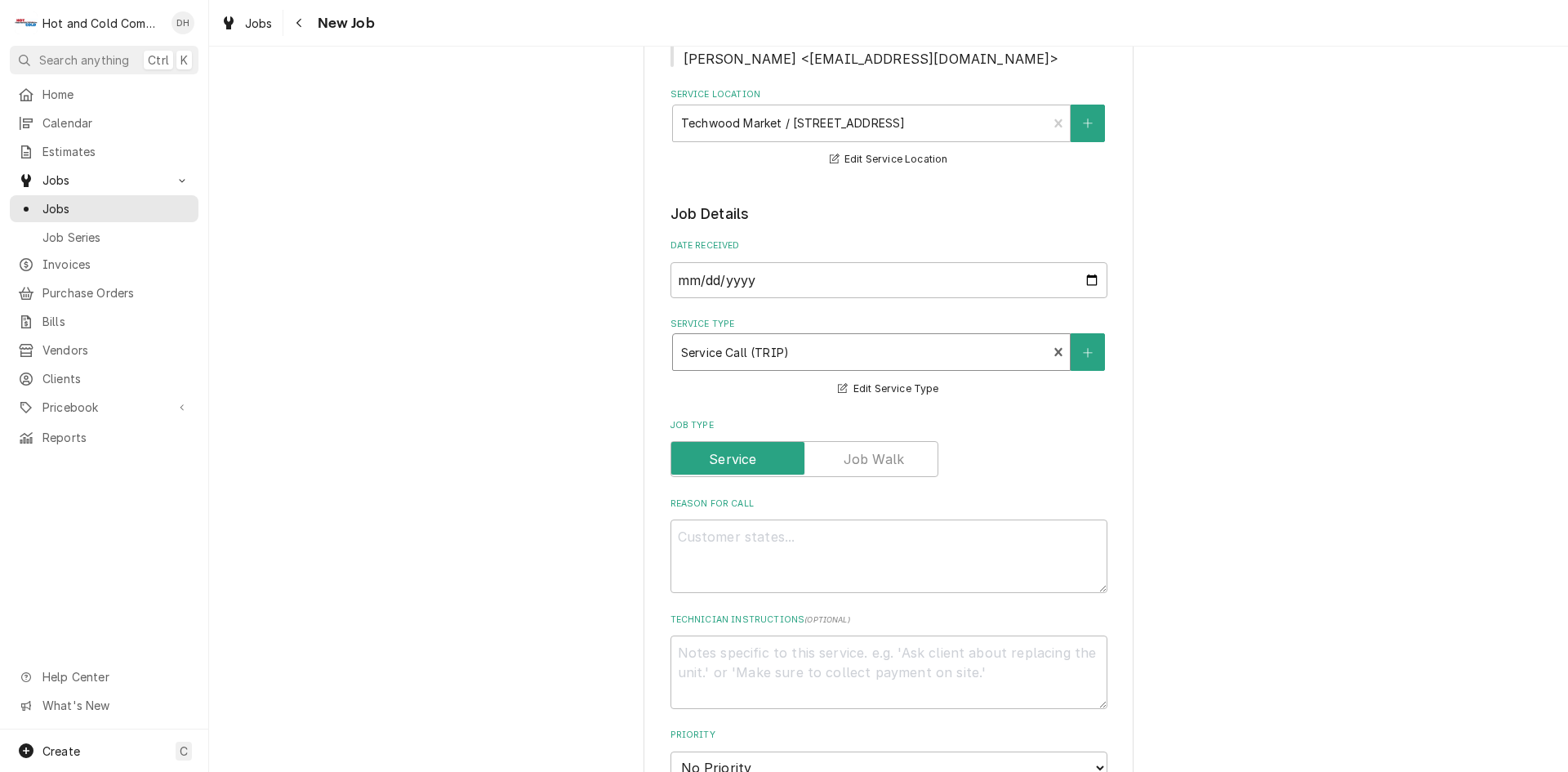
scroll to position [272, 0]
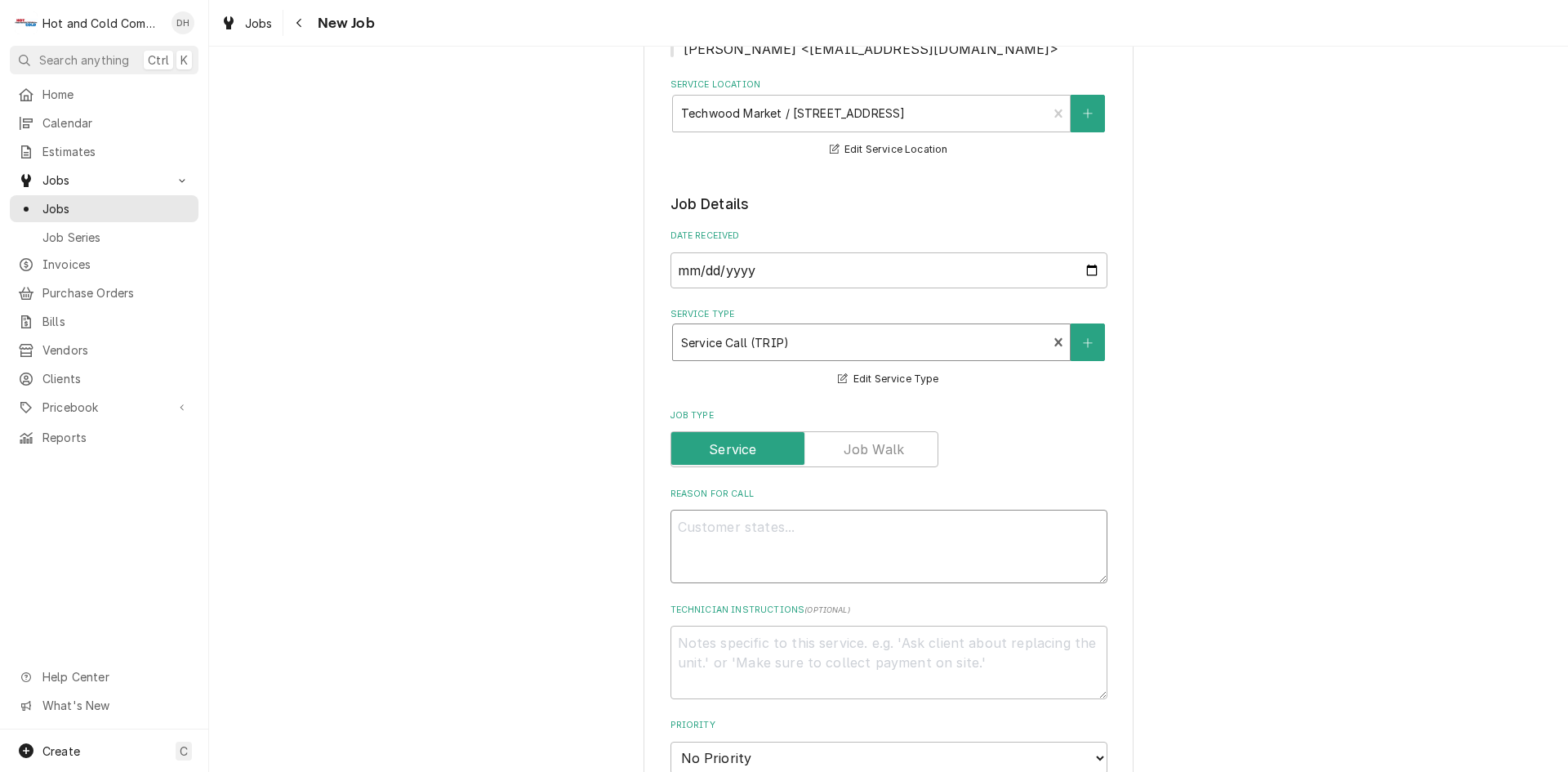
click at [830, 521] on textarea "Reason For Call" at bounding box center [889, 546] width 436 height 74
type textarea "x"
type textarea "I"
type textarea "x"
type textarea "Ic"
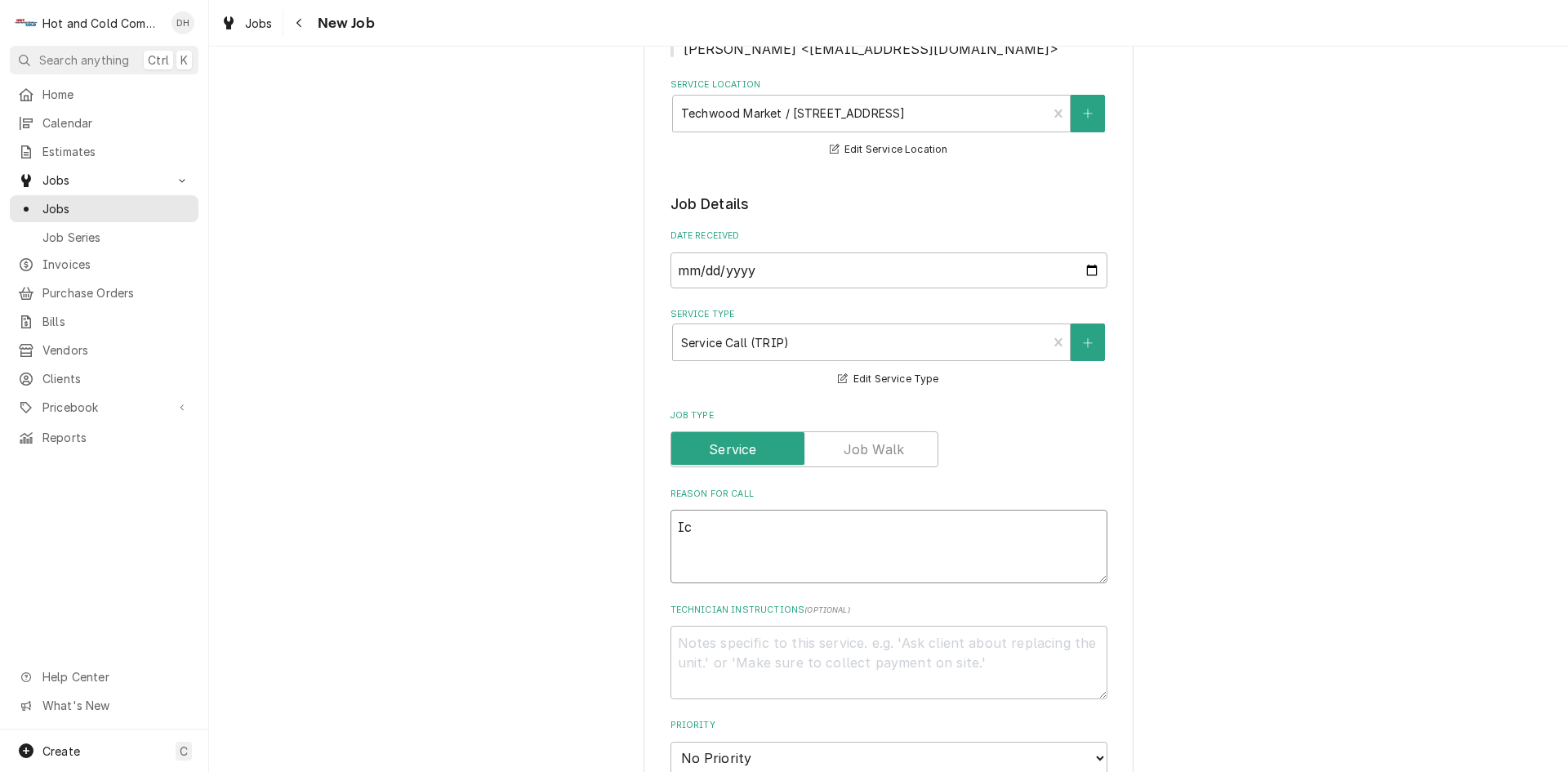
type textarea "x"
type textarea "Ice"
type textarea "x"
type textarea "Ice"
type textarea "x"
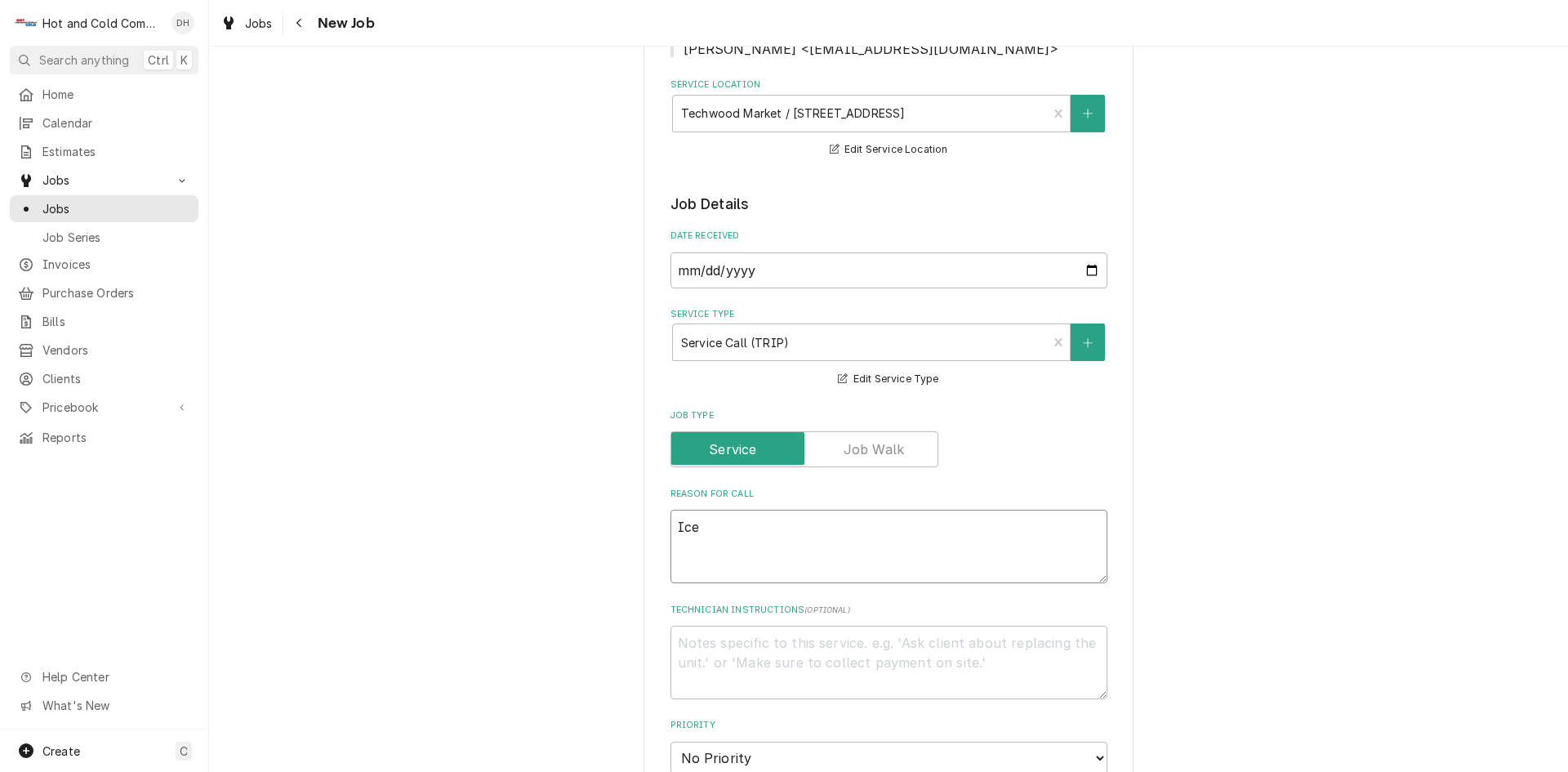
type textarea "Ice m"
type textarea "x"
type textarea "Ice ma"
type textarea "x"
type textarea "Ice mac"
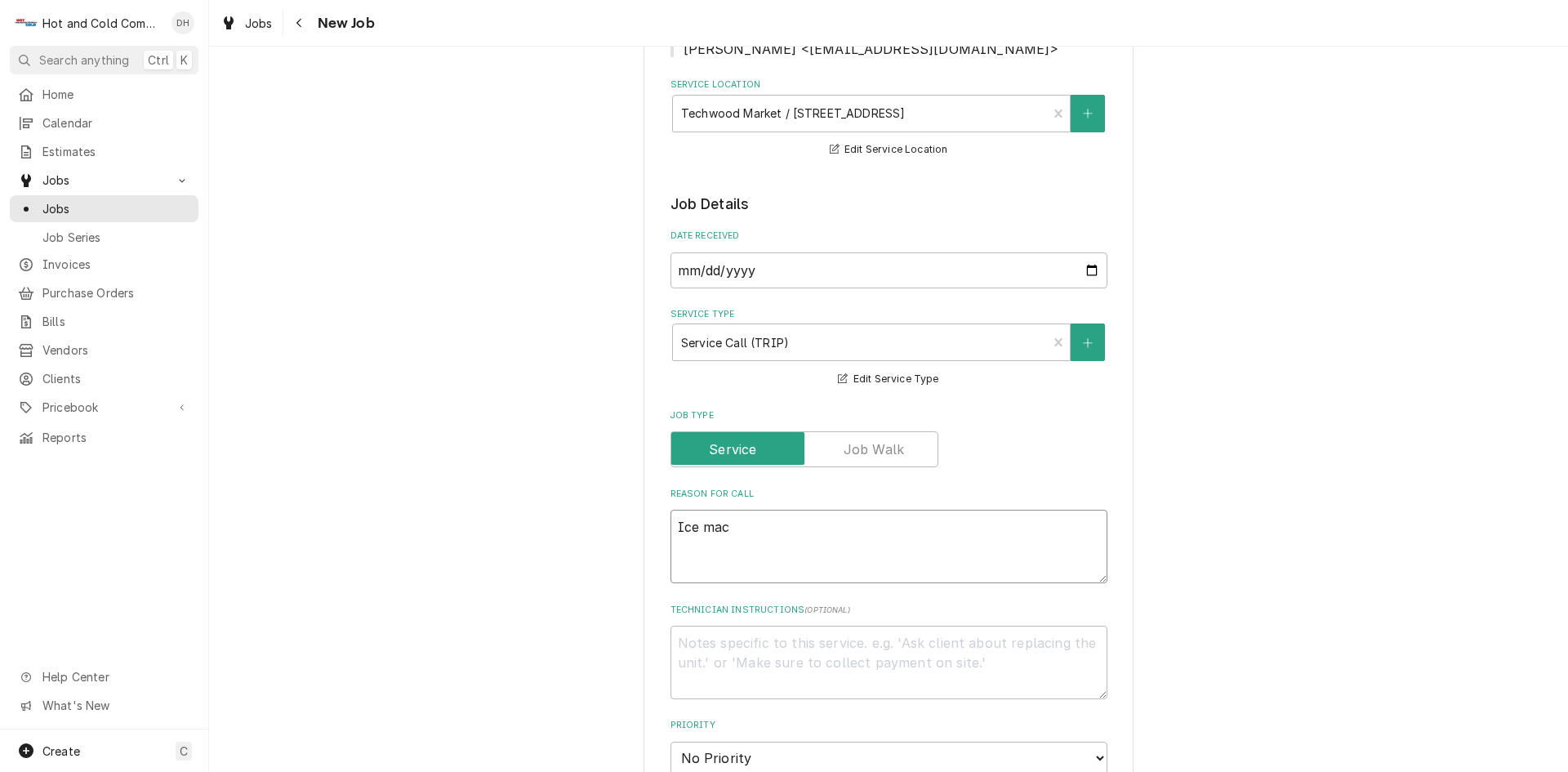
type textarea "x"
type textarea "Ice mach"
type textarea "x"
type textarea "Ice machi"
type textarea "x"
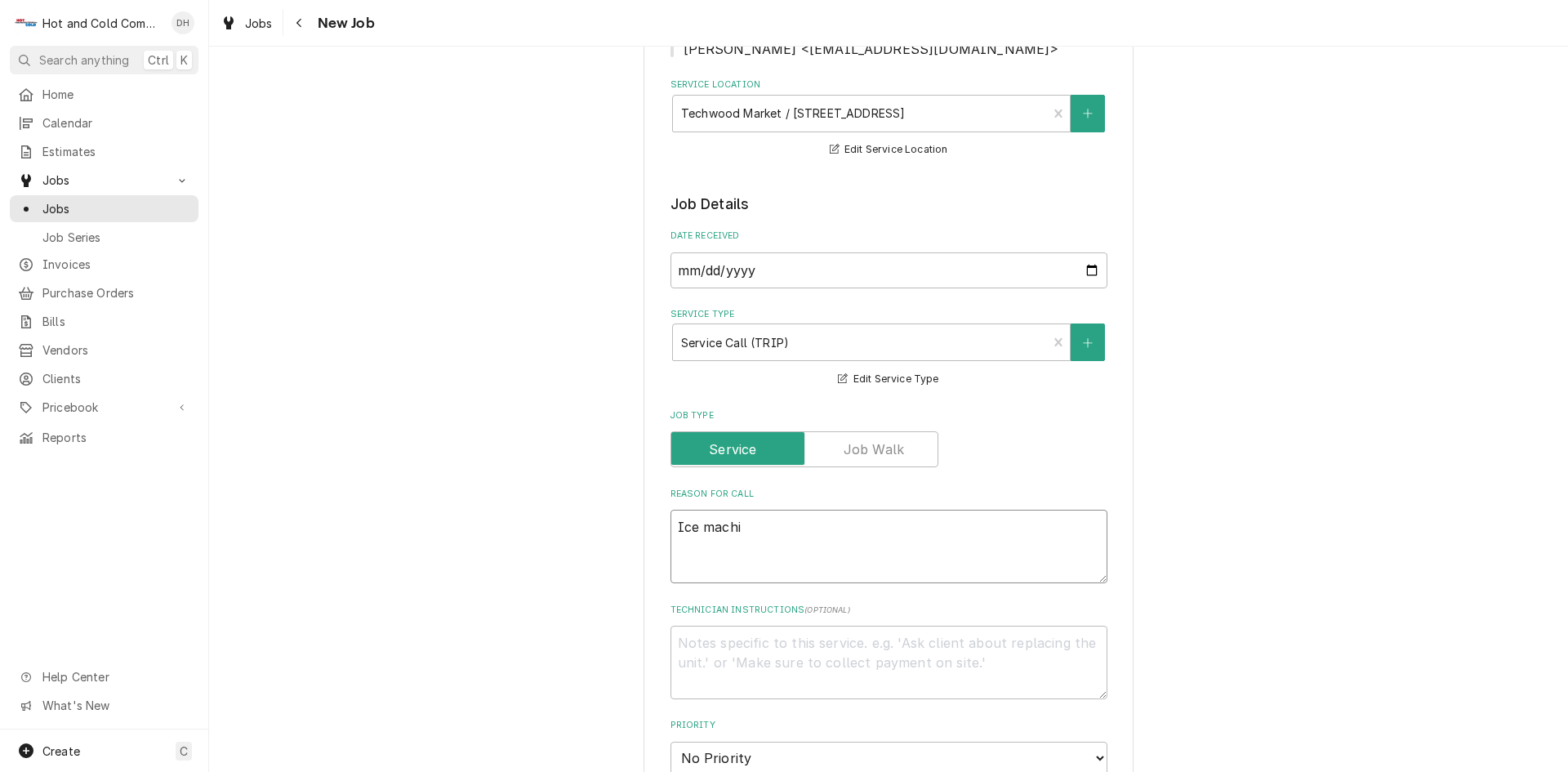
type textarea "Ice machin"
type textarea "x"
type textarea "Ice machine"
type textarea "x"
type textarea "Ice machine"
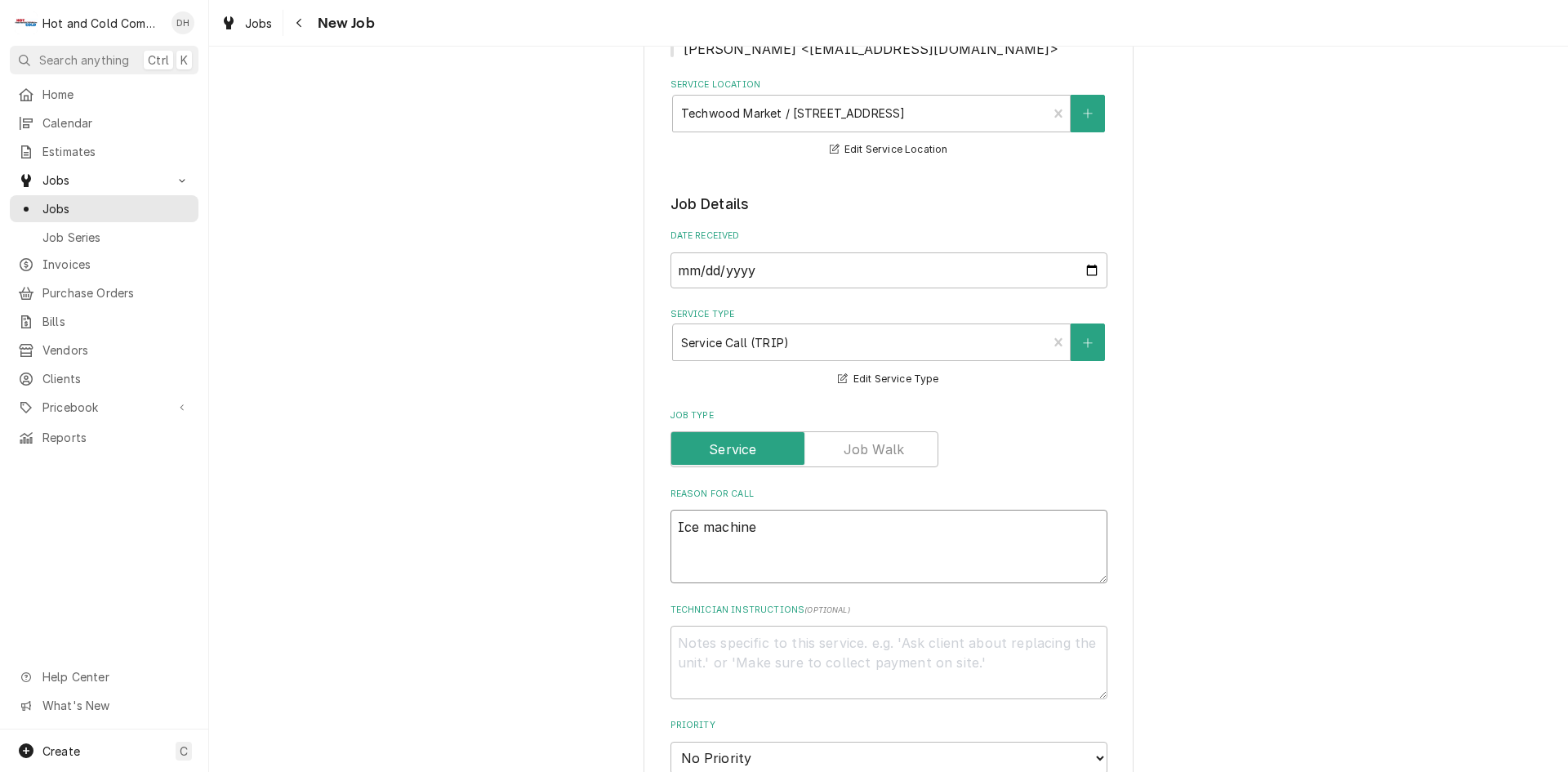
type textarea "x"
type textarea "Ice machine i"
type textarea "x"
type textarea "Ice machine in"
type textarea "x"
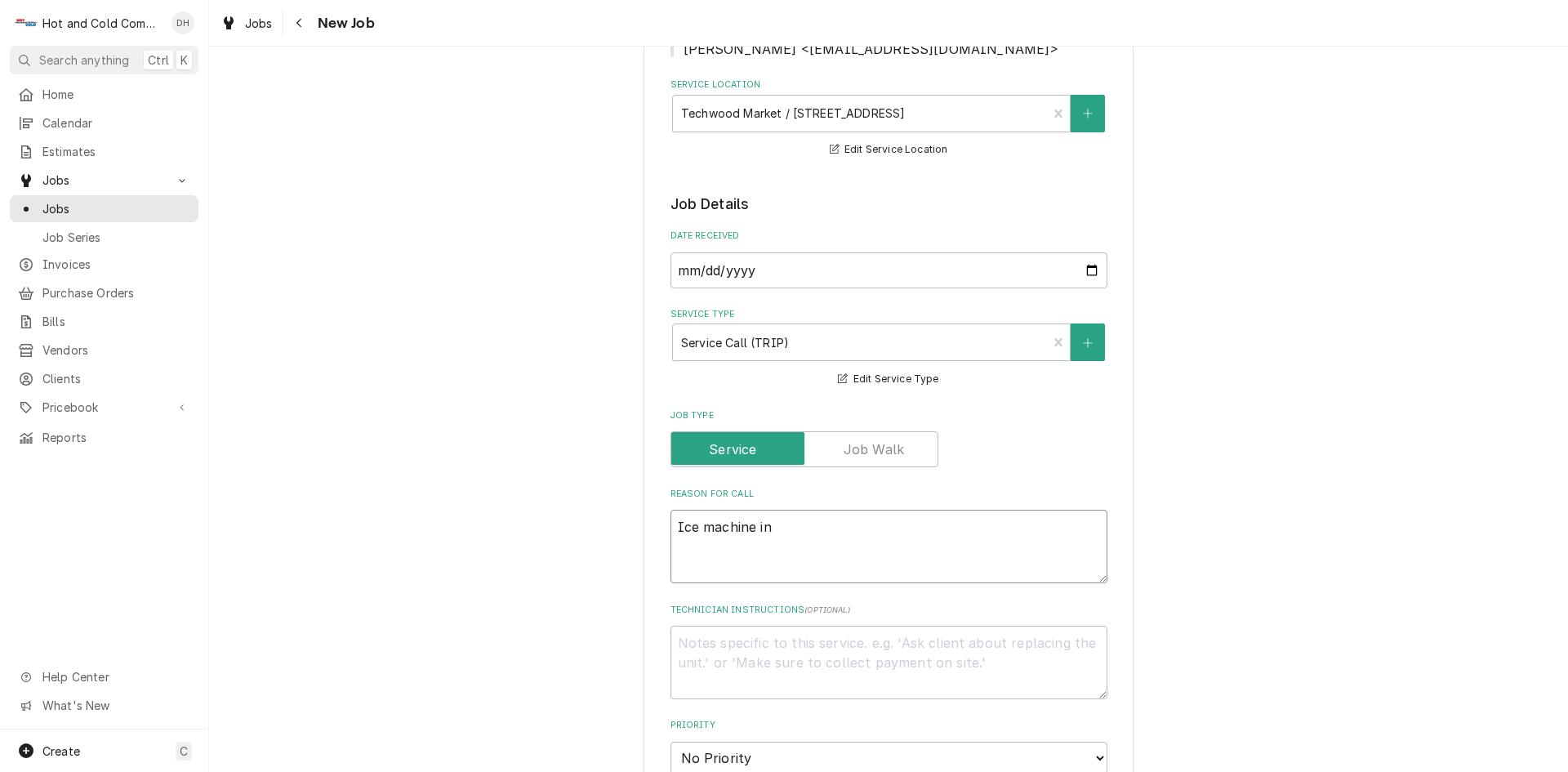
type textarea "Ice machine in"
type textarea "x"
type textarea "Ice machine in k"
type textarea "x"
type textarea "Ice machine in ki"
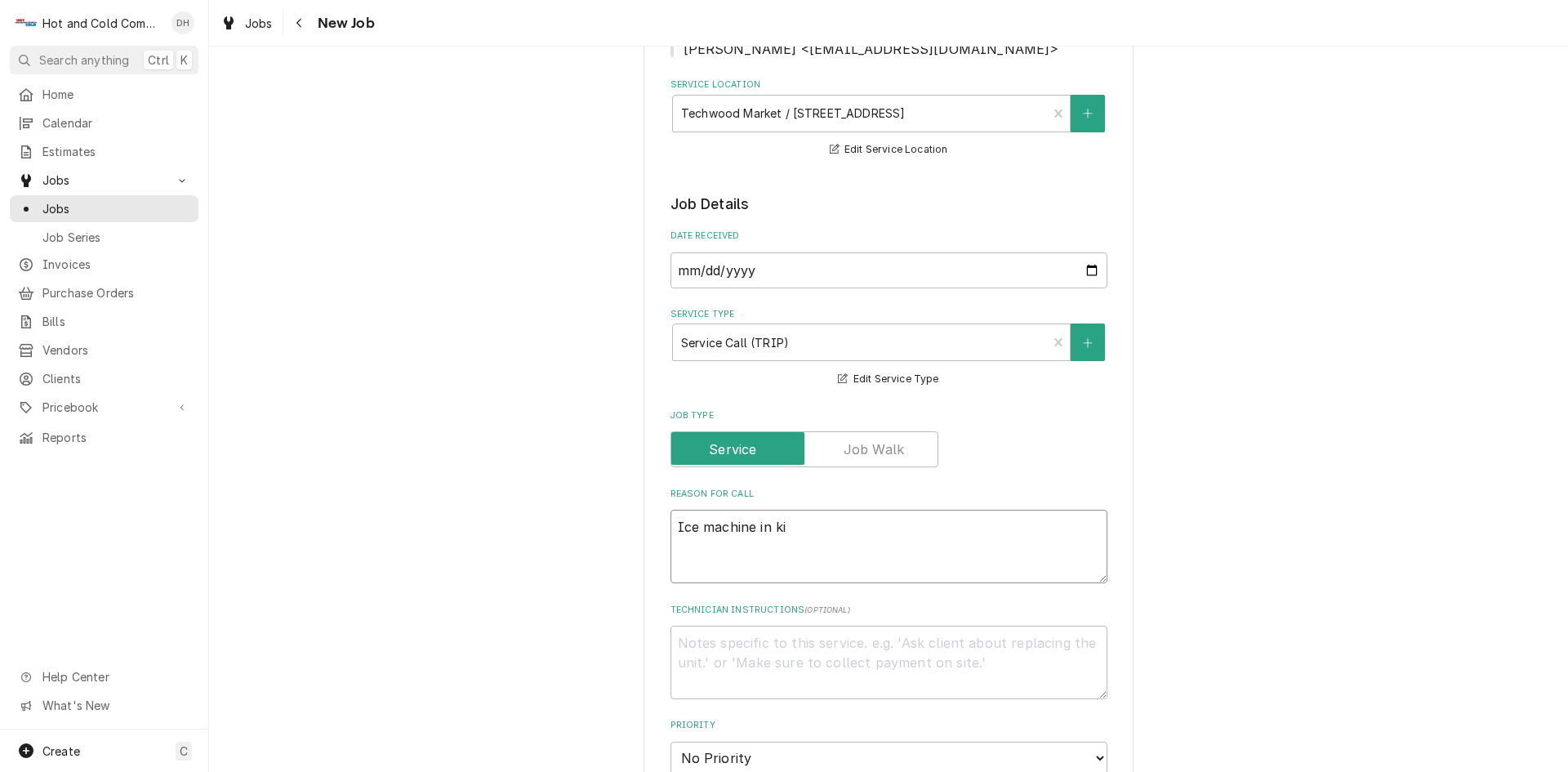
type textarea "x"
type textarea "Ice machine in kit"
type textarea "x"
type textarea "Ice machine in kitc"
type textarea "x"
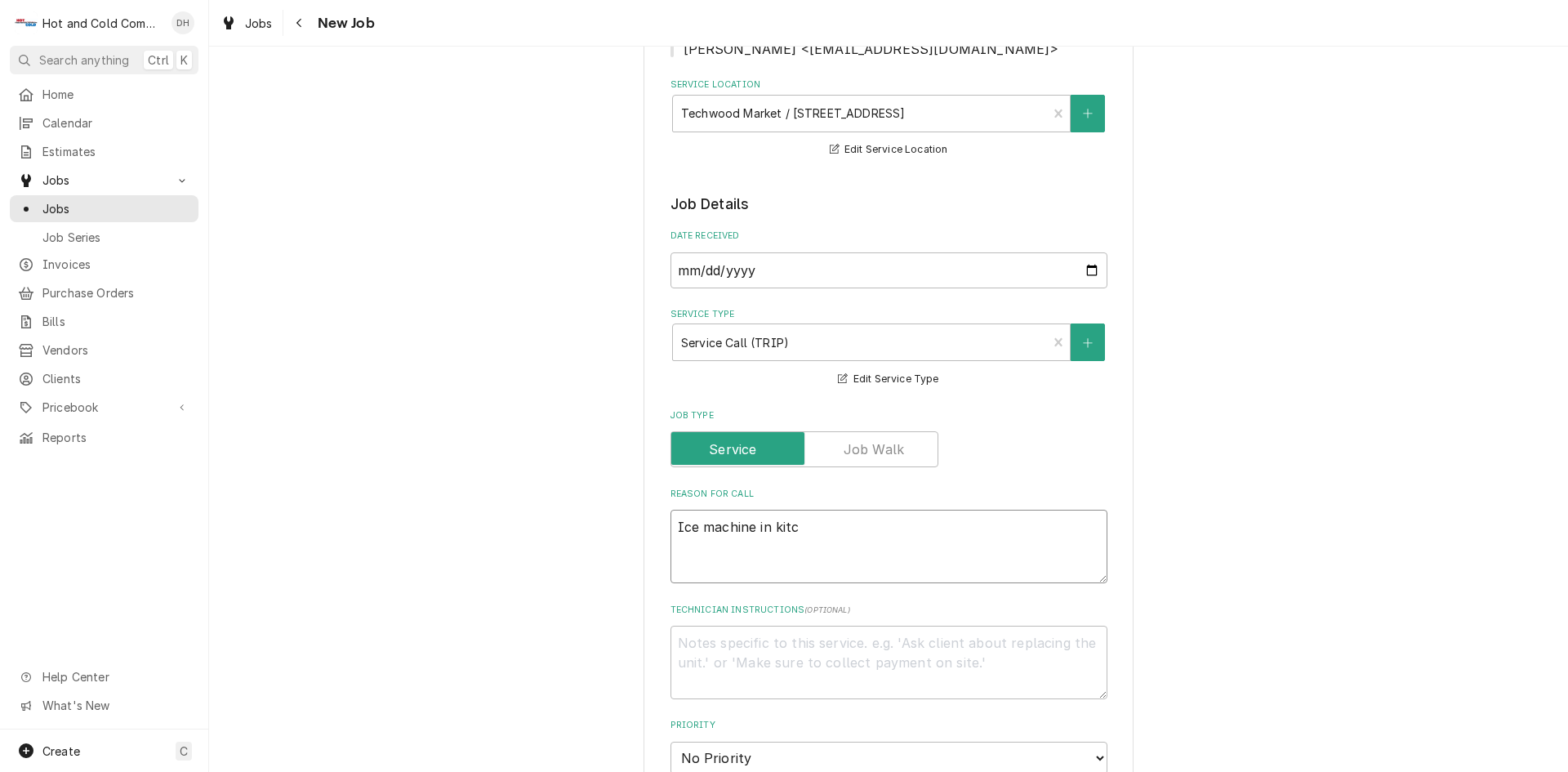
type textarea "Ice machine in kitch"
type textarea "x"
type textarea "Ice machine in kitche"
type textarea "x"
type textarea "Ice machine in kitchen"
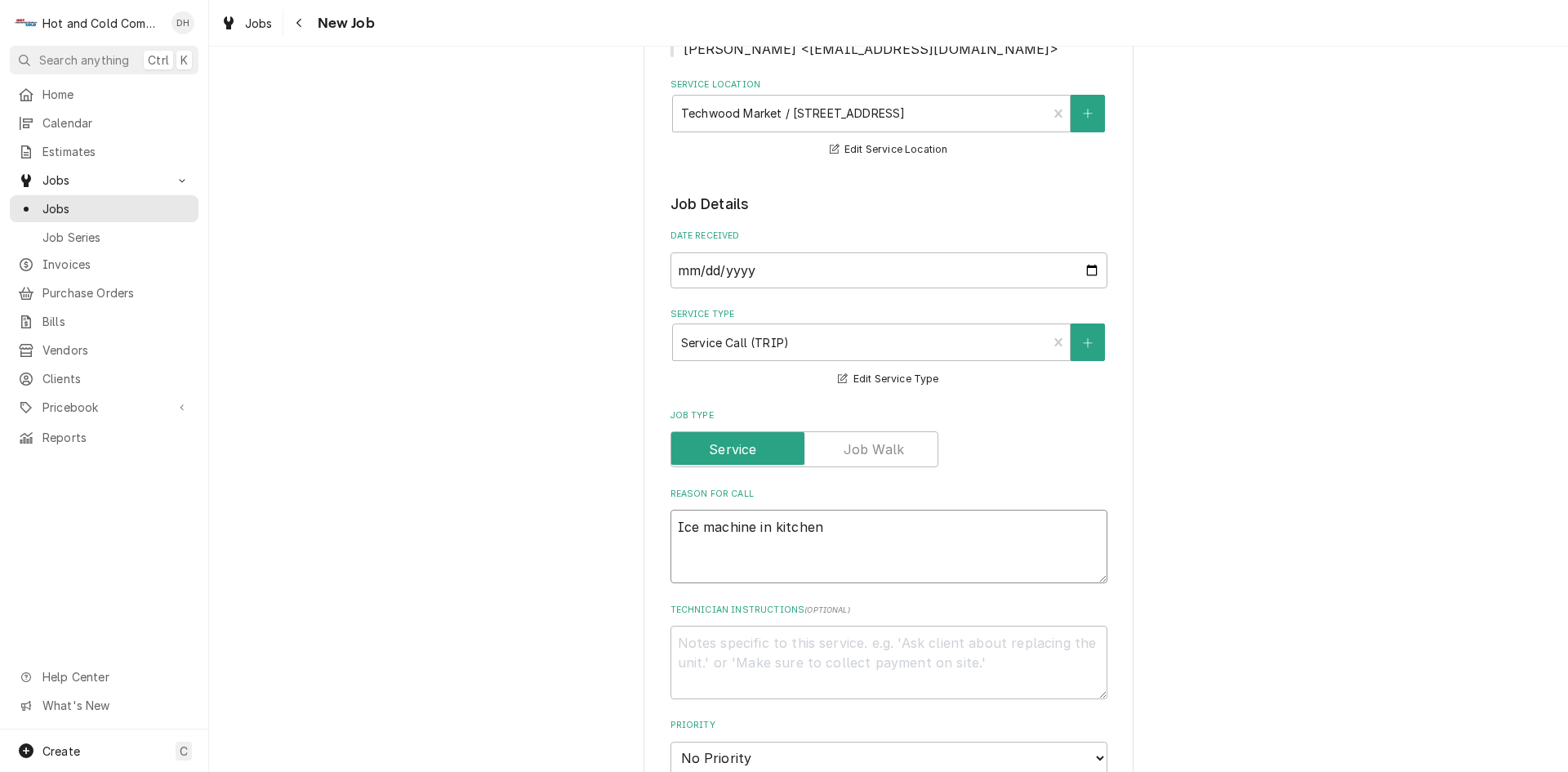
type textarea "x"
type textarea "Ice machine in kitchen"
type textarea "x"
type textarea "Ice machine in kitchen n"
type textarea "x"
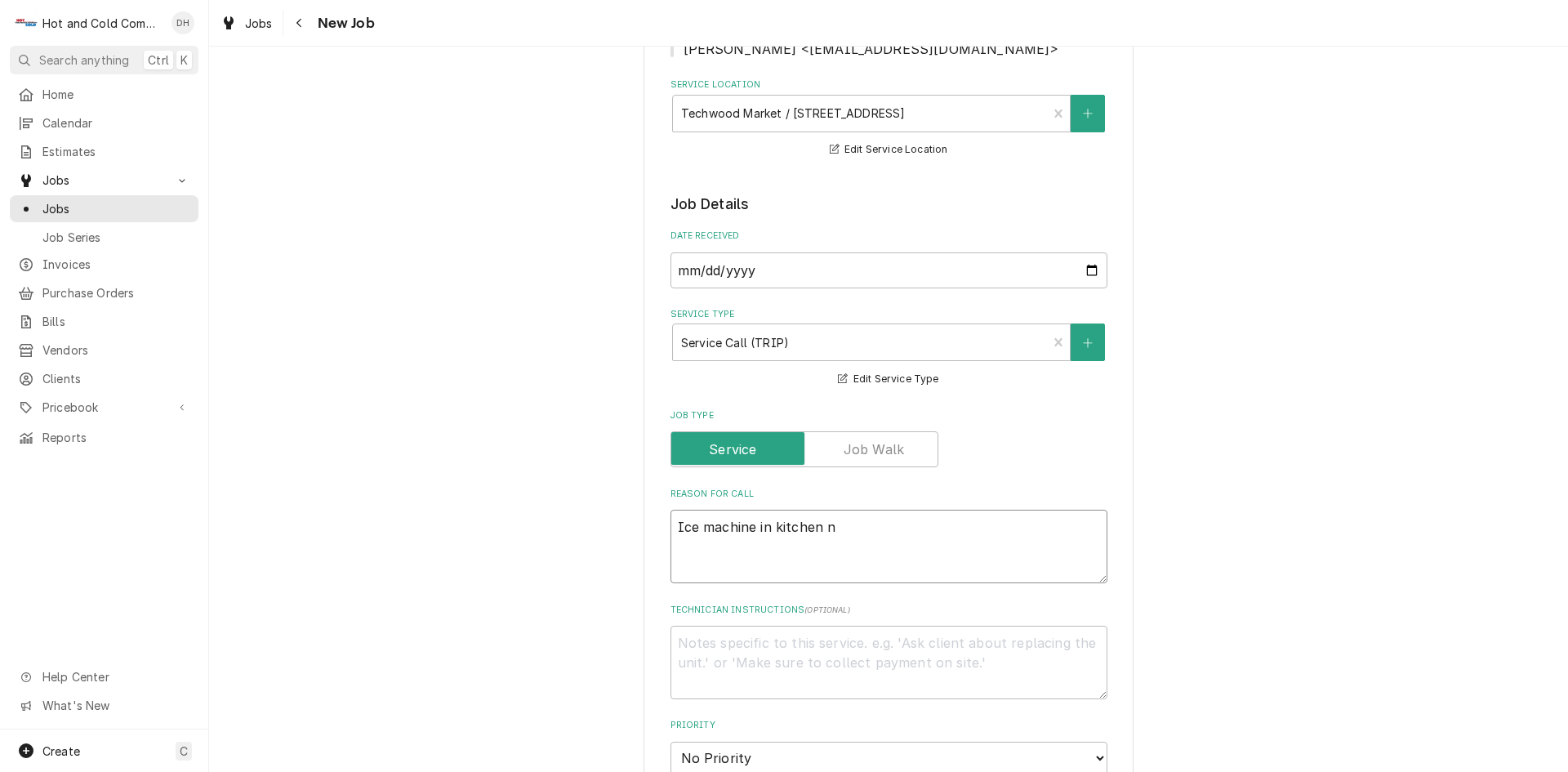
type textarea "Ice machine in kitchen no"
type textarea "x"
type textarea "Ice machine in kitchen not"
type textarea "x"
type textarea "Ice machine in kitchen not"
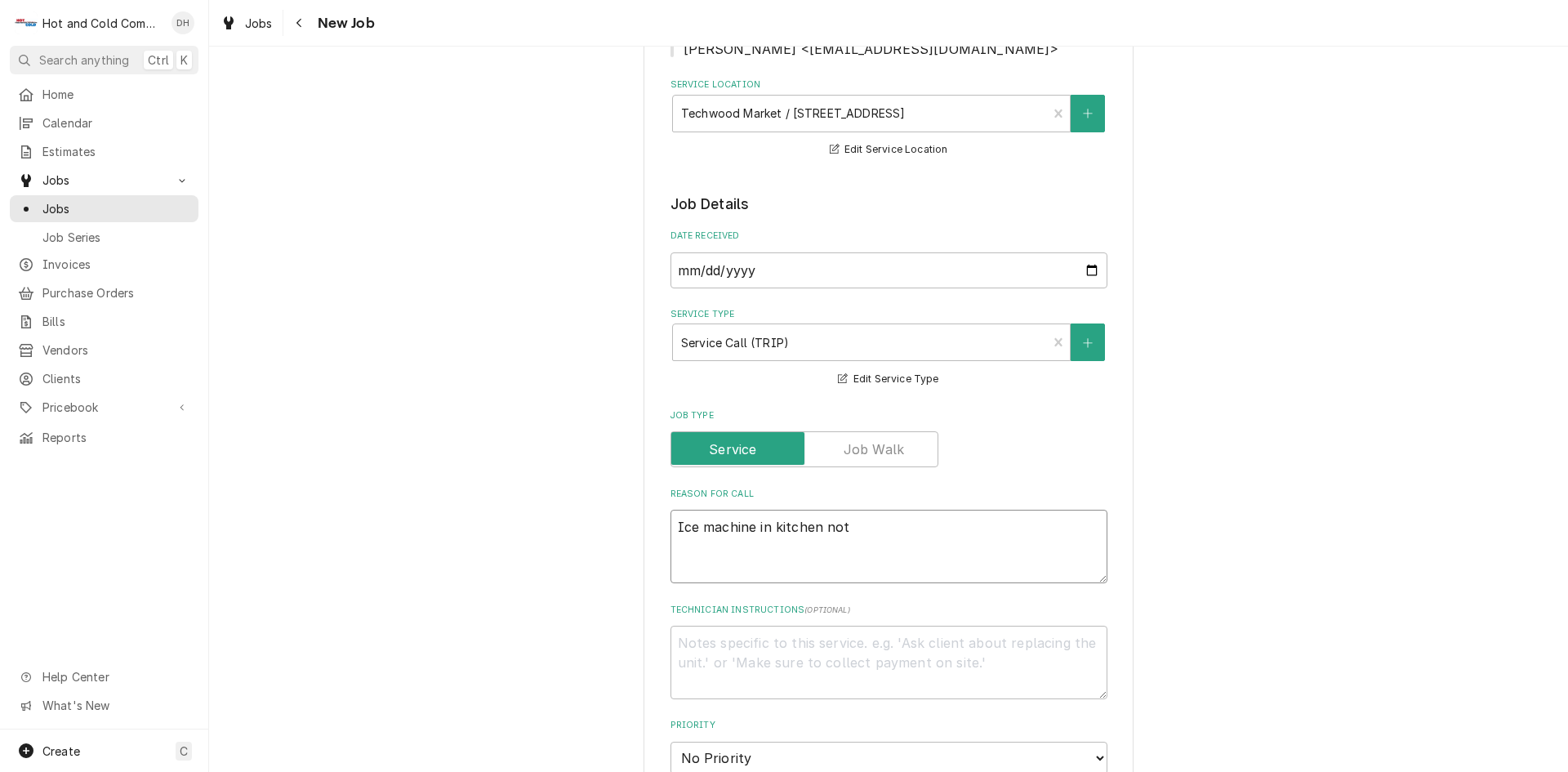
type textarea "x"
type textarea "Ice machine in kitchen not m"
type textarea "x"
type textarea "Ice machine in kitchen not ma"
type textarea "x"
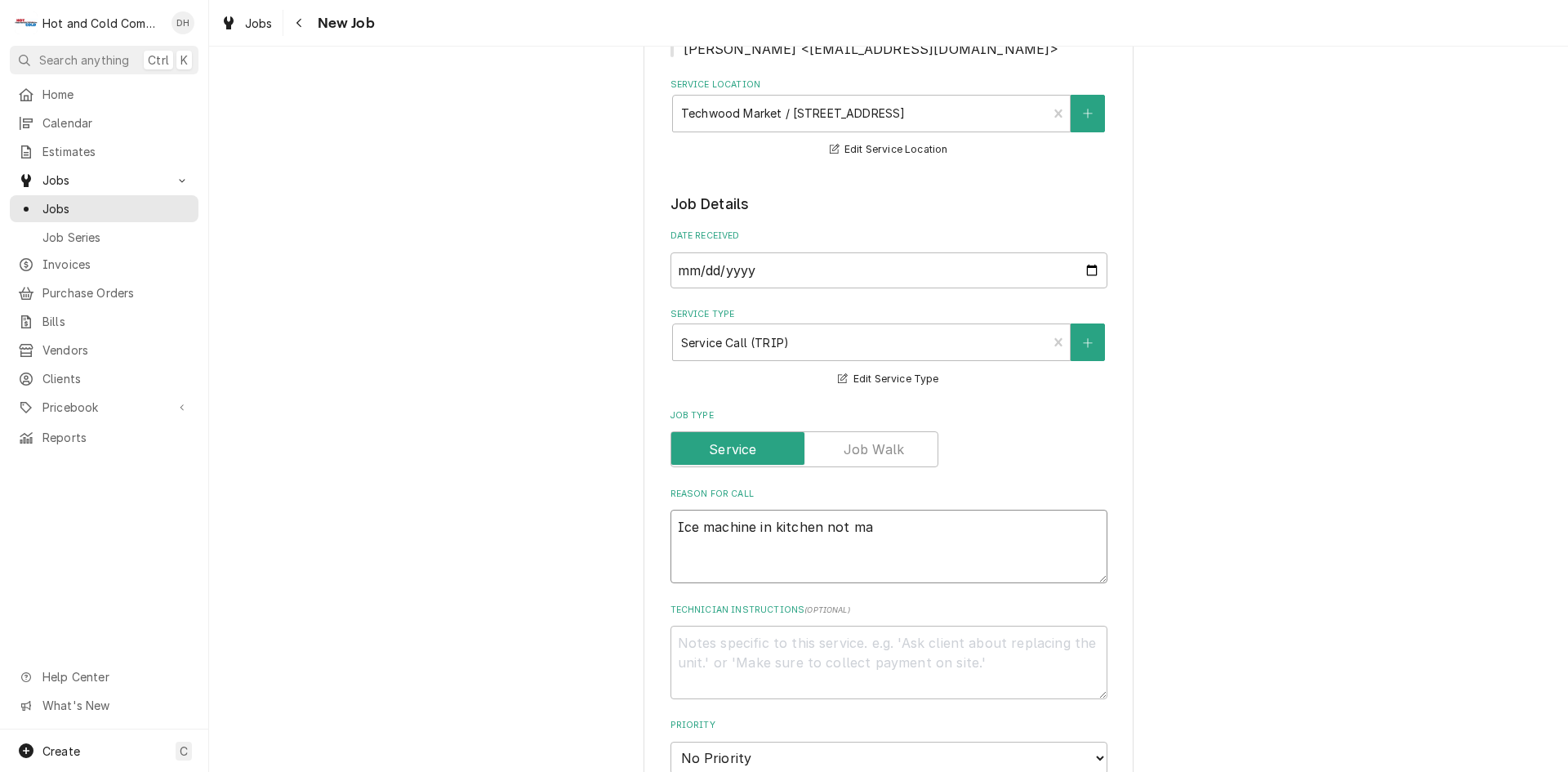
type textarea "Ice machine in kitchen not mak"
type textarea "x"
type textarea "Ice machine in kitchen not maki"
type textarea "x"
type textarea "Ice machine in kitchen not makin"
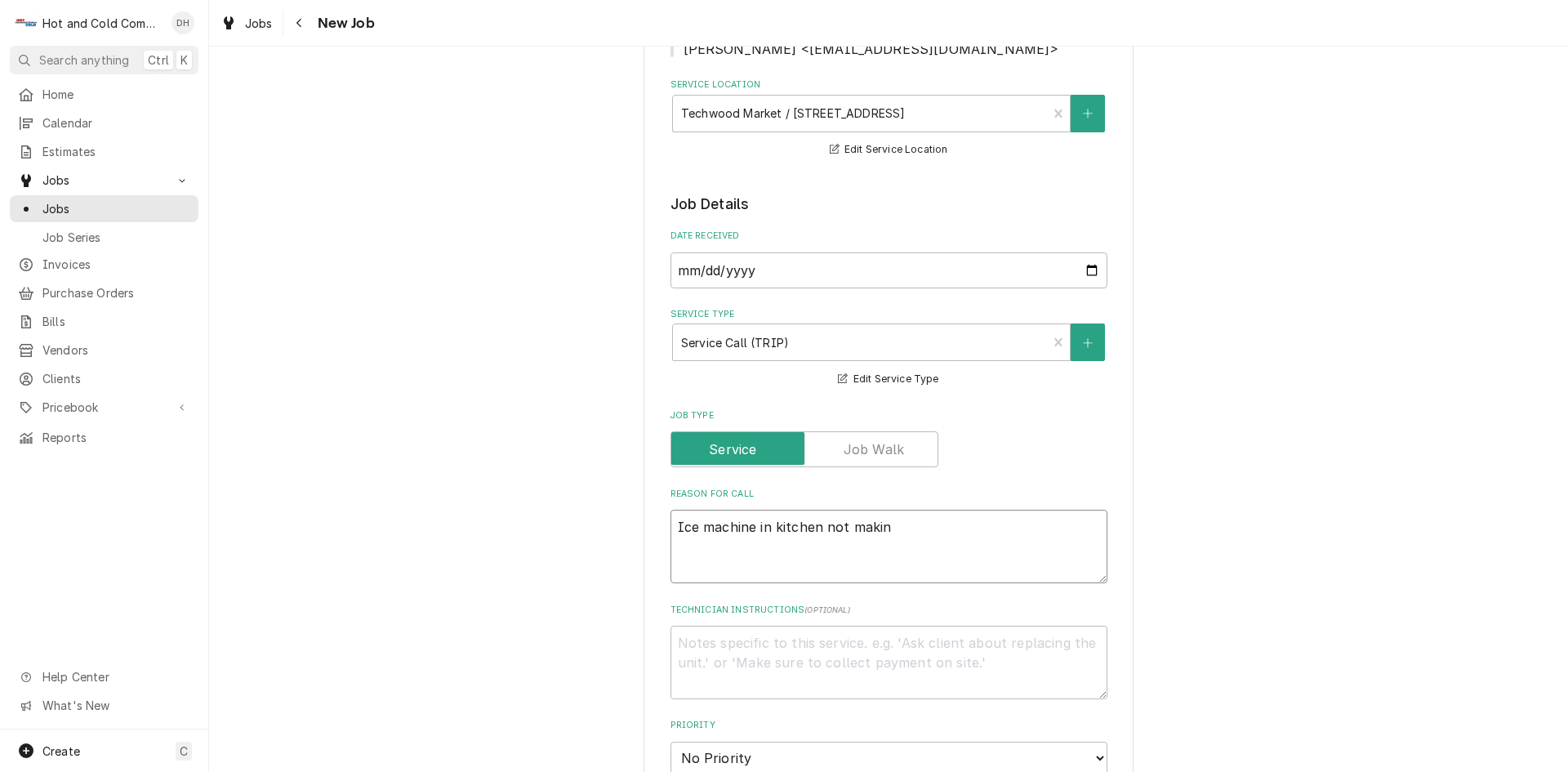
type textarea "x"
type textarea "Ice machine in kitchen not making"
type textarea "x"
type textarea "Ice machine in kitchen not making"
type textarea "x"
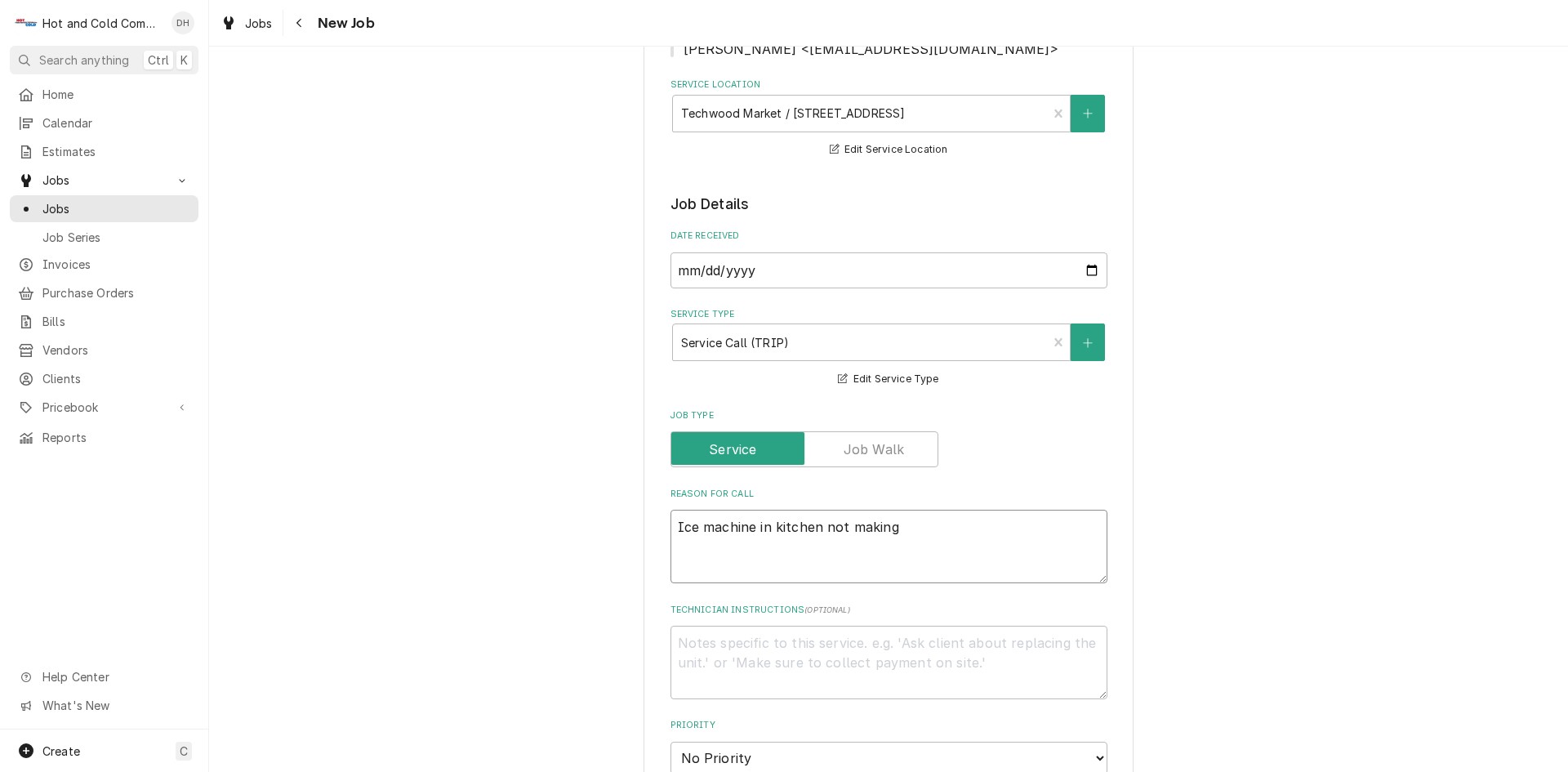
type textarea "Ice machine in kitchen not making i"
type textarea "x"
type textarea "Ice machine in kitchen not making ic"
type textarea "x"
type textarea "Ice machine in kitchen not making ice"
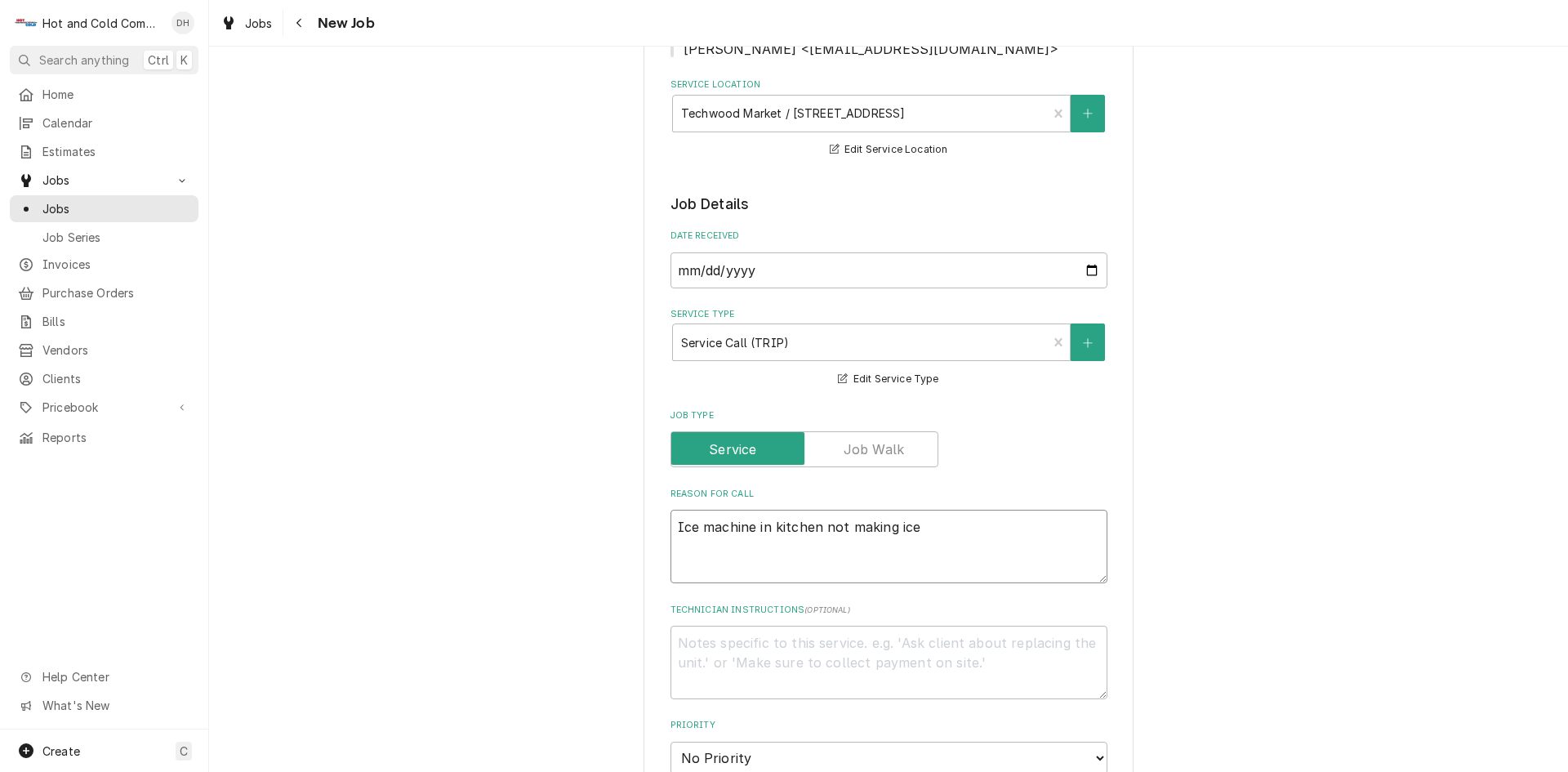
type textarea "x"
type textarea "Ice machine in kitchen not making ice"
type textarea "x"
type textarea "Ice machine in kitchen not making ice a"
type textarea "x"
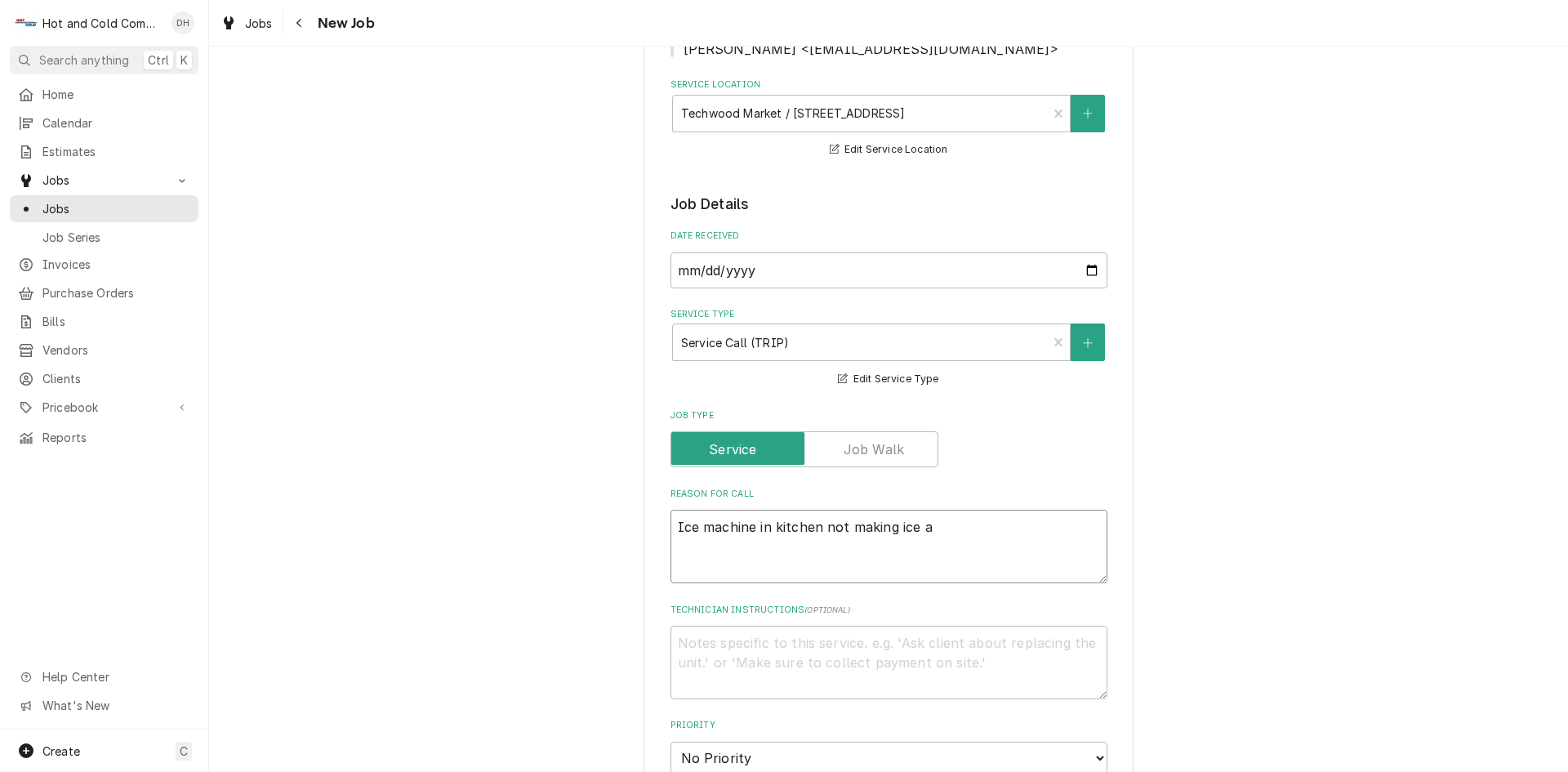
type textarea "Ice machine in kitchen not making ice an"
type textarea "x"
type textarea "Ice machine in kitchen not making ice and"
type textarea "x"
type textarea "Ice machine in kitchen not making ice and"
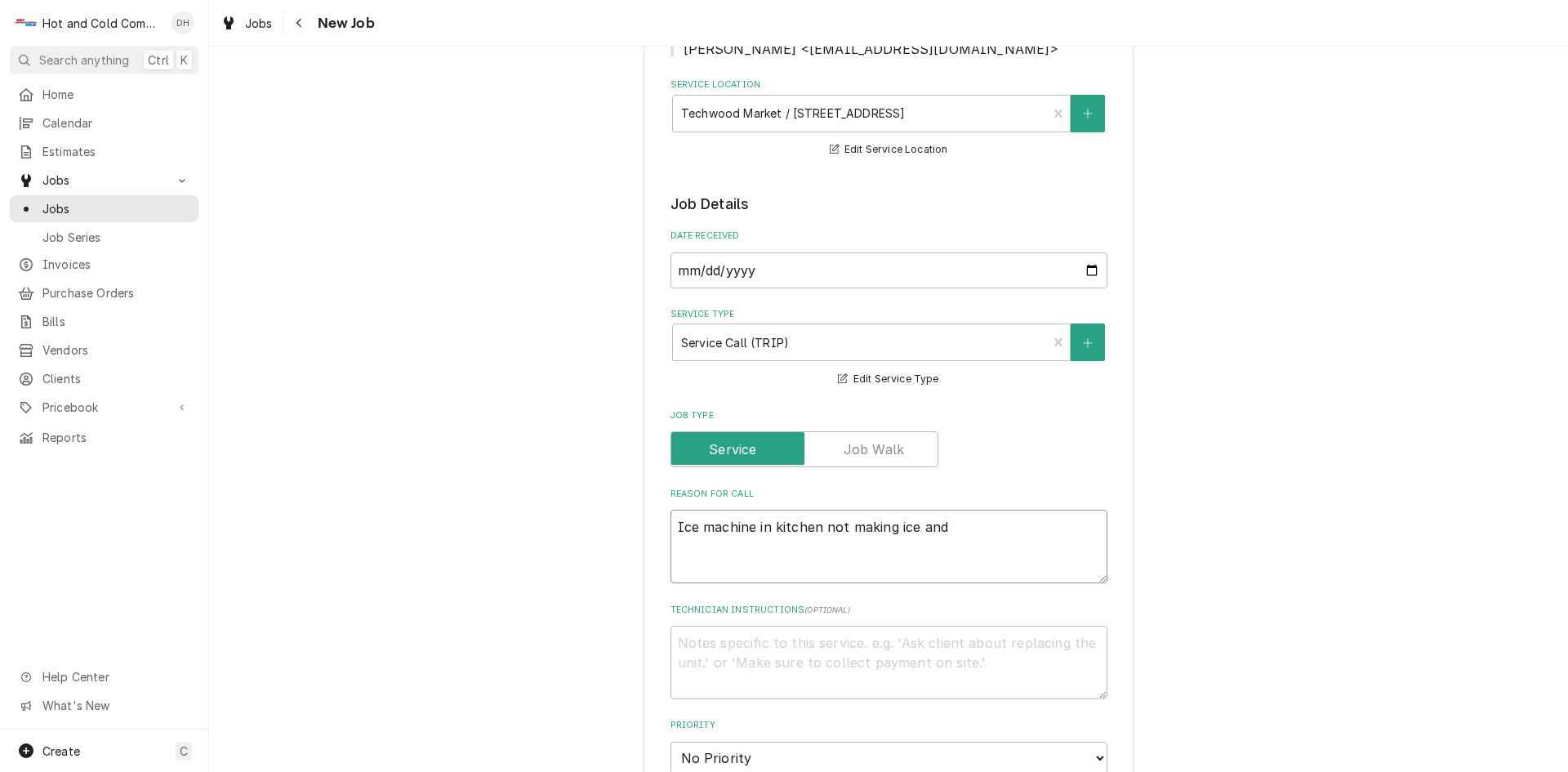
type textarea "x"
type textarea "Ice machine in kitchen not making ice and B"
type textarea "x"
type textarea "Ice machine in kitchen not making ice and Be"
type textarea "x"
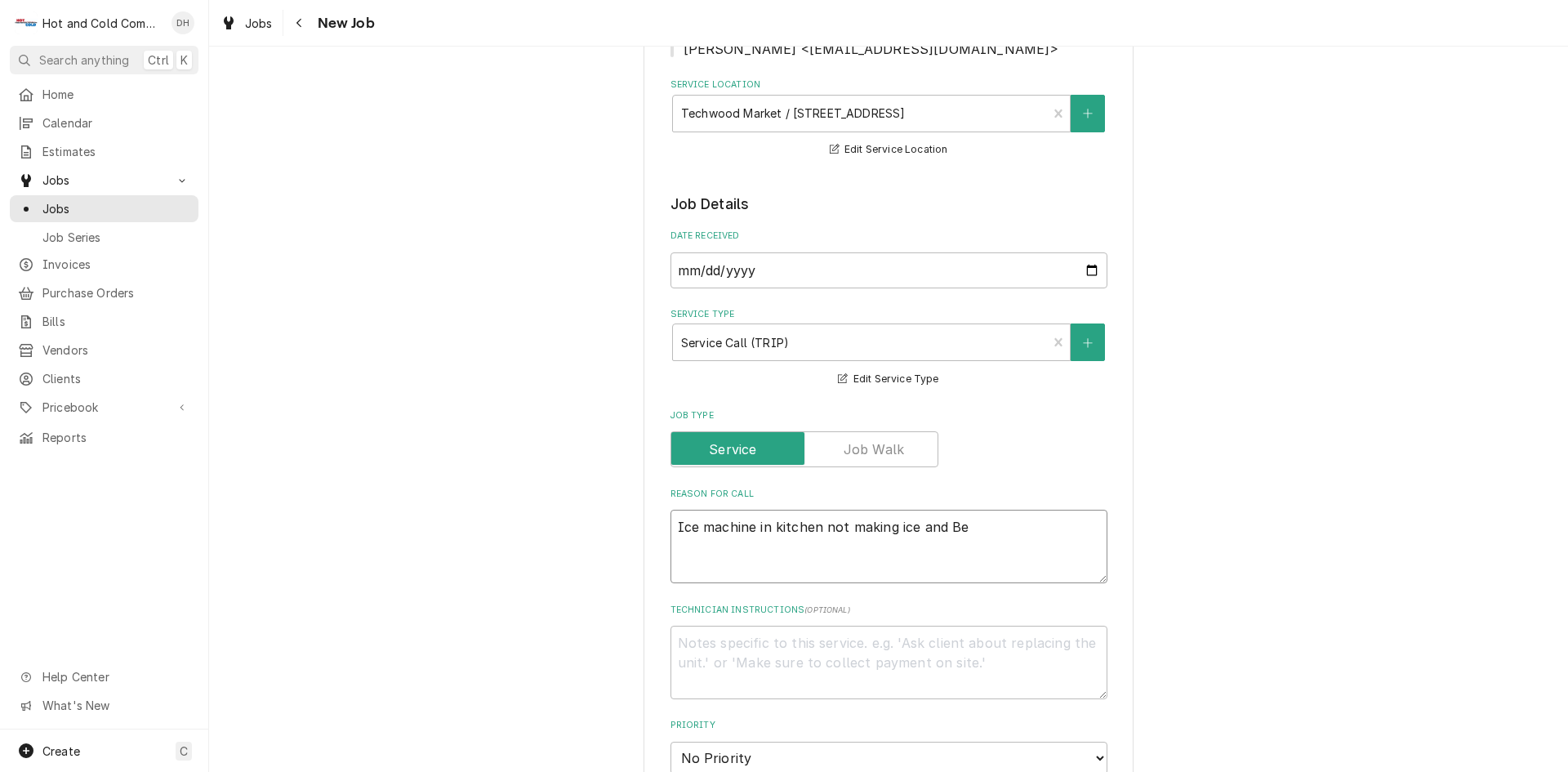
type textarea "Ice machine in kitchen not making ice and Bee"
type textarea "x"
type textarea "Ice machine in kitchen not making ice and Beep"
type textarea "x"
type textarea "Ice machine in kitchen not making ice and Beepi"
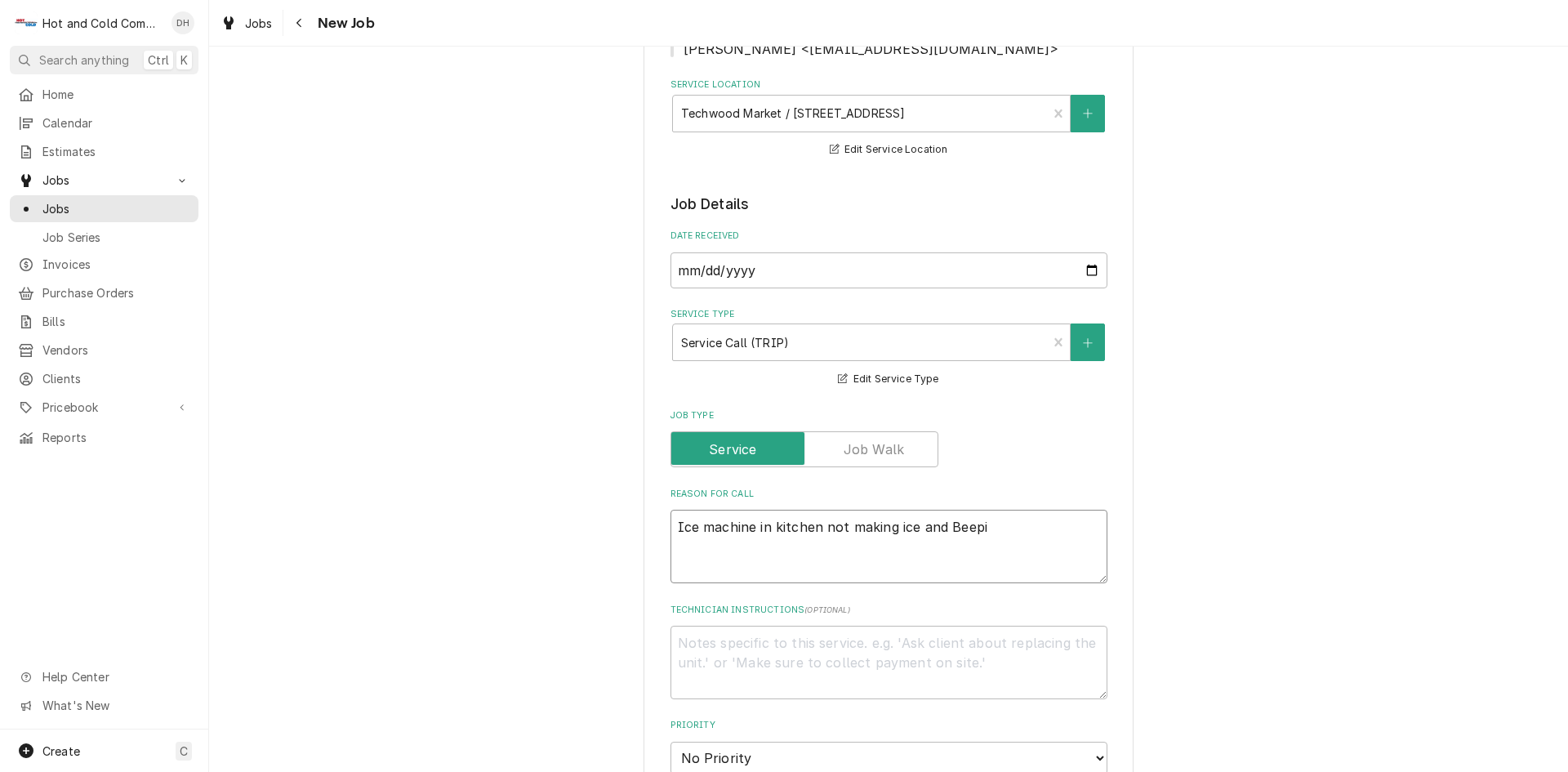
type textarea "x"
type textarea "Ice machine in kitchen not making ice and Beepin"
type textarea "x"
type textarea "Ice machine in kitchen not making ice and Beeping"
type textarea "x"
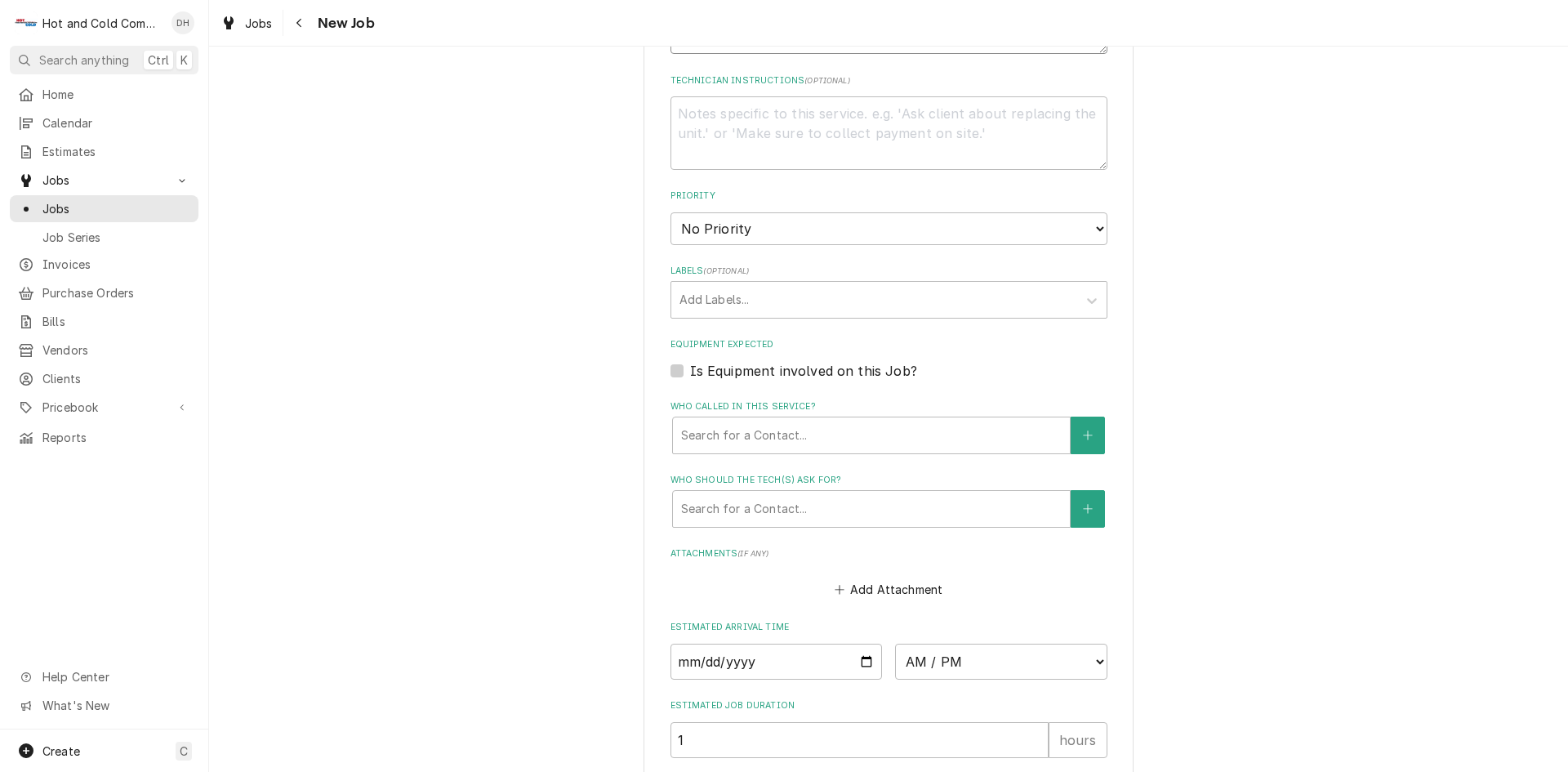
scroll to position [817, 0]
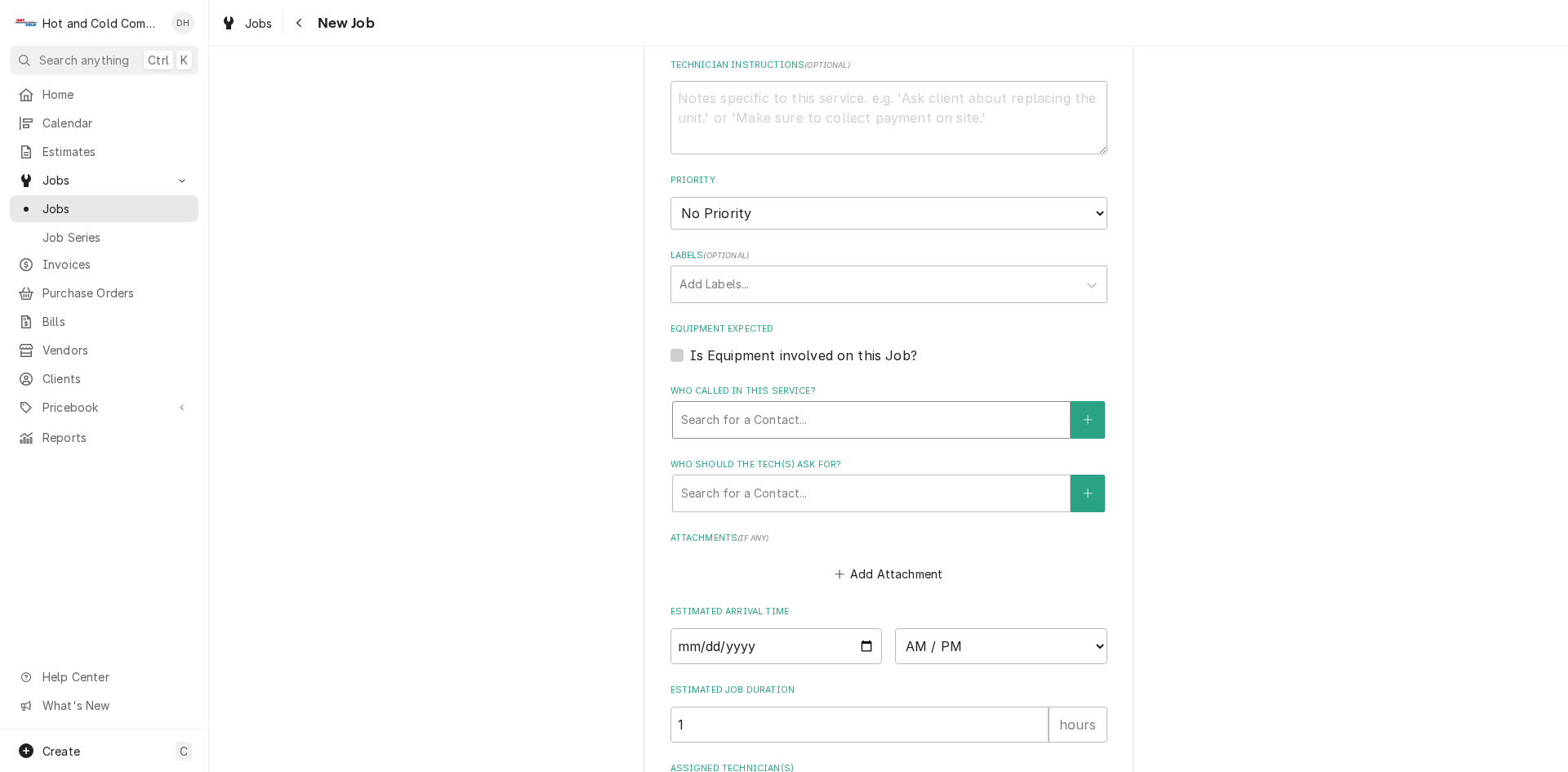
type textarea "Ice machine in kitchen not making ice and Beeping"
click at [777, 415] on div "Who called in this service?" at bounding box center [871, 420] width 380 height 29
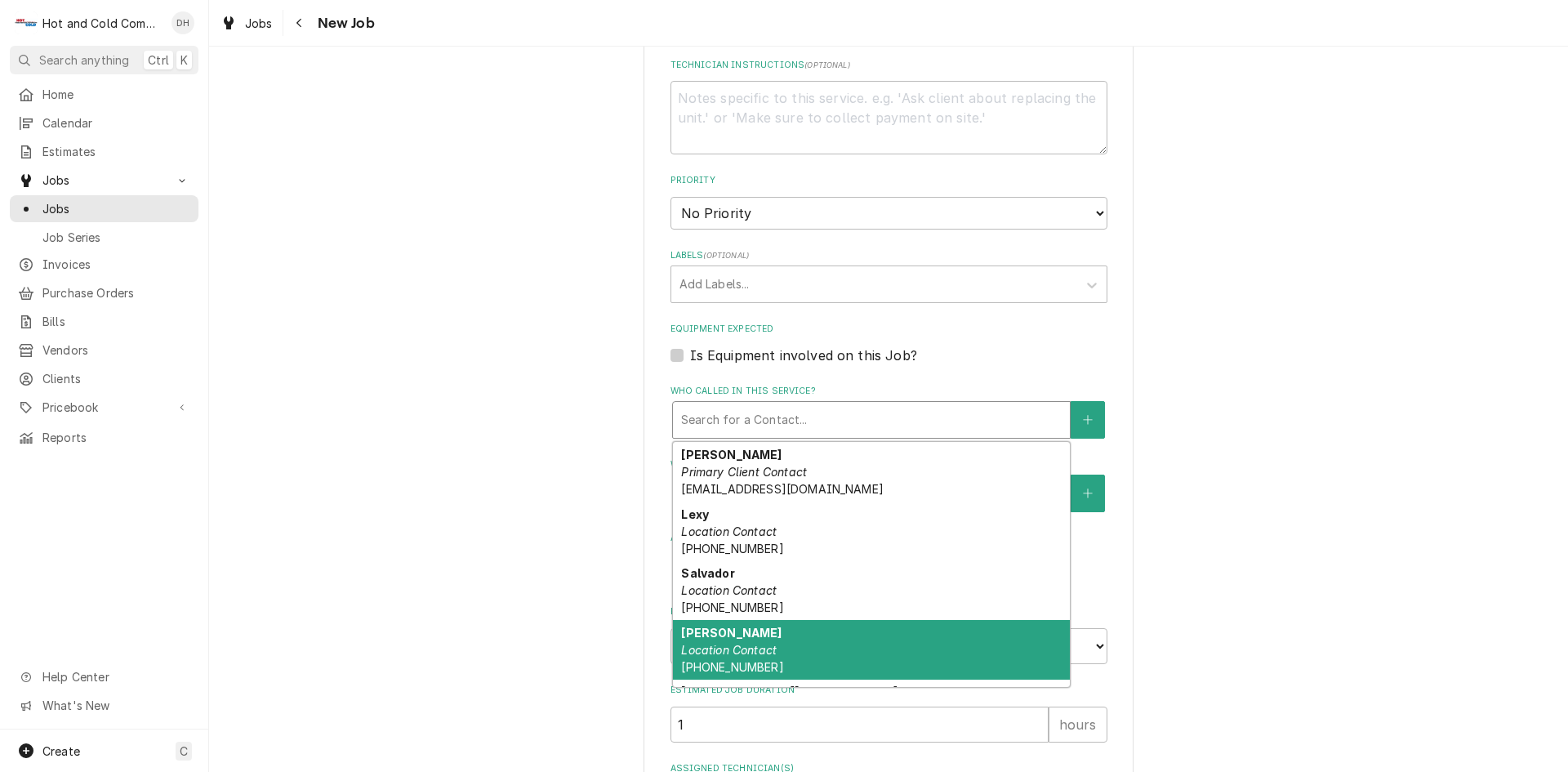
click at [739, 643] on em "Location Contact" at bounding box center [729, 649] width 96 height 14
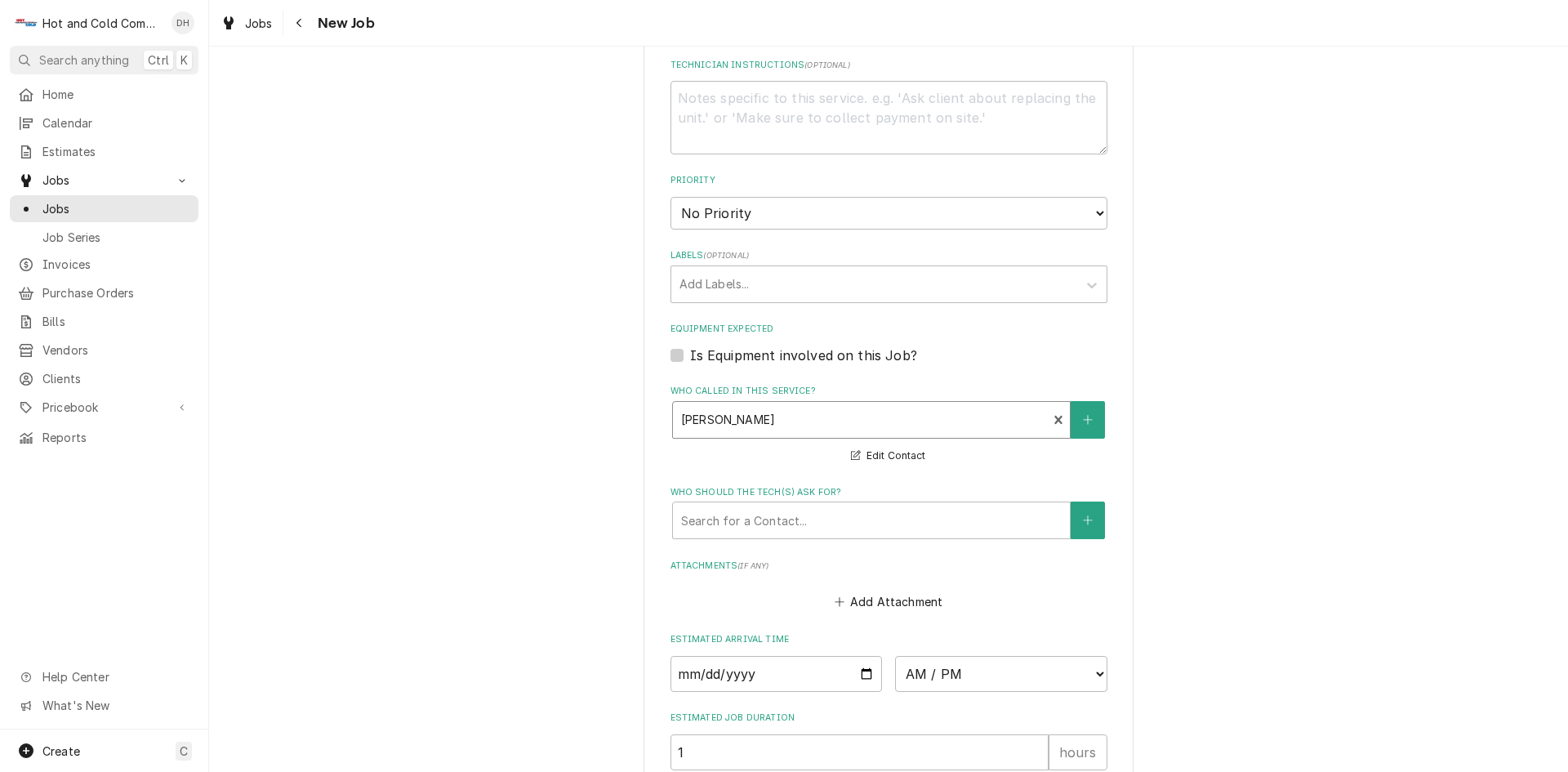
scroll to position [1089, 0]
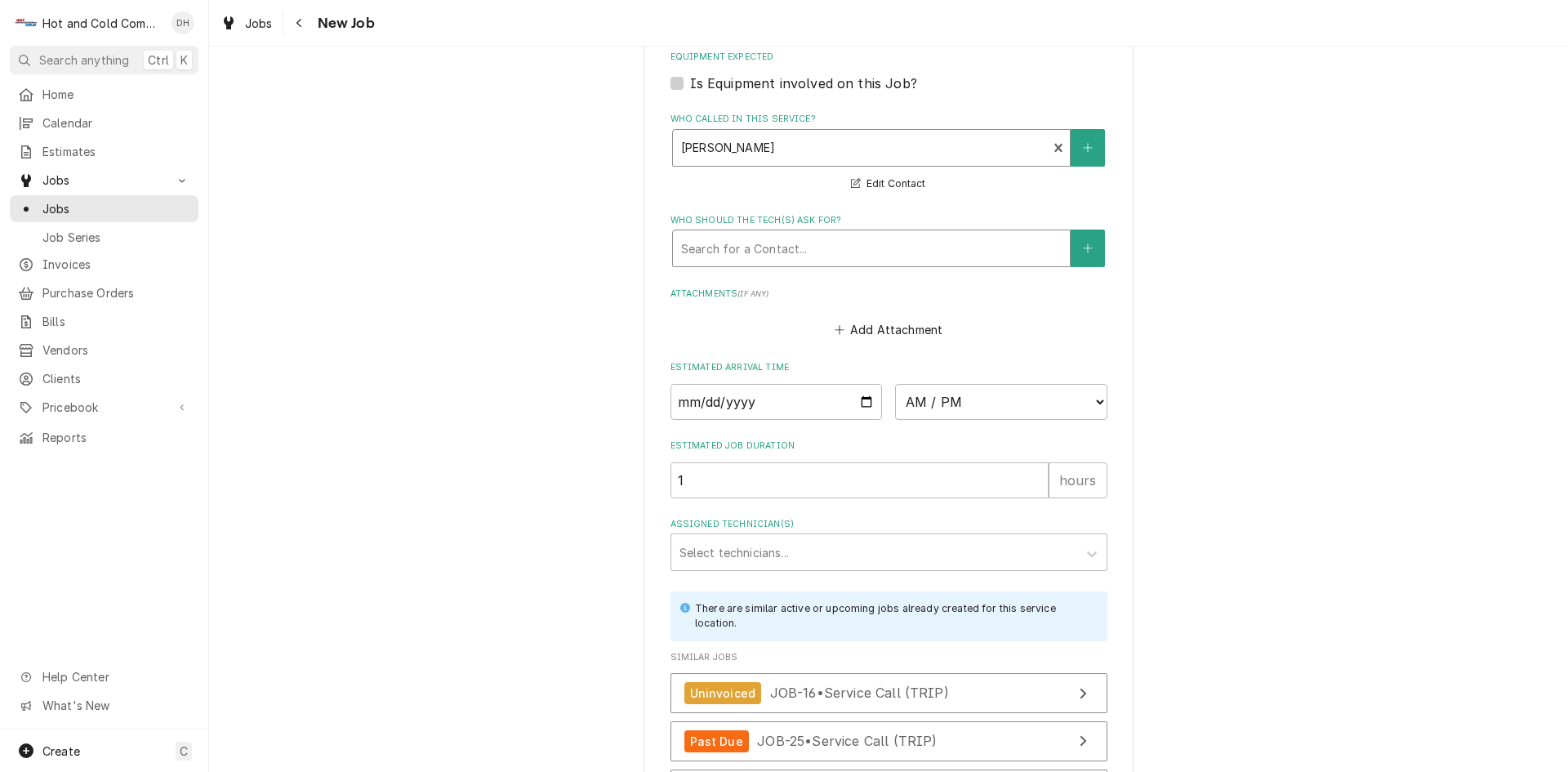
click at [828, 244] on div "Who should the tech(s) ask for?" at bounding box center [871, 249] width 380 height 29
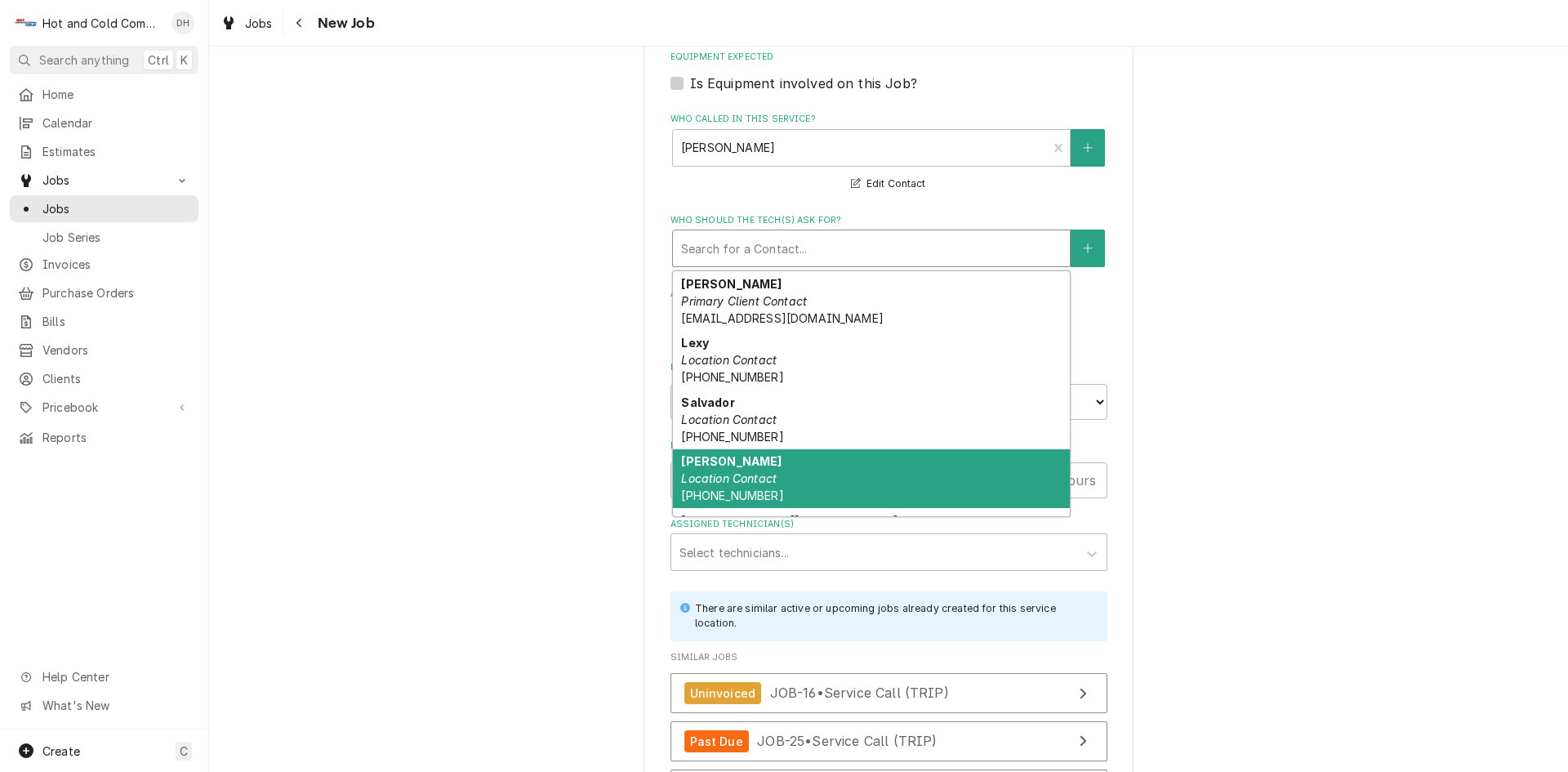
click at [736, 477] on em "Location Contact" at bounding box center [729, 478] width 96 height 14
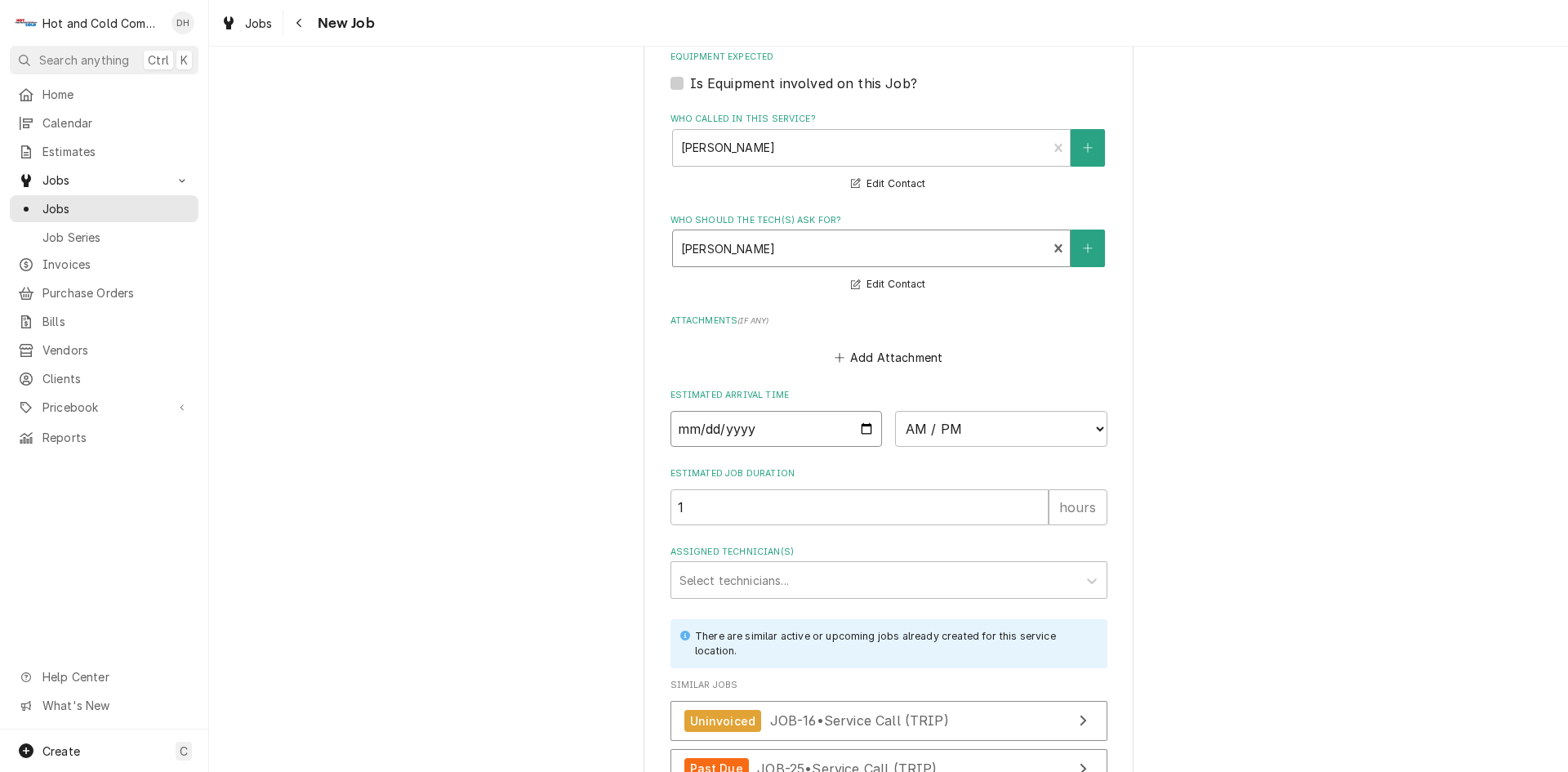
click at [860, 422] on input "Date" at bounding box center [776, 428] width 213 height 36
type textarea "x"
type input "2025-09-12"
type textarea "x"
click at [1096, 426] on select "AM / PM 6:00 AM 6:15 AM 6:30 AM 6:45 AM 7:00 AM 7:15 AM 7:30 AM 7:45 AM 8:00 AM…" at bounding box center [1001, 428] width 213 height 36
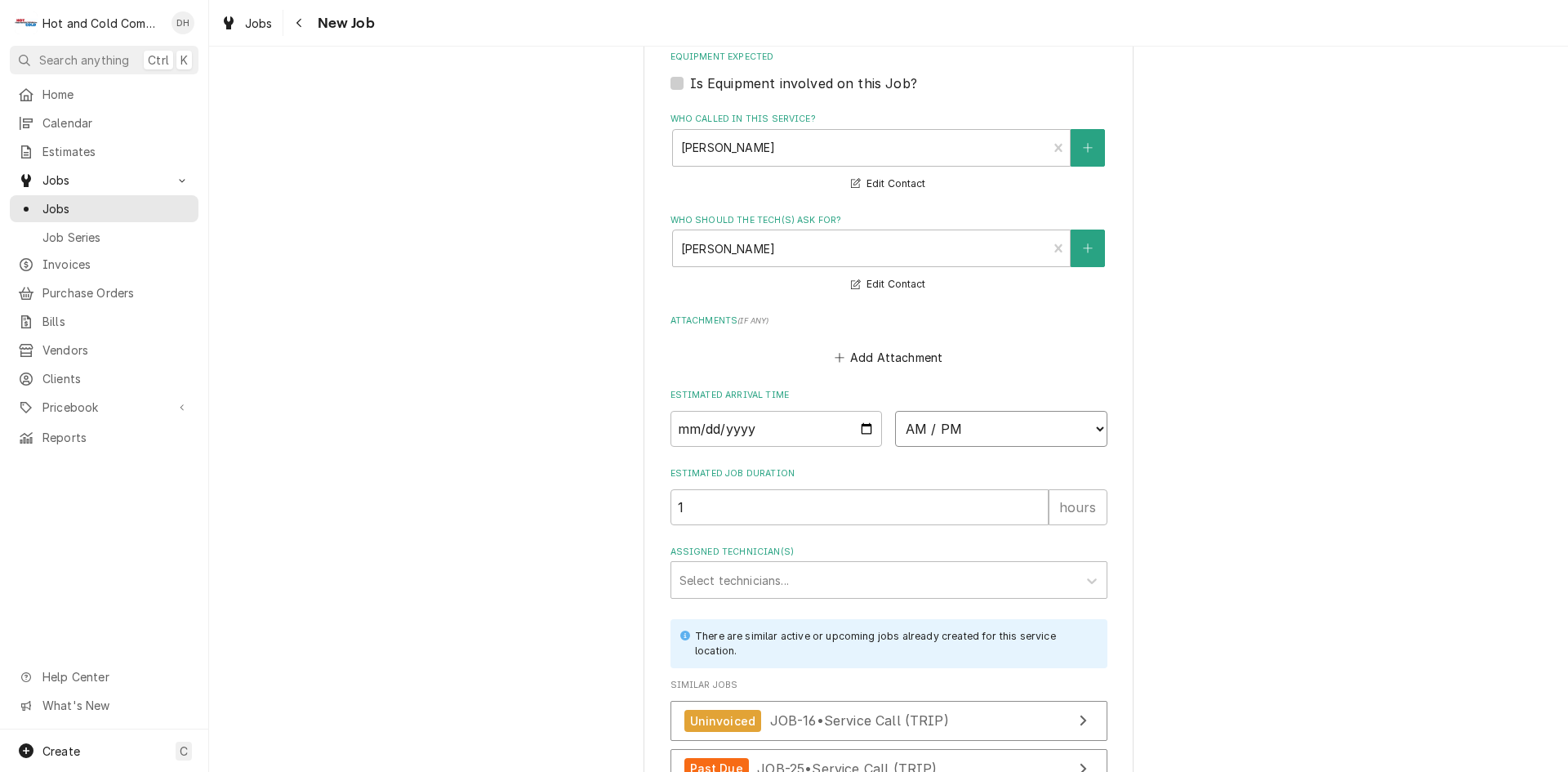
select select "08:30:00"
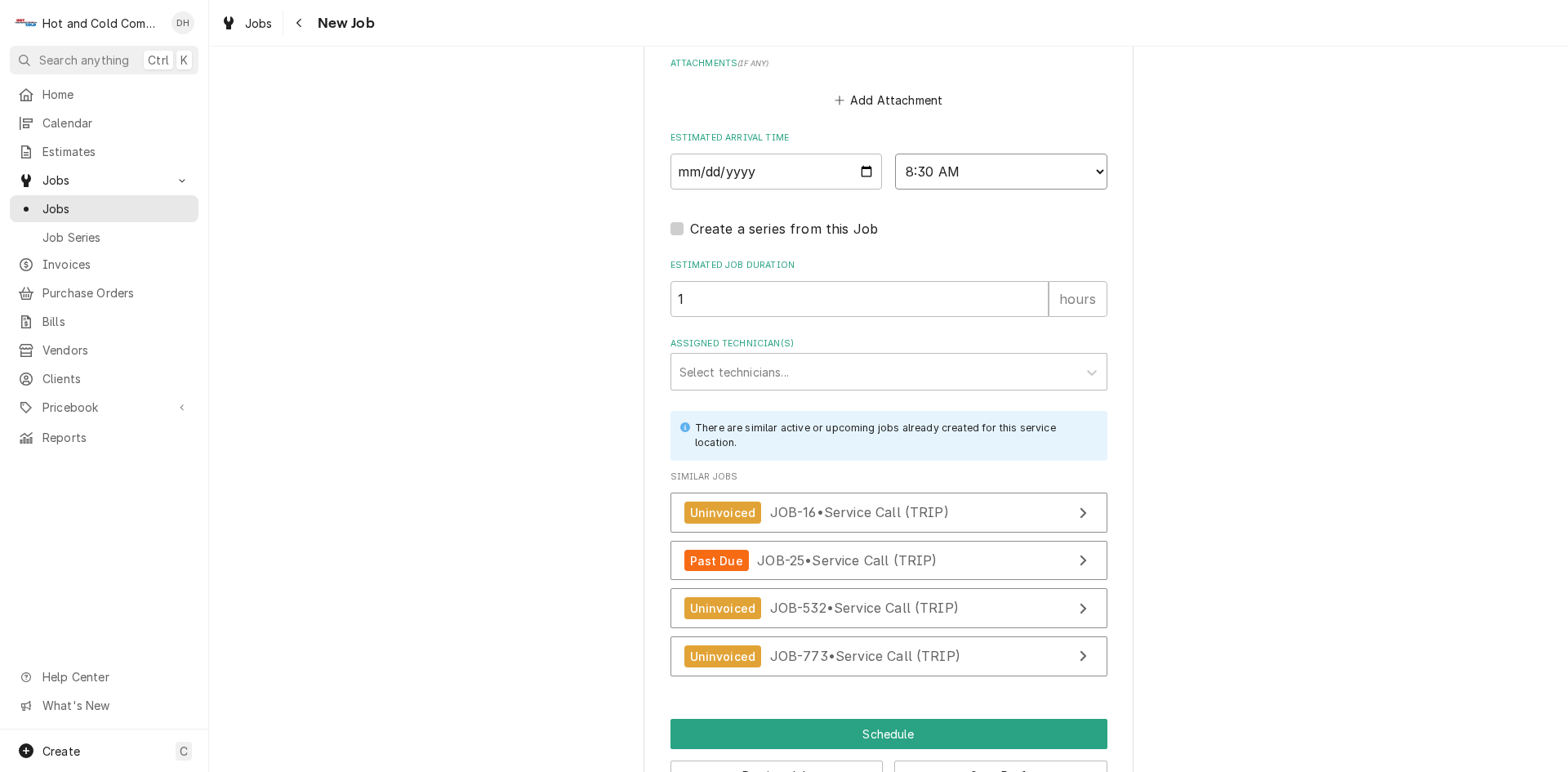
scroll to position [1362, 0]
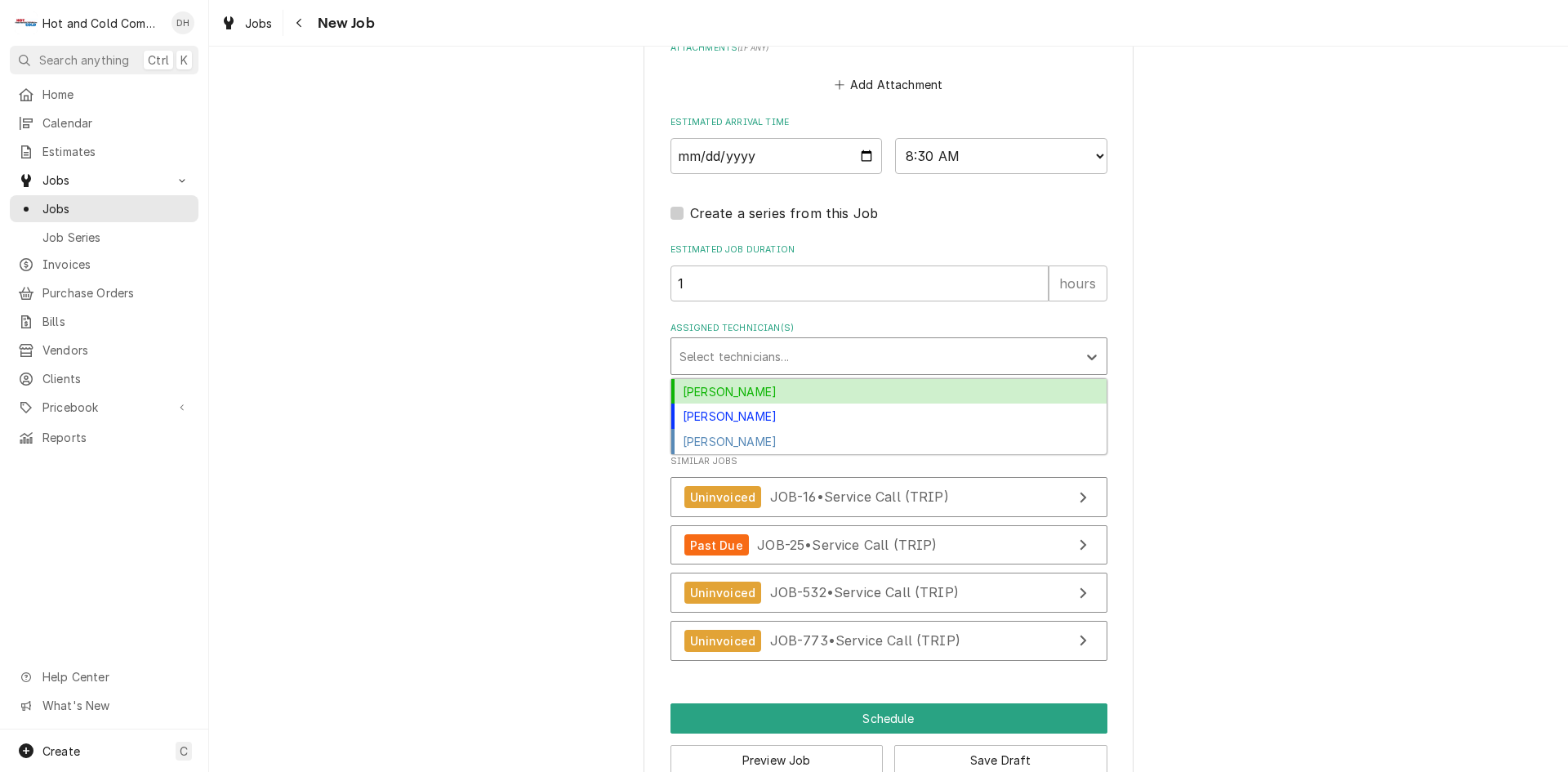
click at [837, 347] on div "Assigned Technician(s)" at bounding box center [874, 357] width 389 height 29
click at [717, 392] on div "[PERSON_NAME]" at bounding box center [889, 391] width 436 height 25
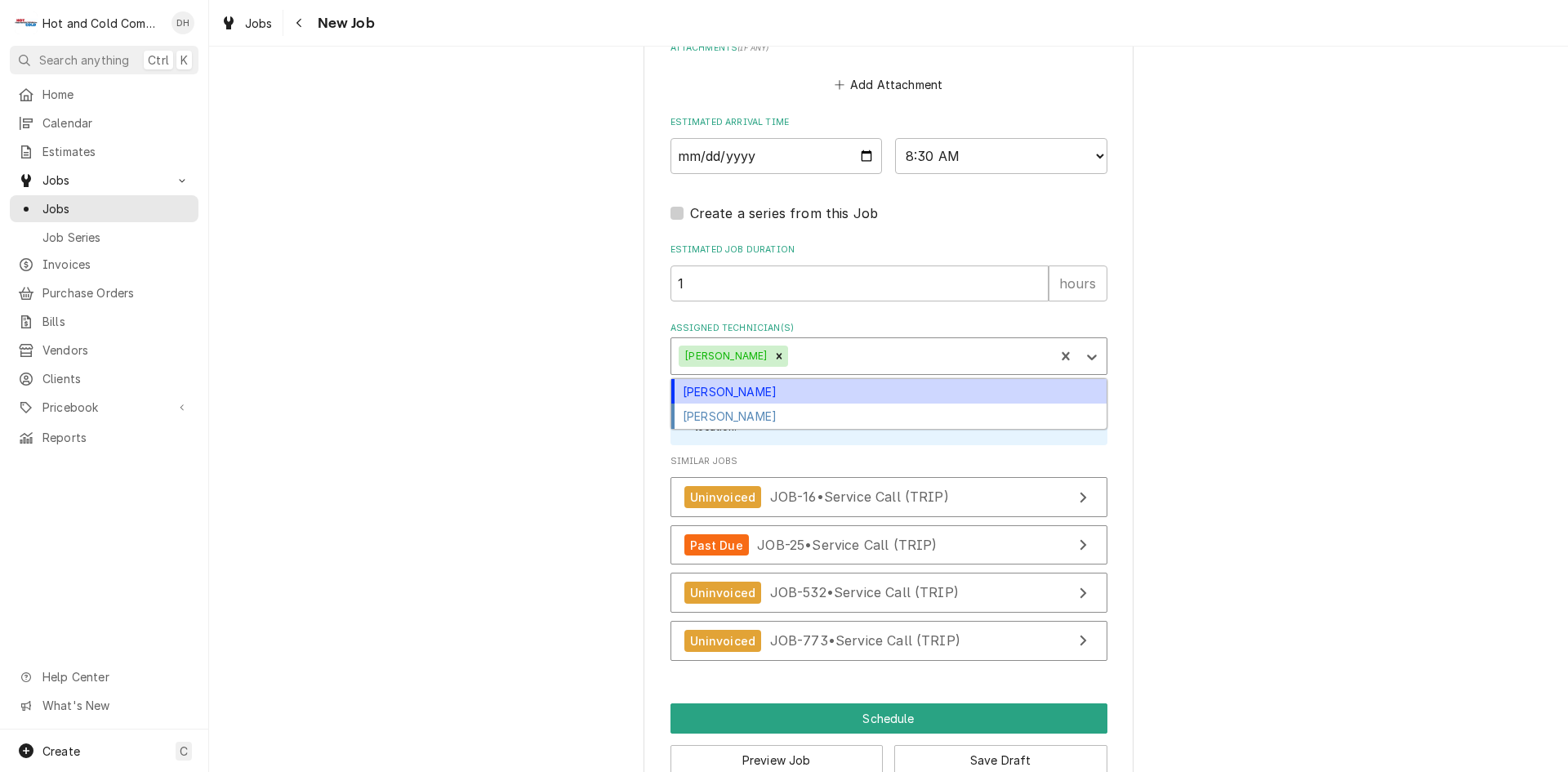
click at [861, 357] on div "Assigned Technician(s)" at bounding box center [918, 357] width 255 height 29
drag, startPoint x: 776, startPoint y: 390, endPoint x: 865, endPoint y: 393, distance: 89.1
click at [780, 392] on div "[PERSON_NAME]" at bounding box center [889, 391] width 436 height 25
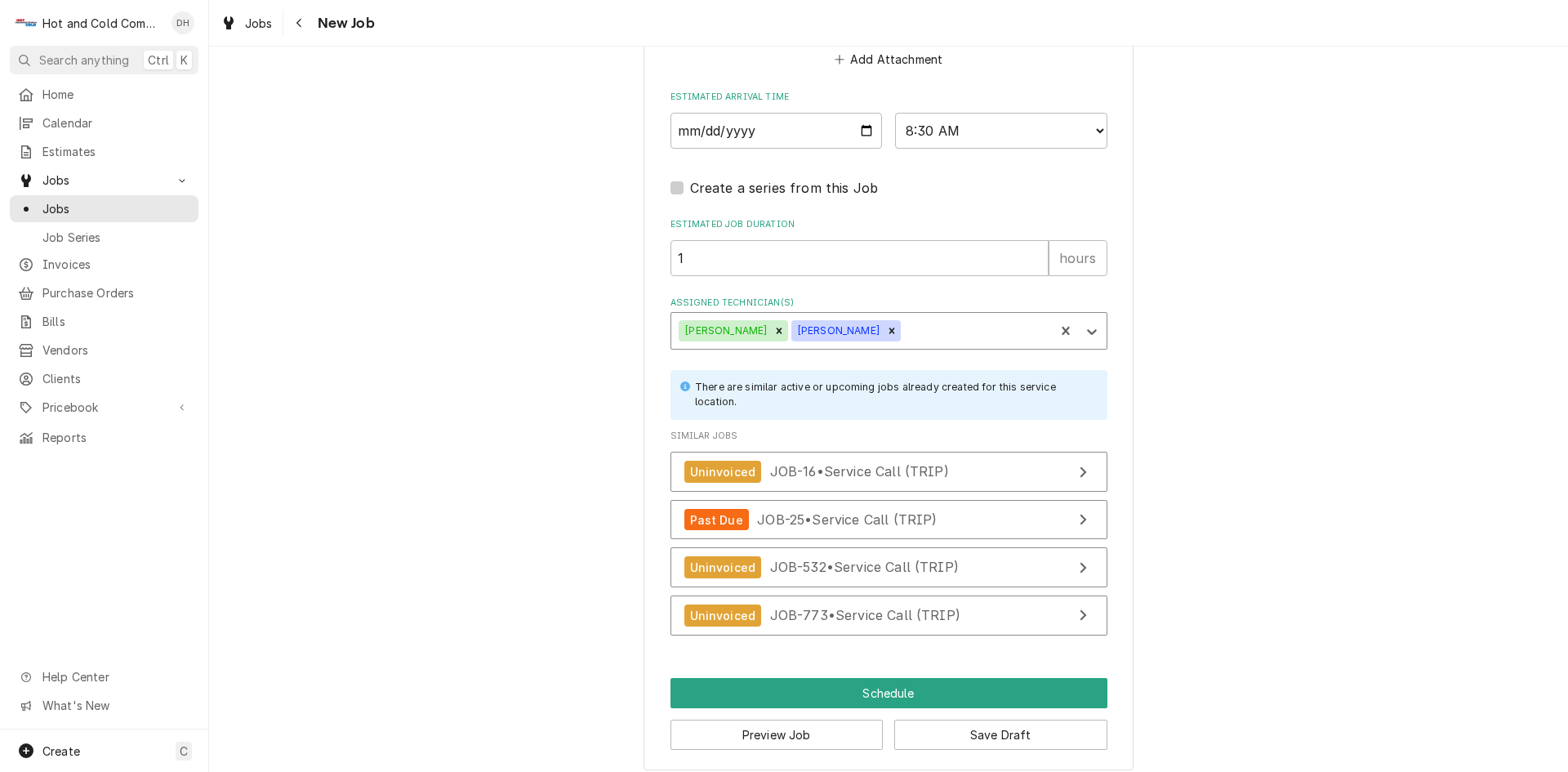
scroll to position [1400, 0]
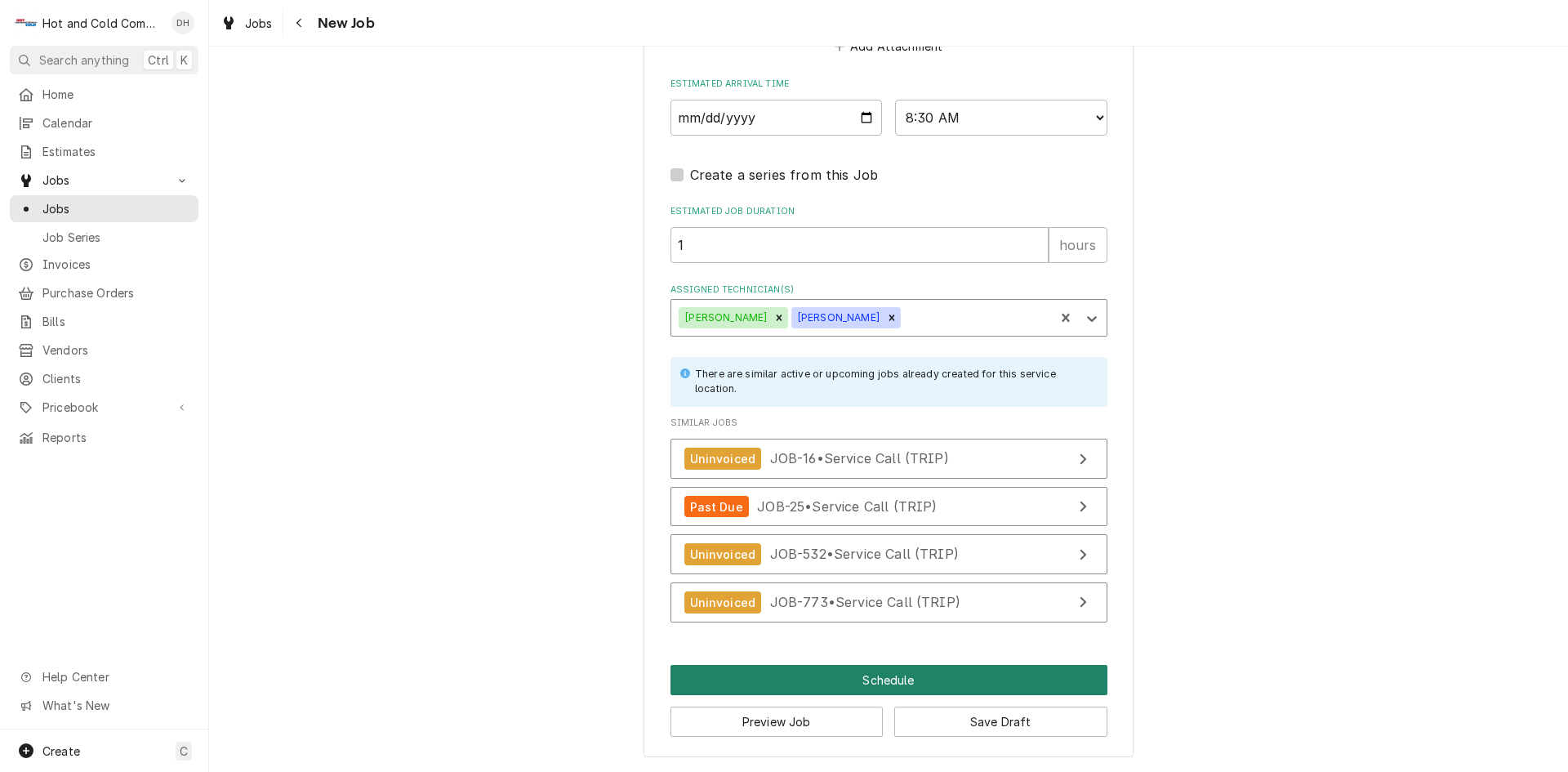
click at [927, 681] on button "Schedule" at bounding box center [889, 680] width 436 height 30
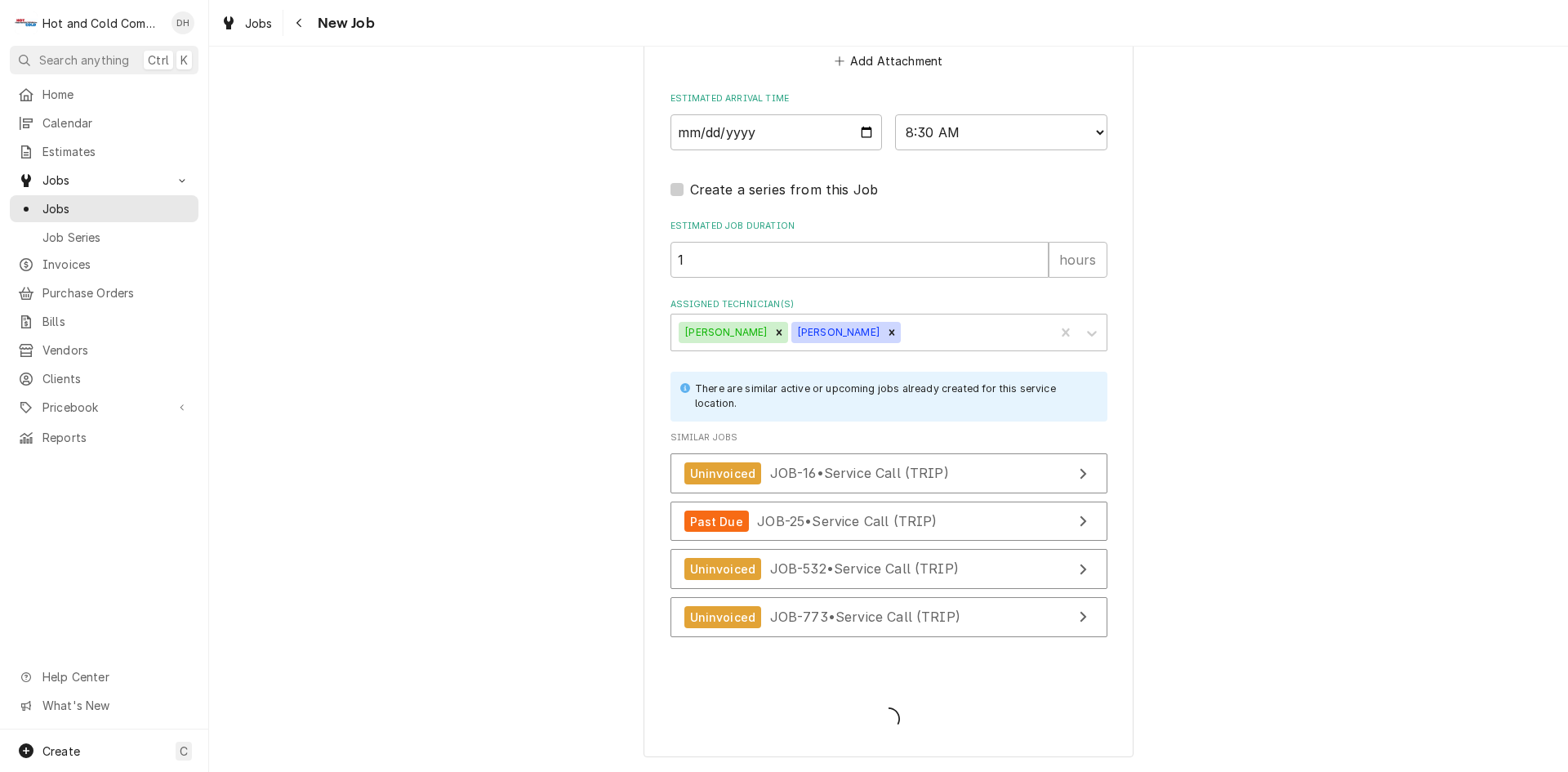
scroll to position [1386, 0]
type textarea "x"
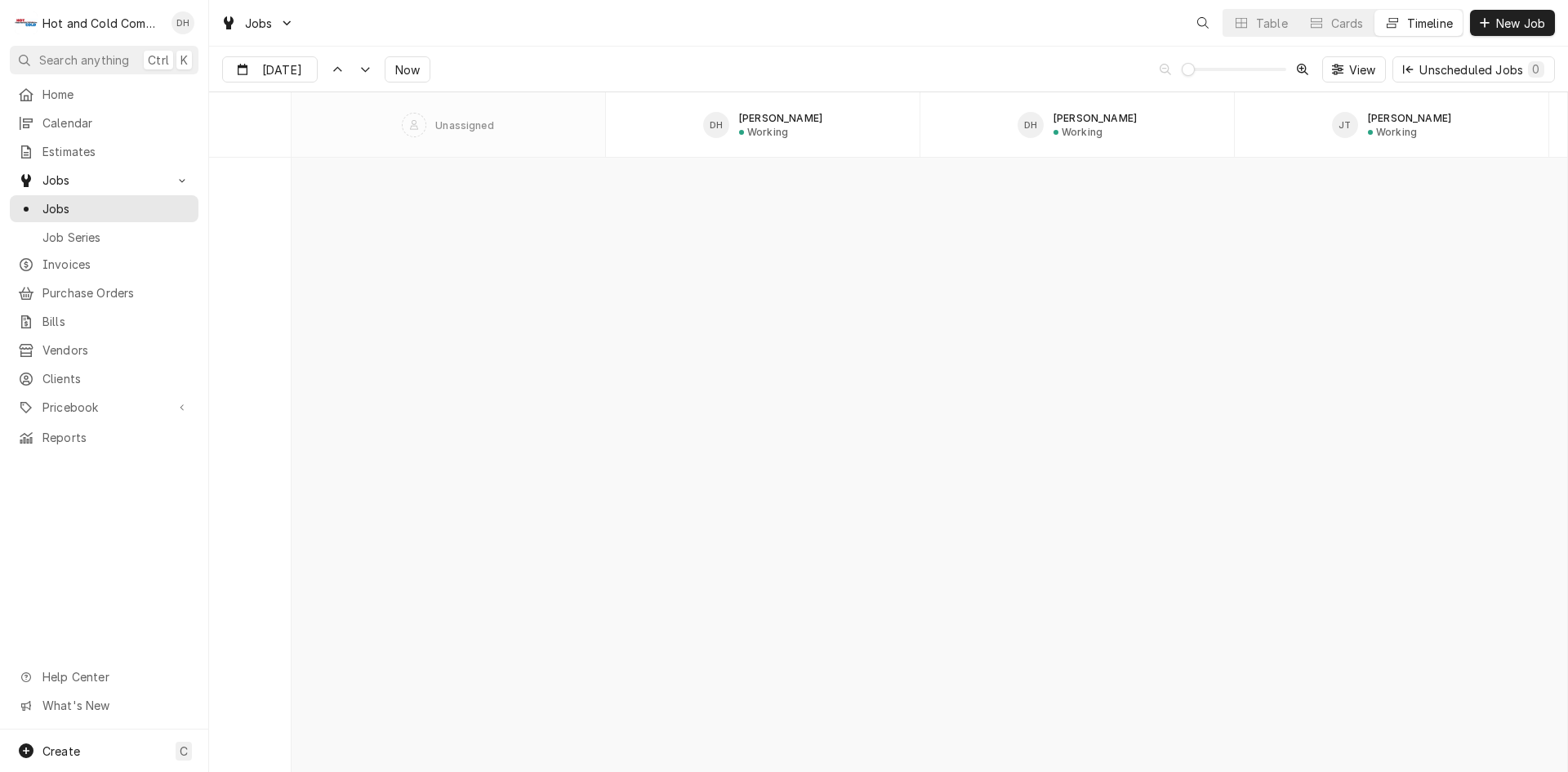
scroll to position [12789, 0]
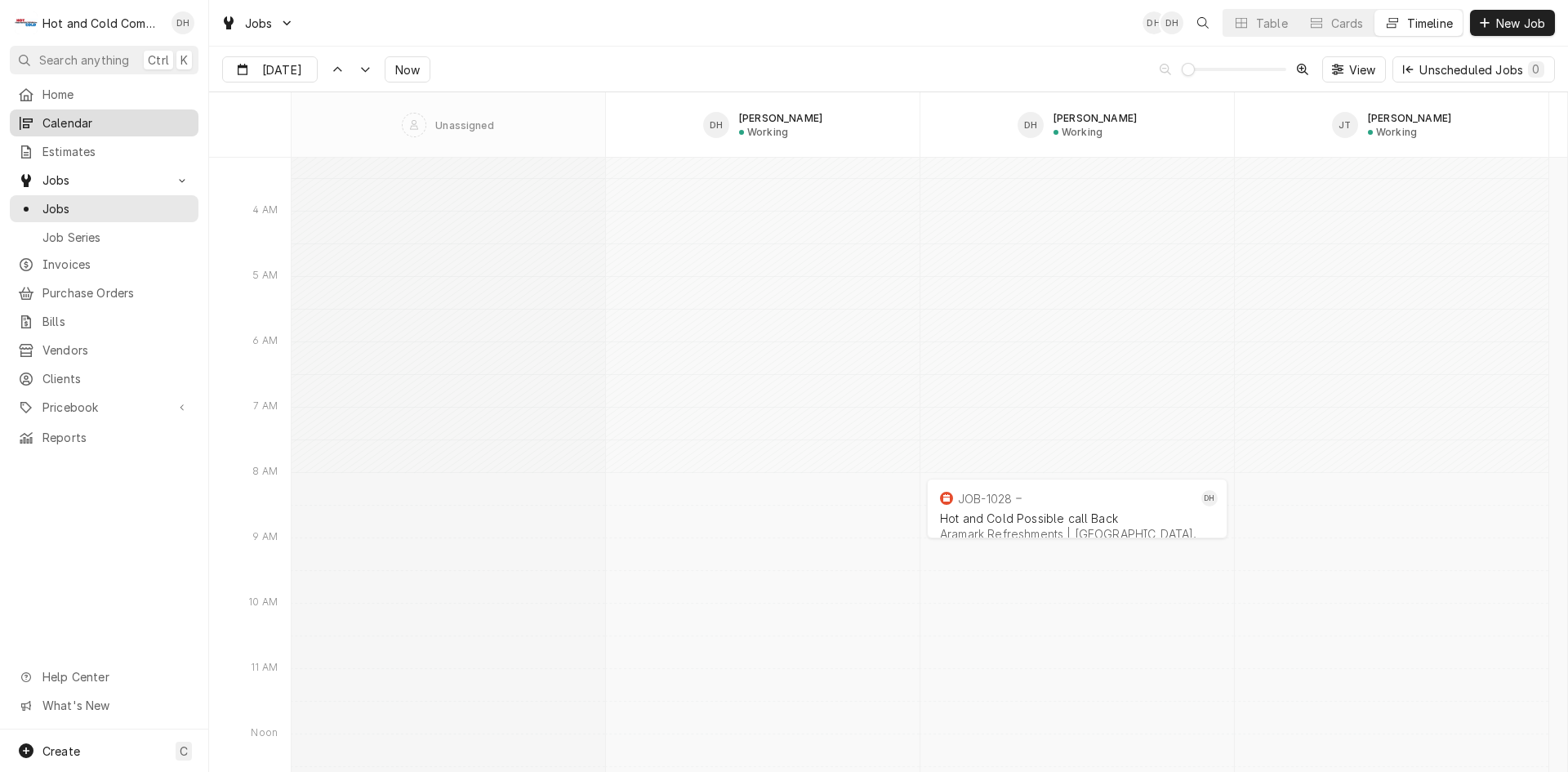
click at [81, 116] on span "Calendar" at bounding box center [116, 123] width 148 height 18
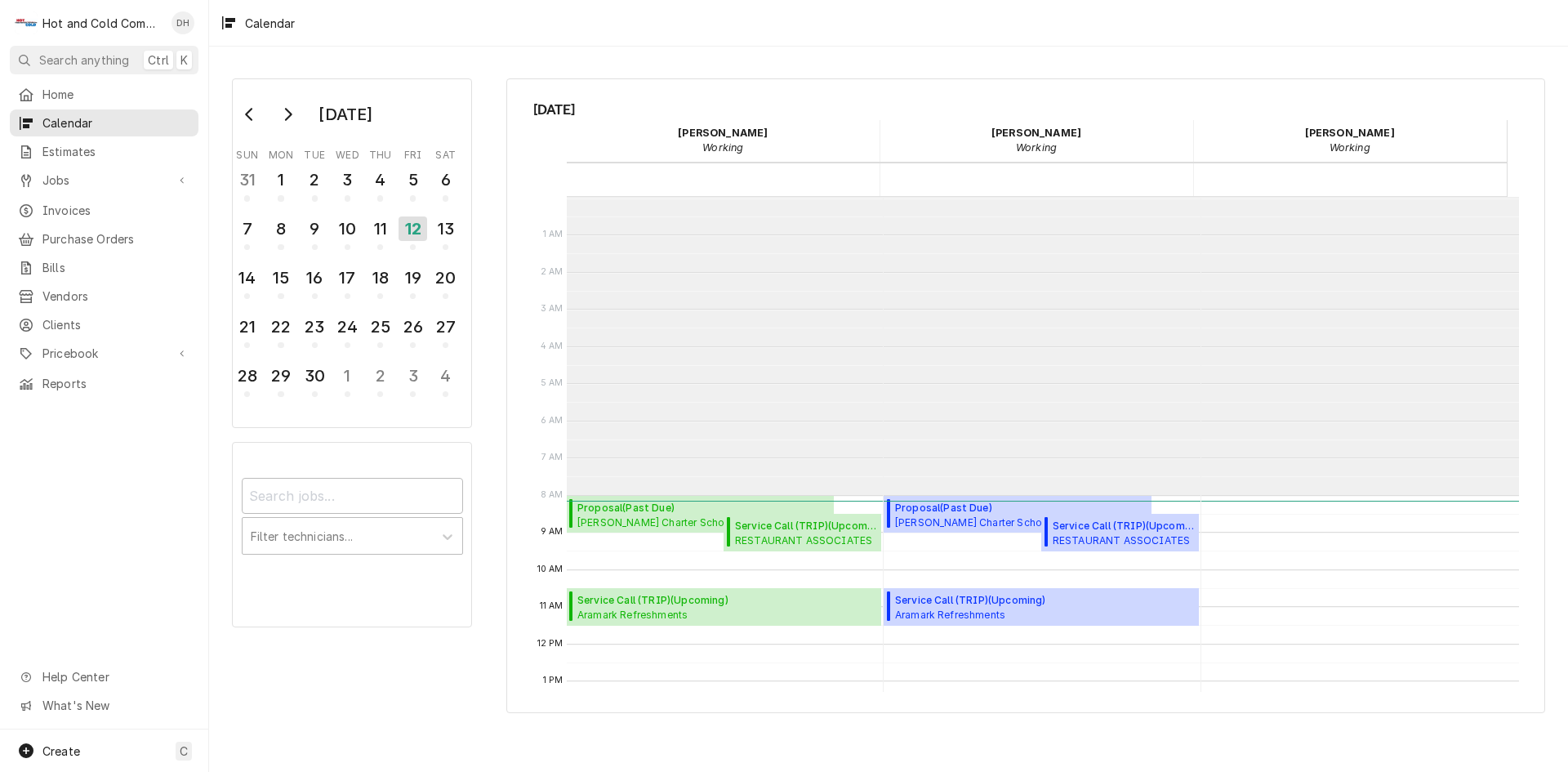
scroll to position [298, 0]
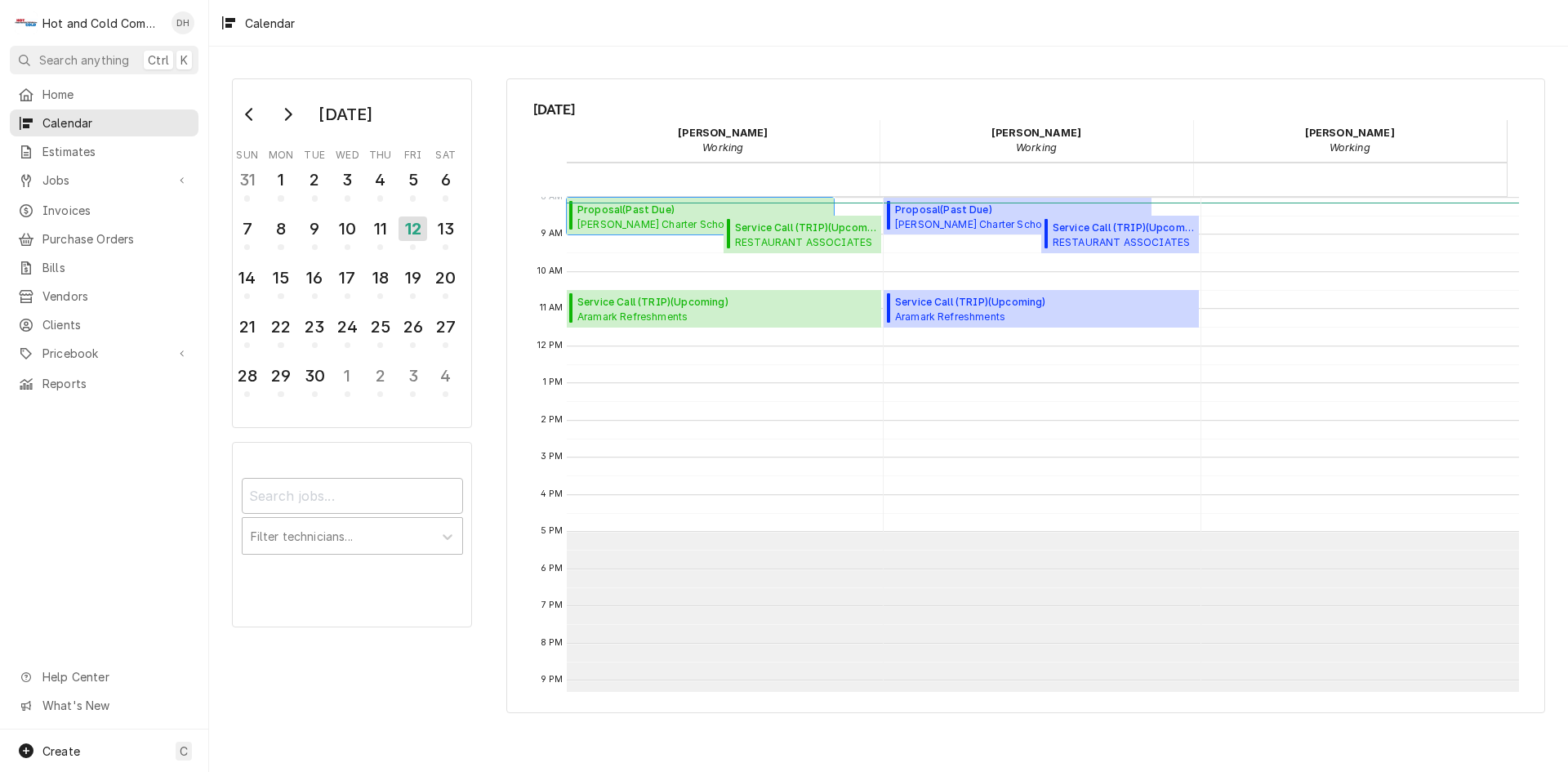
click at [625, 214] on span "Proposal ( Past Due )" at bounding box center [701, 210] width 248 height 15
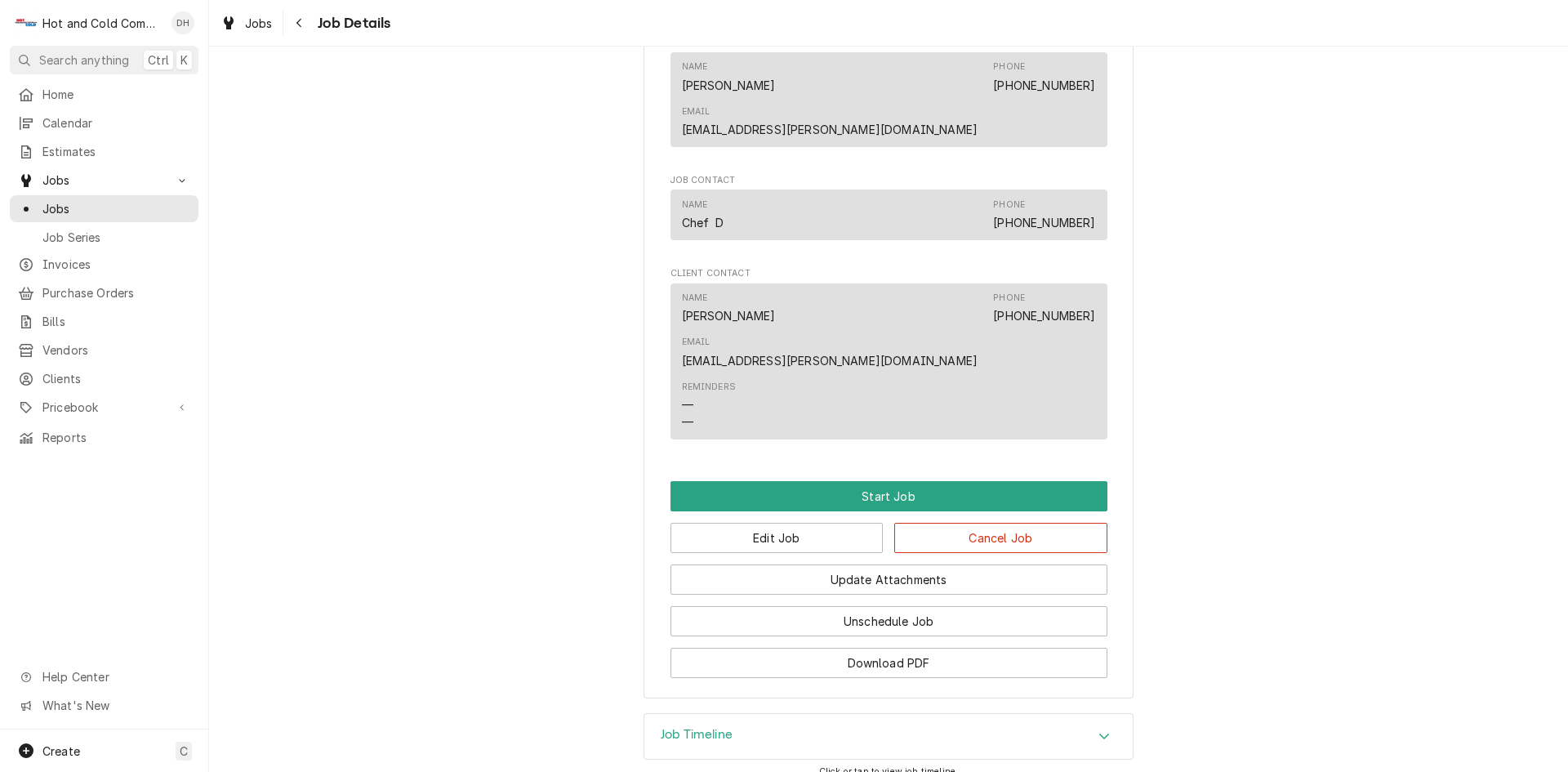
scroll to position [1000, 0]
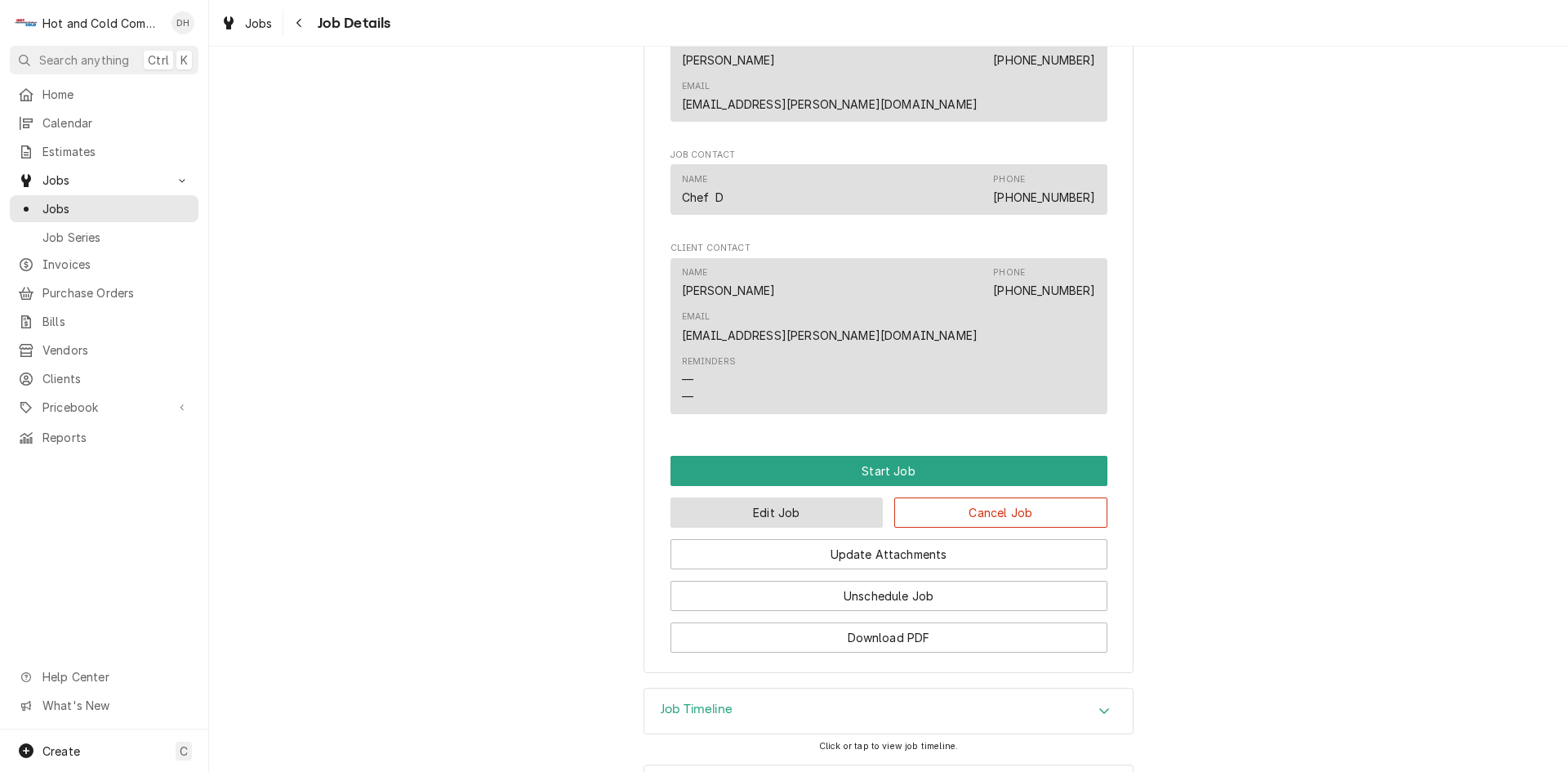
click at [774, 497] on button "Edit Job" at bounding box center [776, 512] width 213 height 30
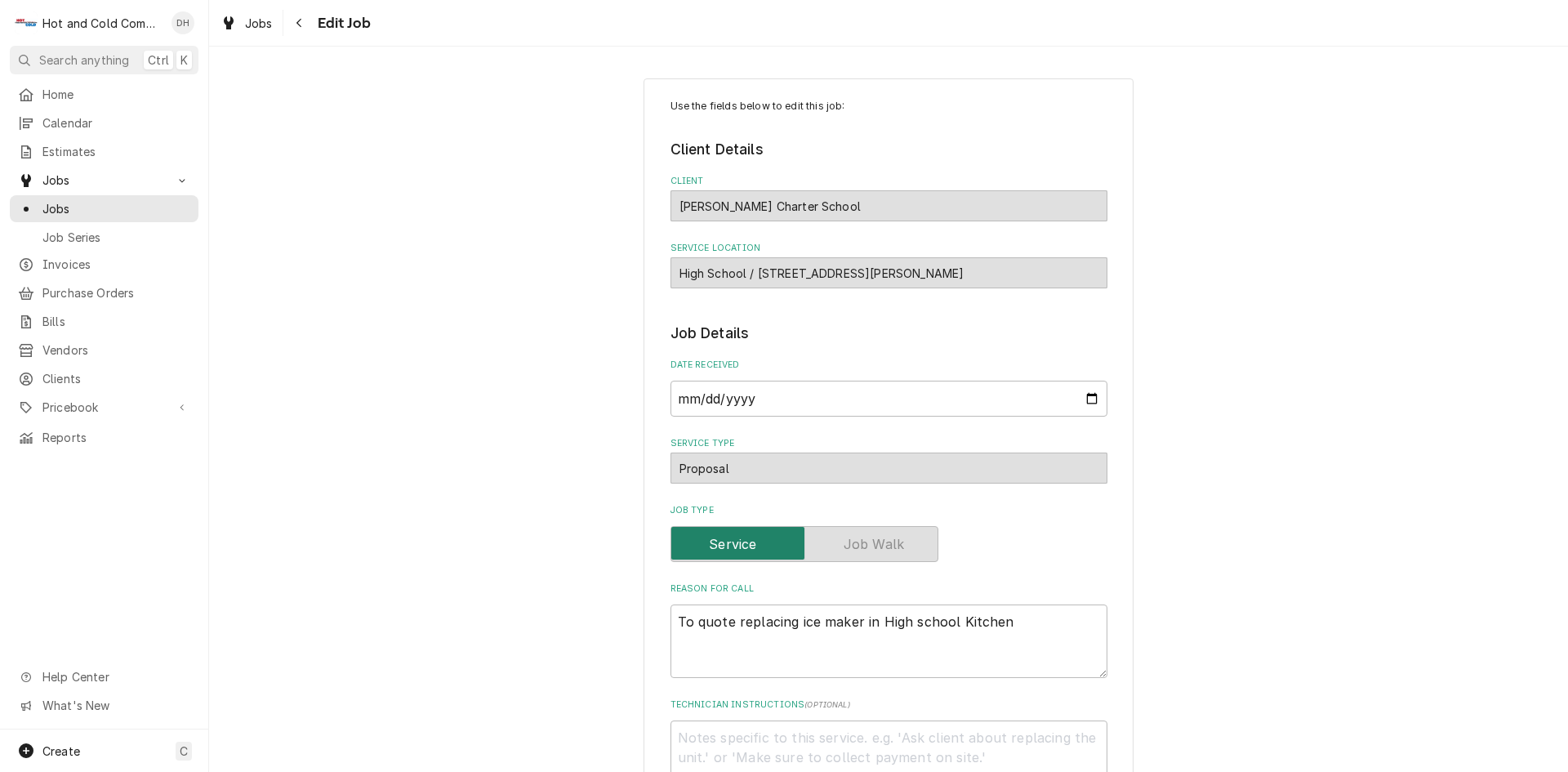
type textarea "x"
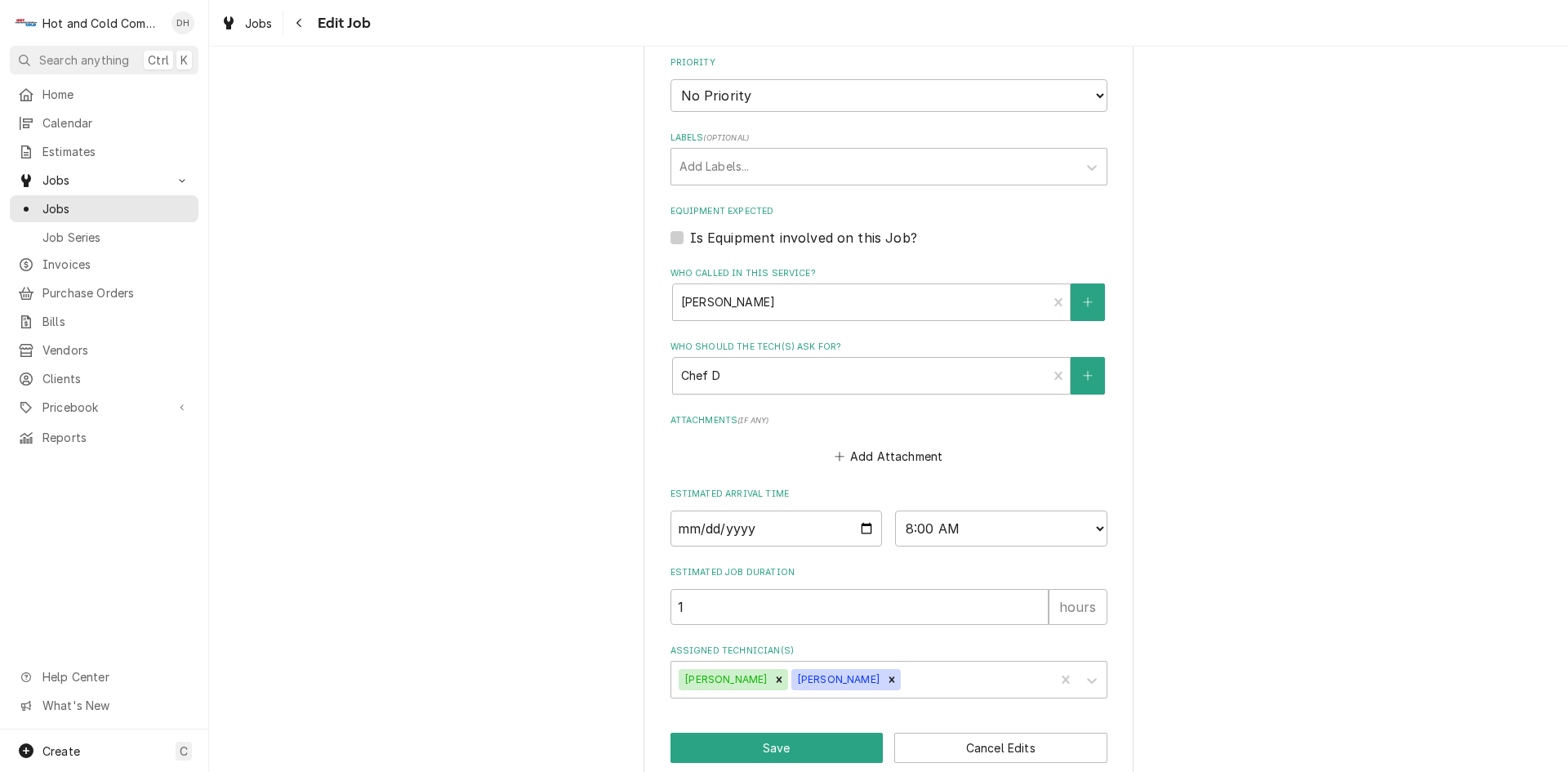
scroll to position [783, 0]
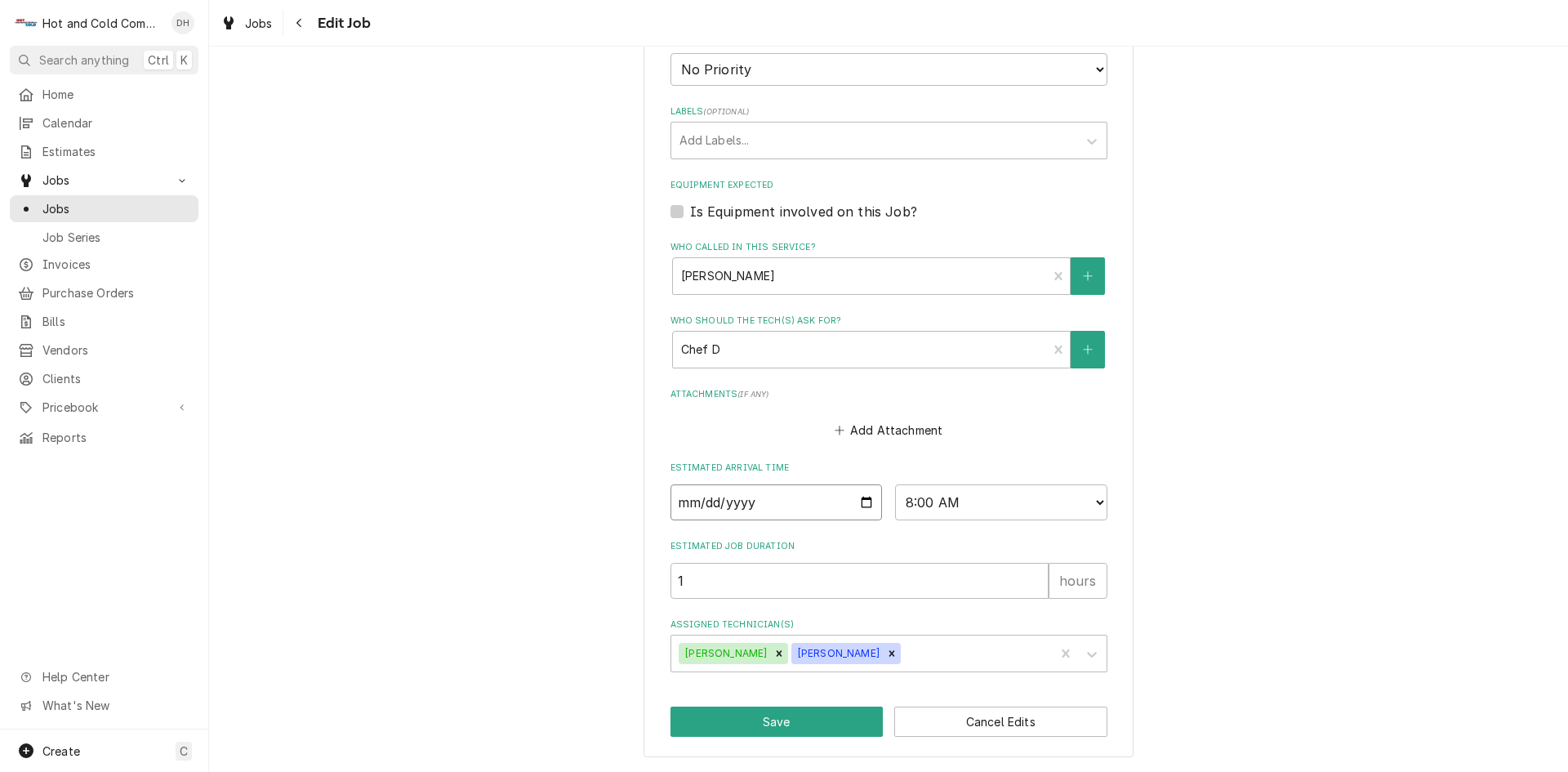
click at [855, 501] on input "2025-09-12" at bounding box center [776, 502] width 213 height 36
type input "2025-09-16"
click at [886, 655] on icon "Remove David Harris" at bounding box center [891, 653] width 11 height 11
drag, startPoint x: 765, startPoint y: 721, endPoint x: 837, endPoint y: 719, distance: 72.0
click at [770, 721] on button "Save" at bounding box center [776, 721] width 213 height 30
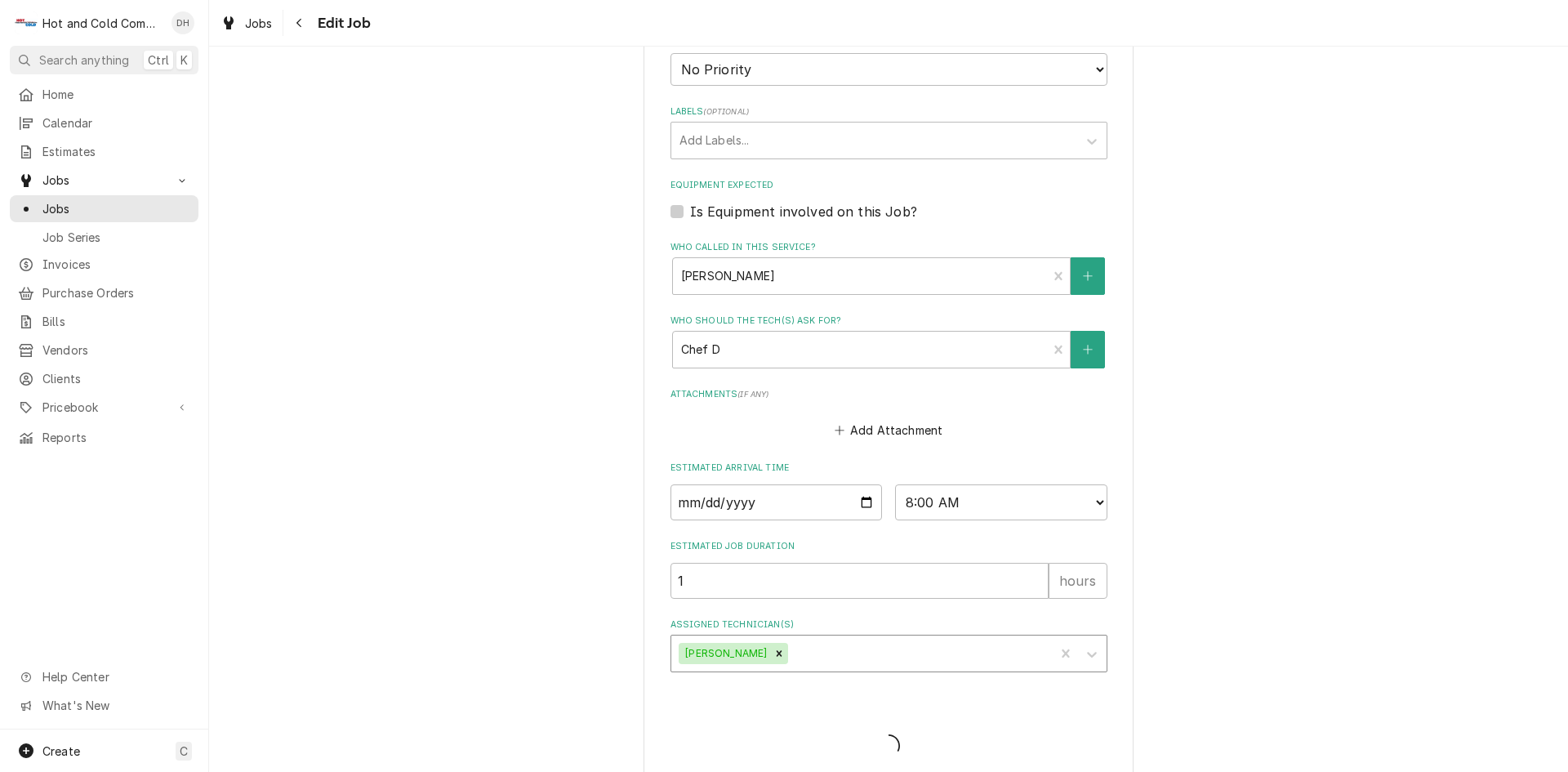
type textarea "x"
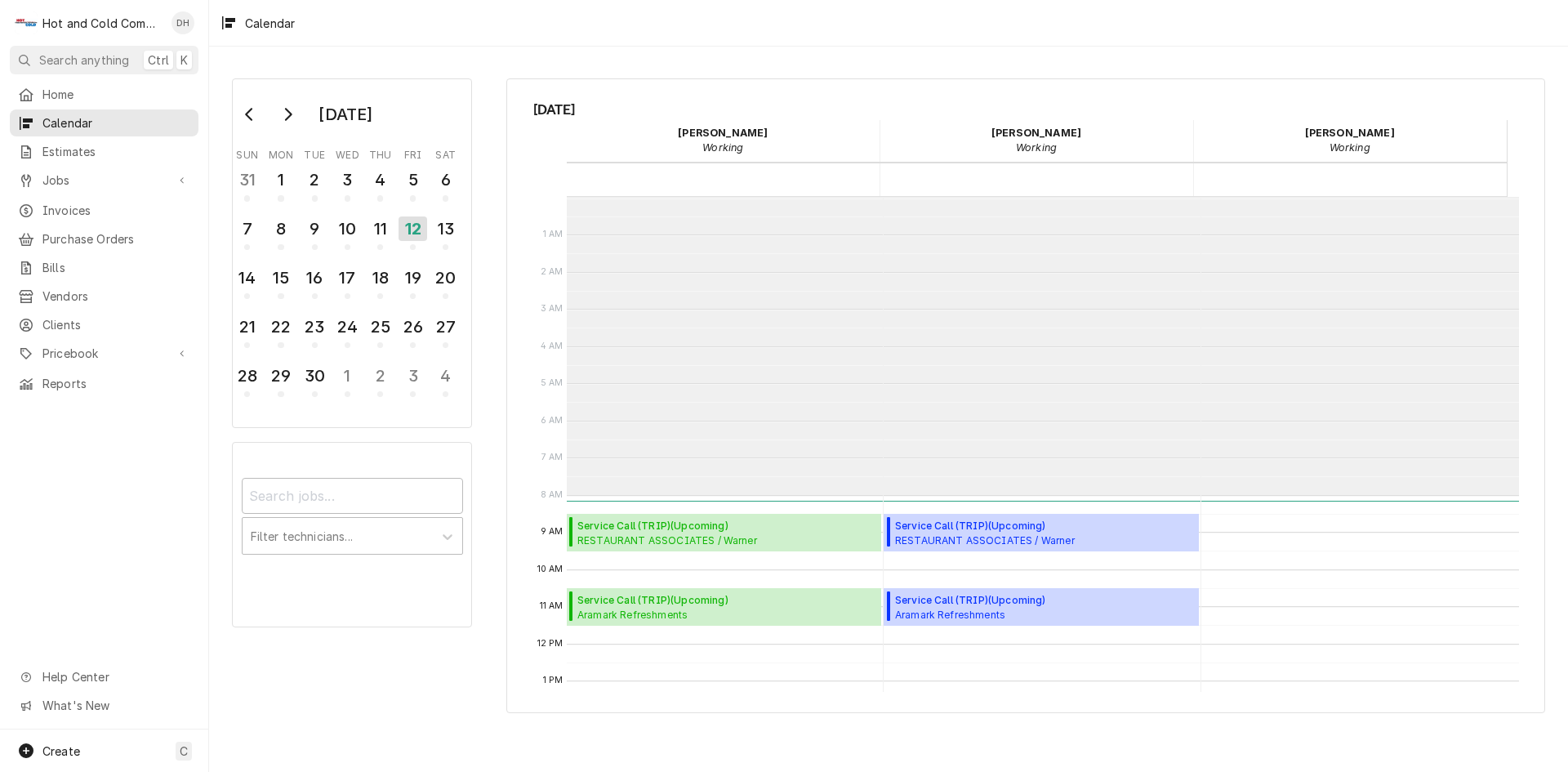
scroll to position [298, 0]
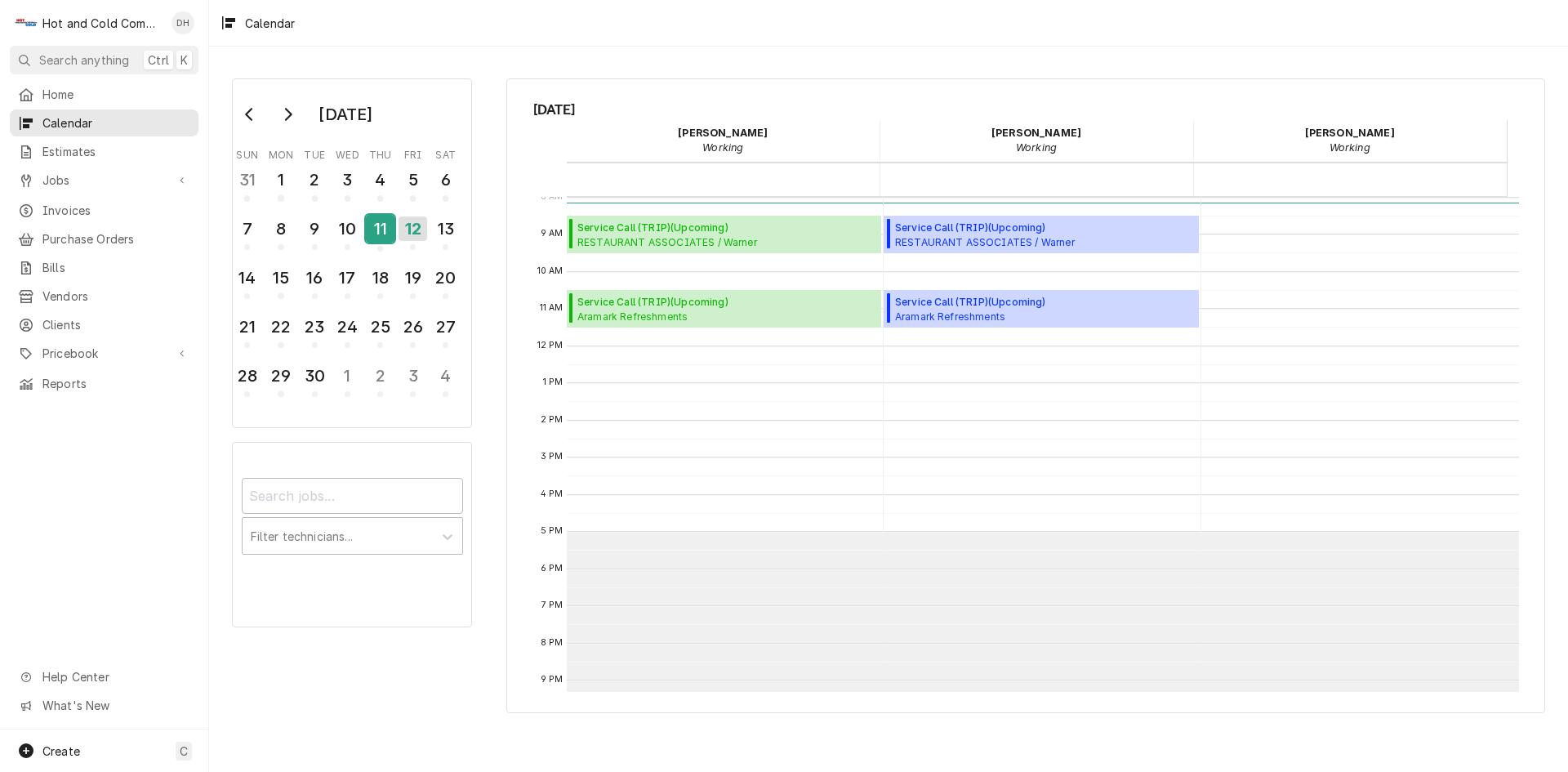
click at [385, 228] on div "11" at bounding box center [379, 228] width 29 height 28
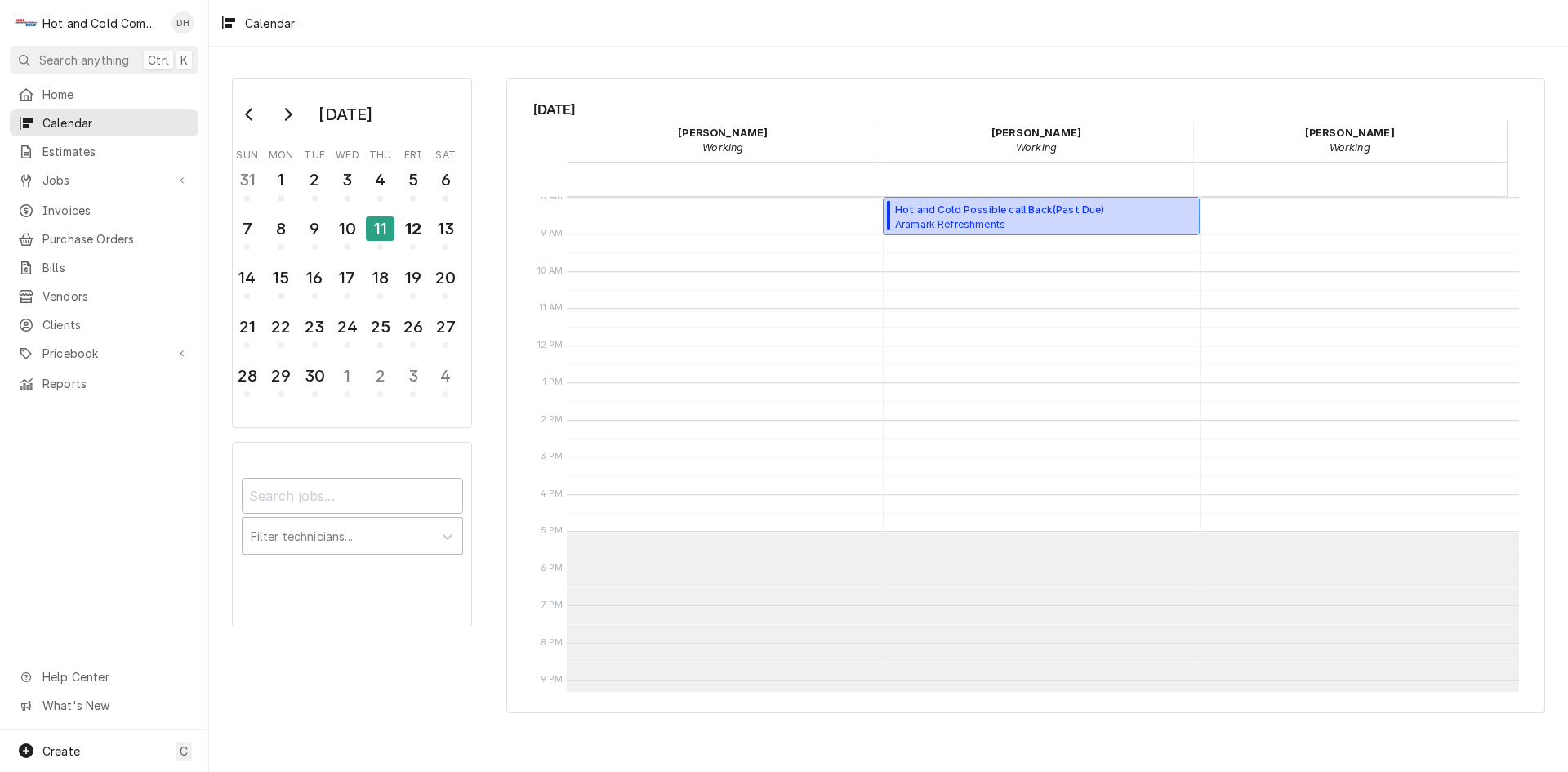
click at [1004, 223] on span "Aramark Refreshments Sherwin-Williams / 13129 Harland Dr NE, Covington, GA 30014" at bounding box center [1044, 224] width 299 height 13
click at [411, 230] on div "12" at bounding box center [412, 228] width 29 height 28
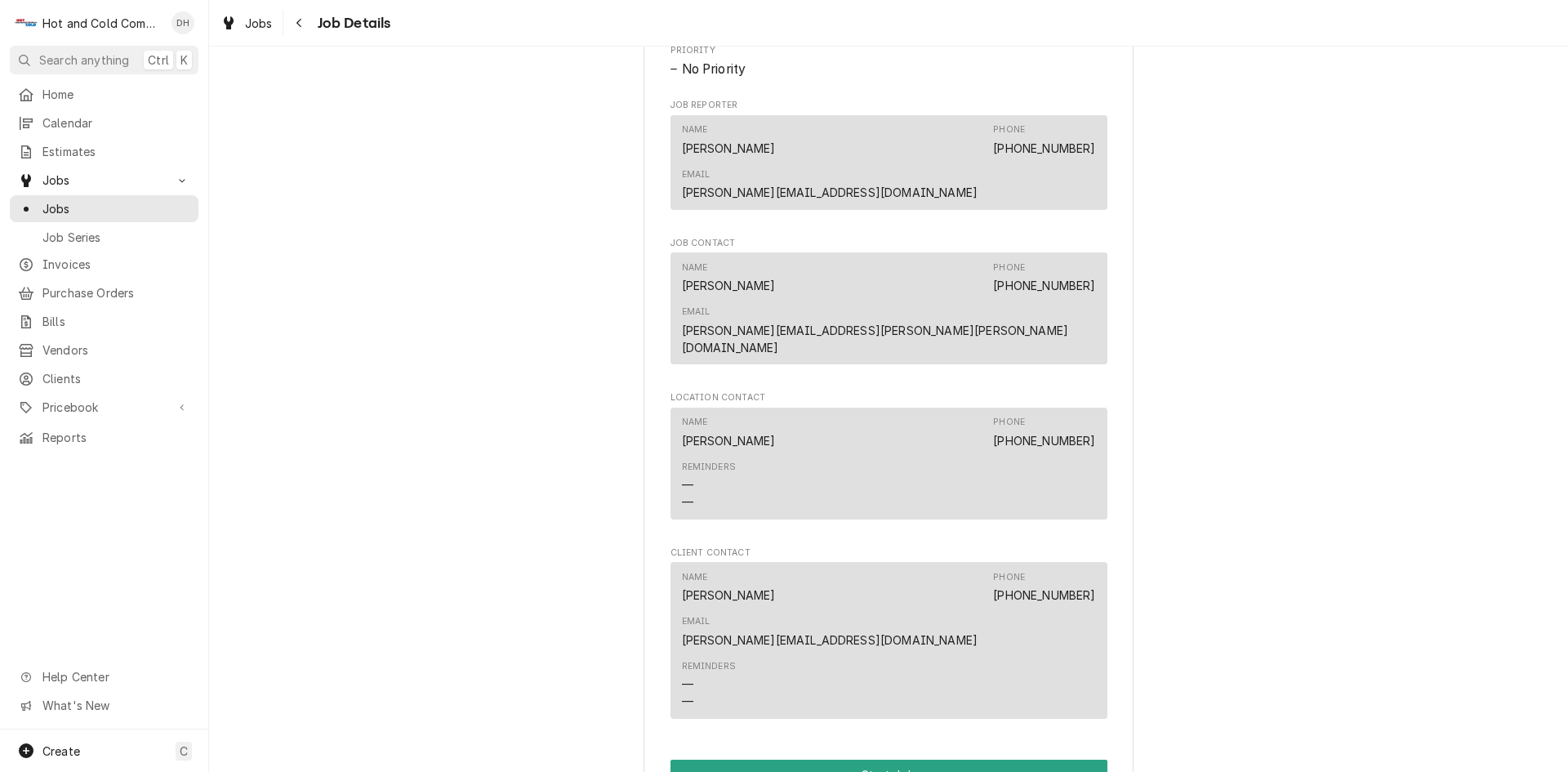
scroll to position [1045, 0]
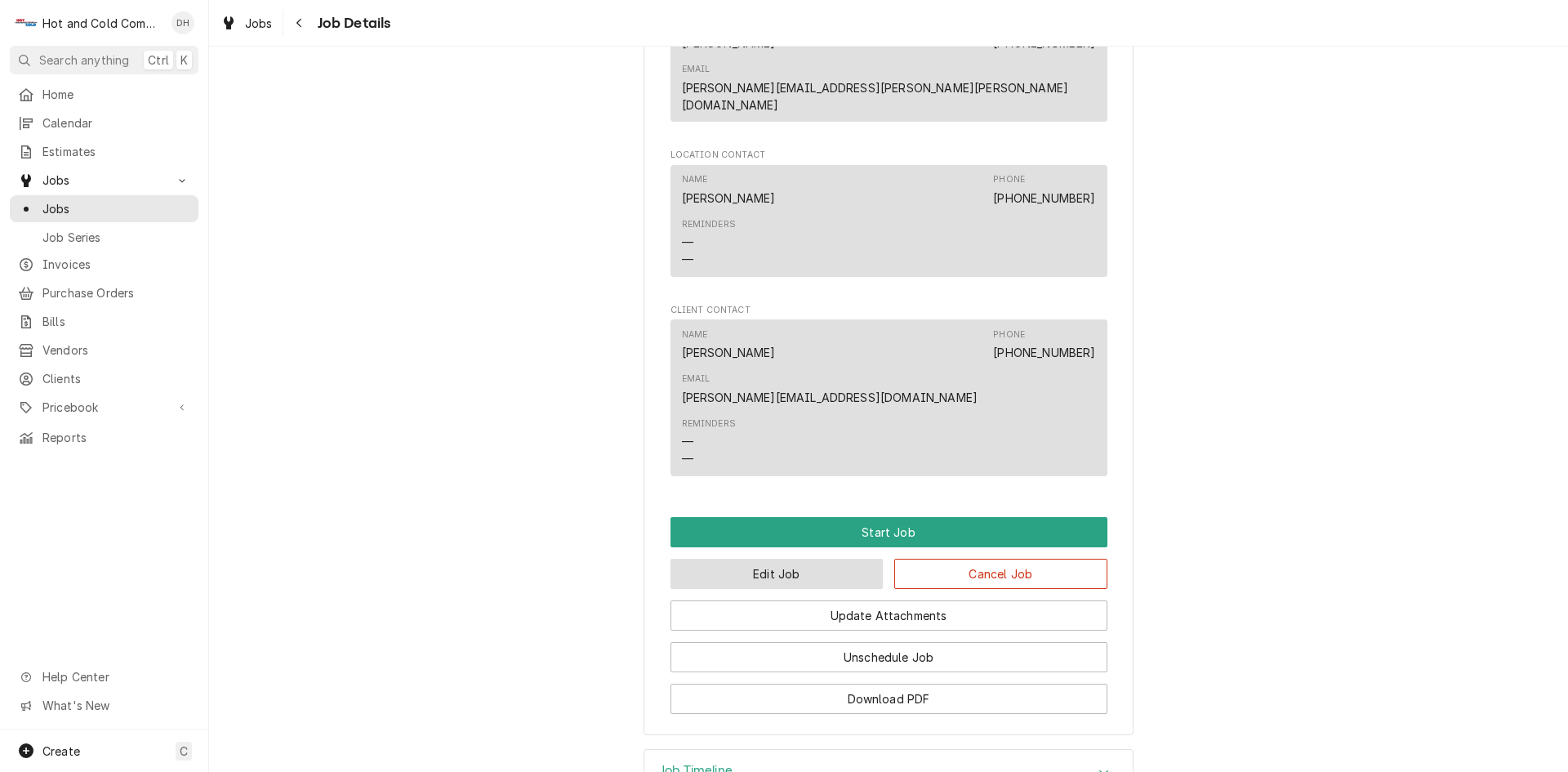
click at [782, 559] on button "Edit Job" at bounding box center [776, 574] width 213 height 30
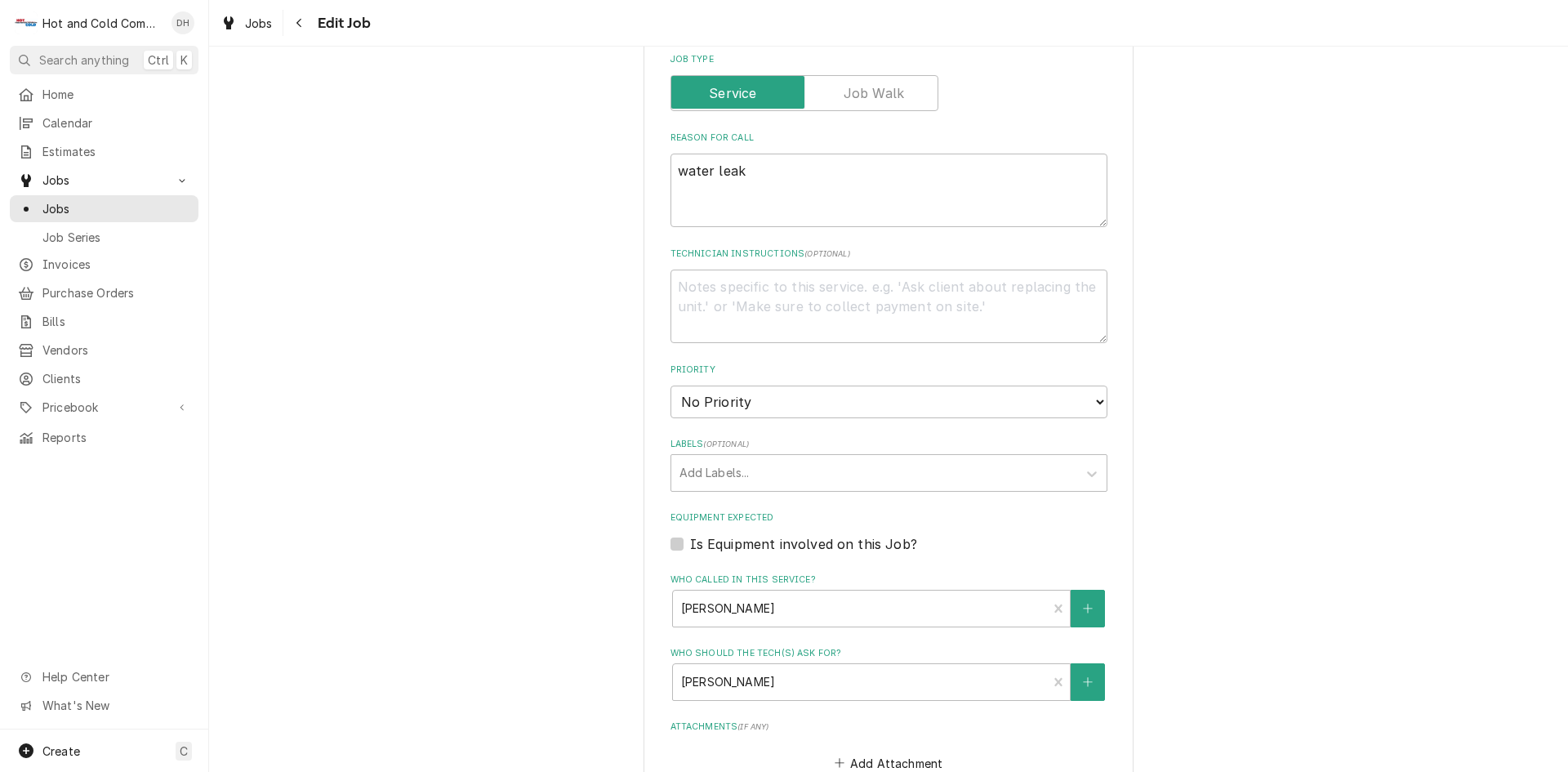
scroll to position [817, 0]
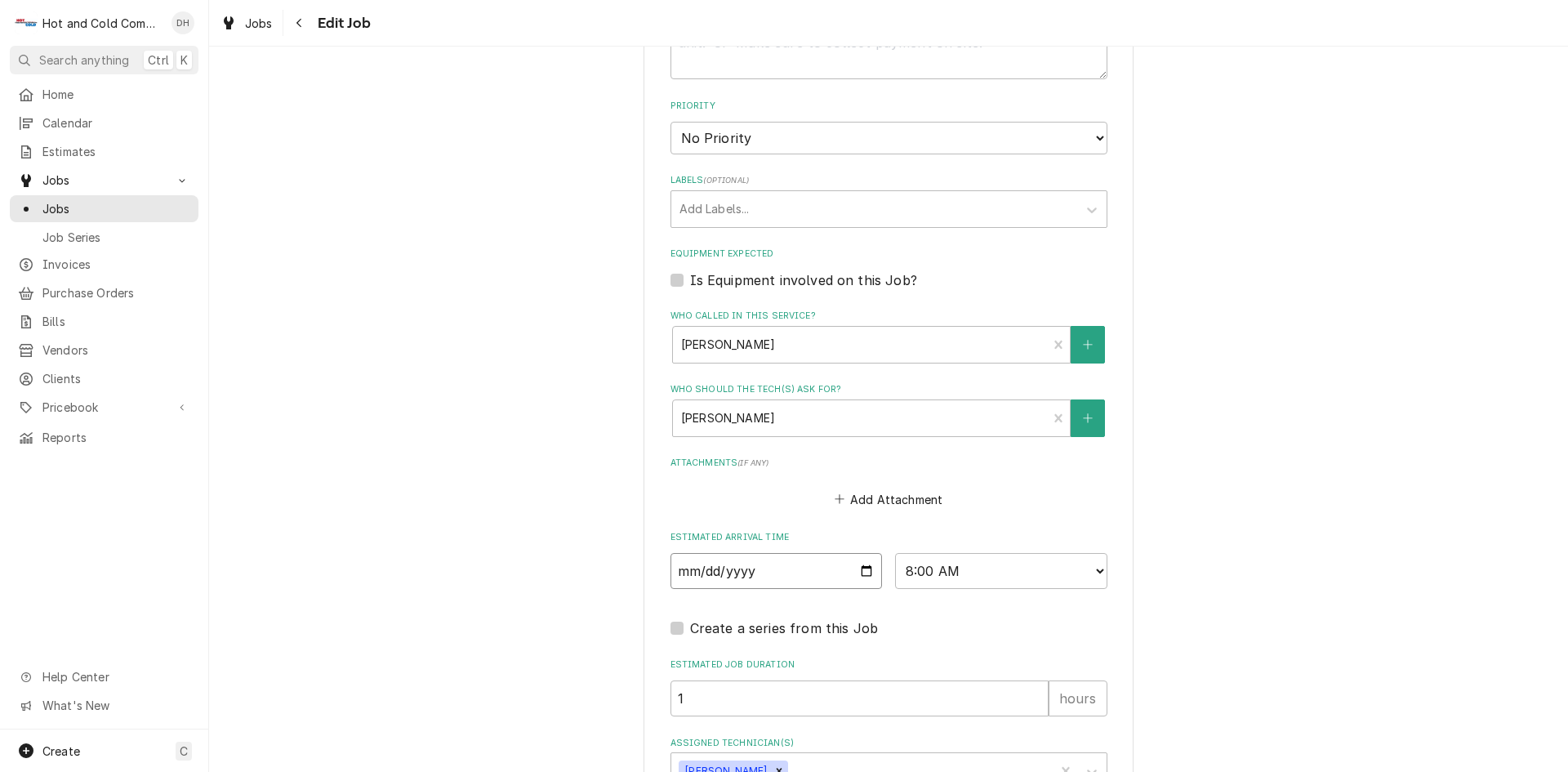
click at [868, 571] on input "[DATE]" at bounding box center [776, 570] width 213 height 36
type textarea "x"
type input "[DATE]"
type textarea "x"
click at [1094, 571] on select "AM / PM 6:00 AM 6:15 AM 6:30 AM 6:45 AM 7:00 AM 7:15 AM 7:30 AM 7:45 AM 8:00 AM…" at bounding box center [1001, 570] width 213 height 36
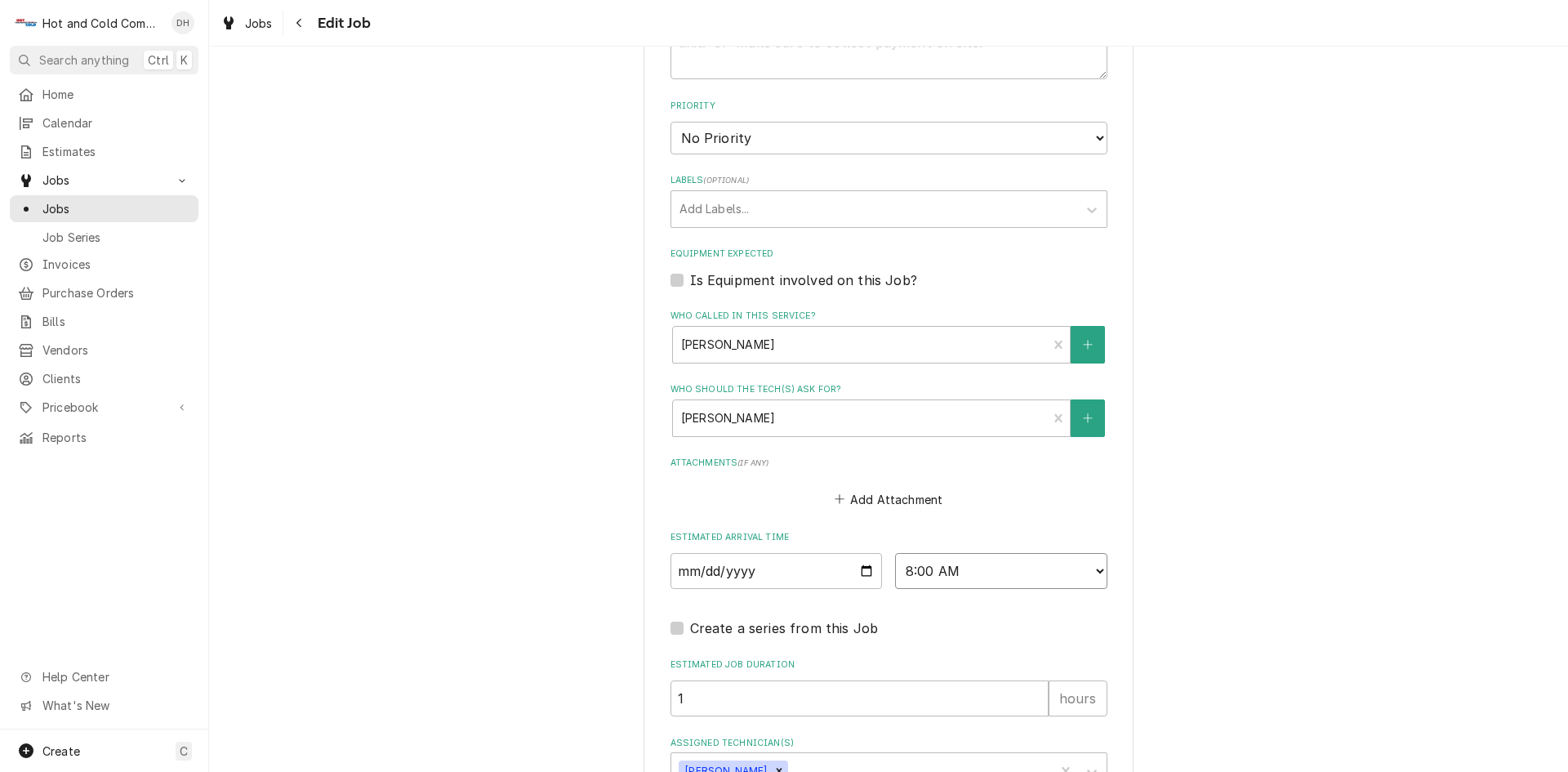
select select "13:30:00"
click at [895, 553] on select "AM / PM 6:00 AM 6:15 AM 6:30 AM 6:45 AM 7:00 AM 7:15 AM 7:30 AM 7:45 AM 8:00 AM…" at bounding box center [1001, 570] width 213 height 36
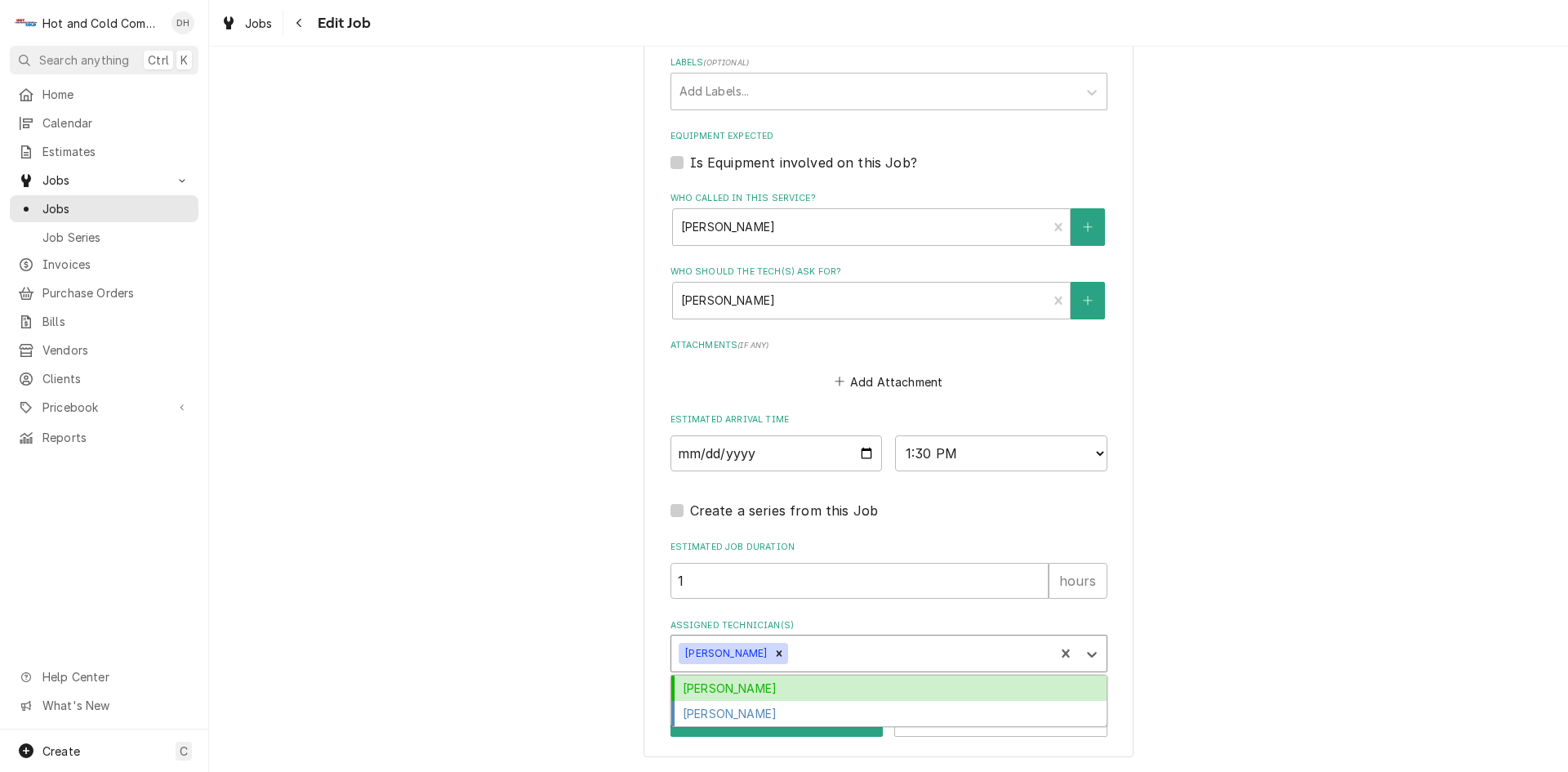
click at [879, 649] on div "Assigned Technician(s)" at bounding box center [918, 654] width 255 height 29
drag, startPoint x: 766, startPoint y: 687, endPoint x: 845, endPoint y: 676, distance: 79.8
click at [768, 687] on div "[PERSON_NAME]" at bounding box center [889, 687] width 436 height 25
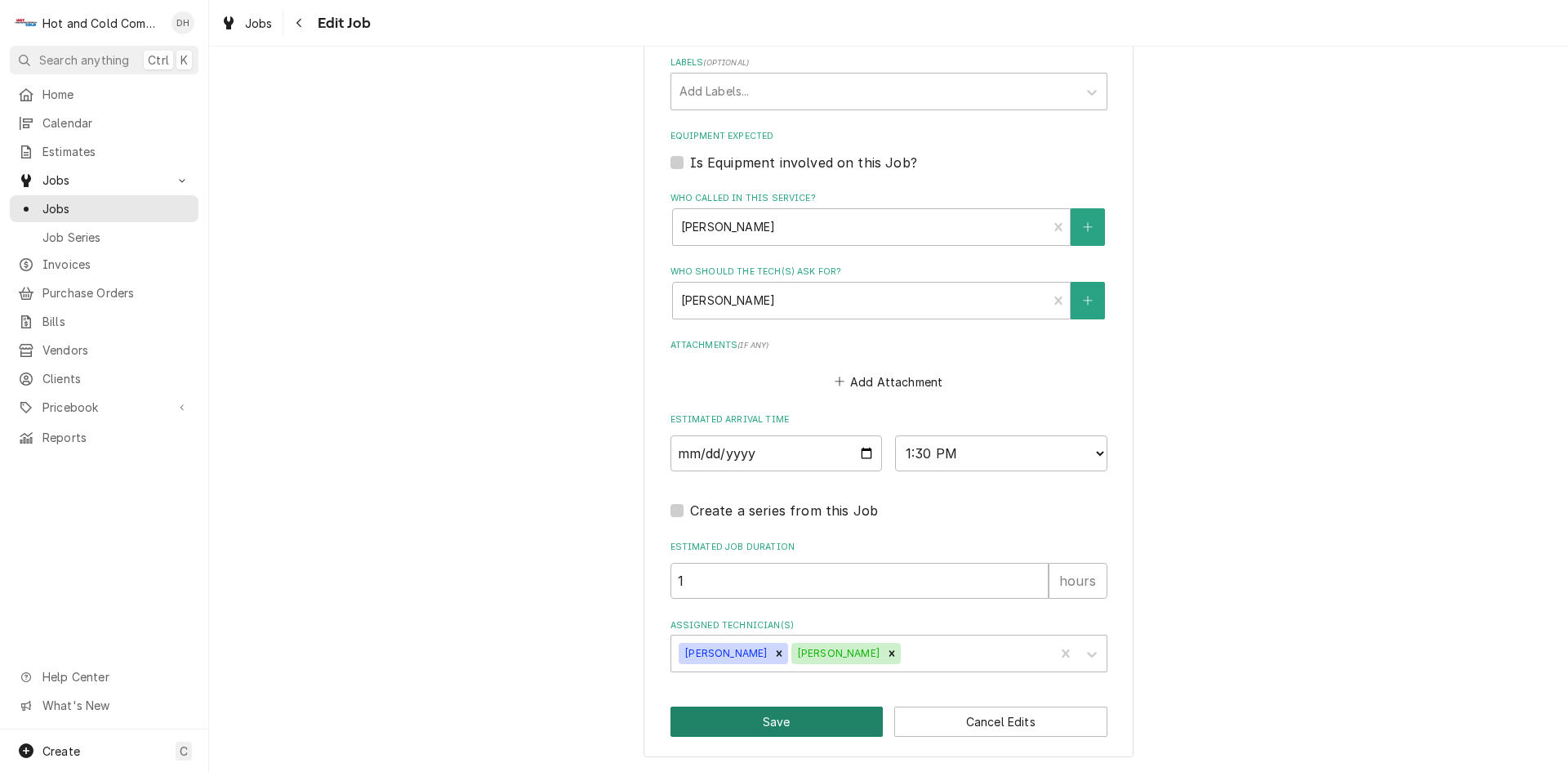
drag, startPoint x: 804, startPoint y: 727, endPoint x: 863, endPoint y: 714, distance: 60.4
click at [807, 727] on button "Save" at bounding box center [776, 721] width 213 height 30
type textarea "x"
